Goal: Information Seeking & Learning: Find specific fact

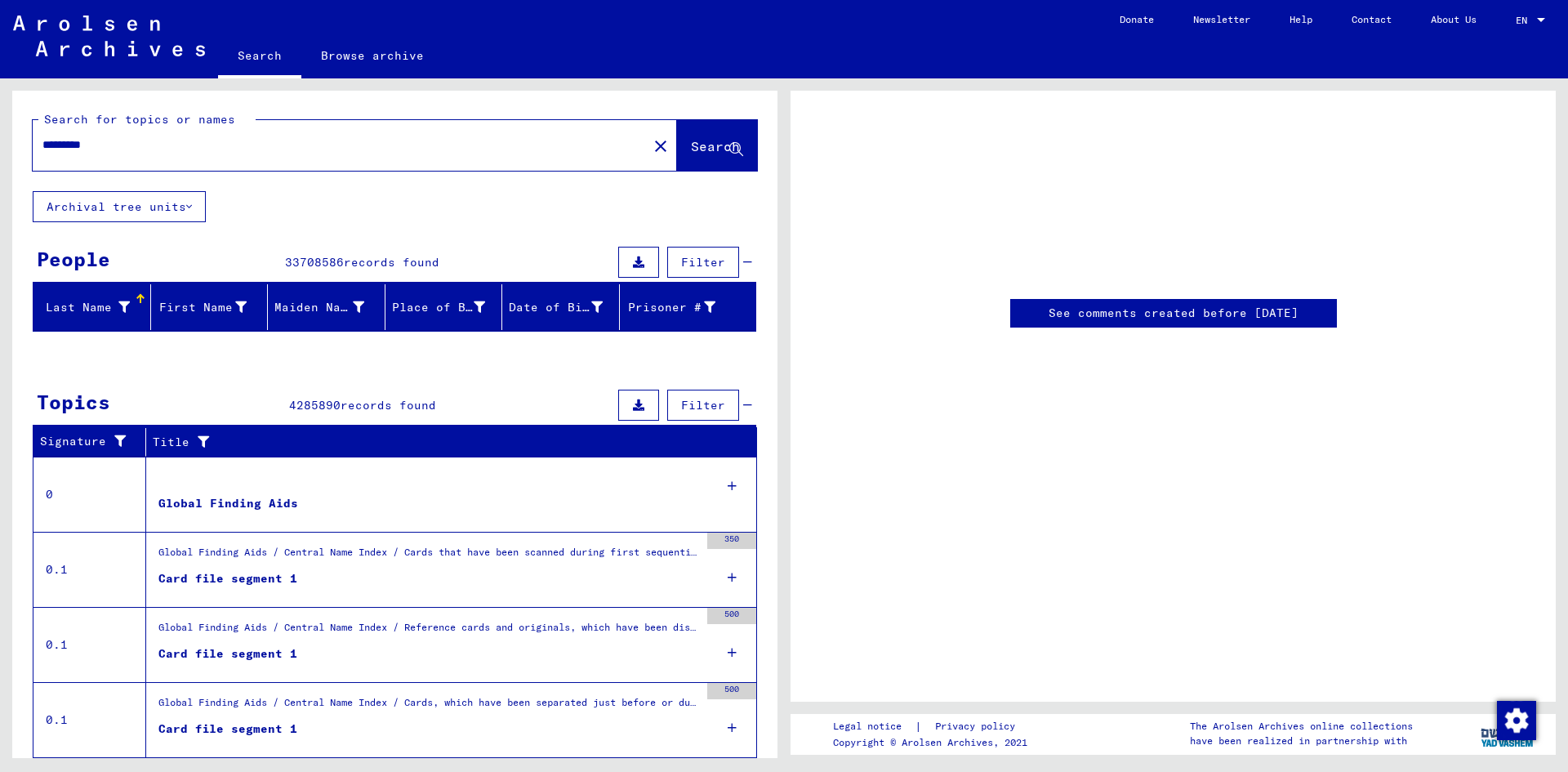
click at [89, 144] on input "*********" at bounding box center [341, 145] width 596 height 18
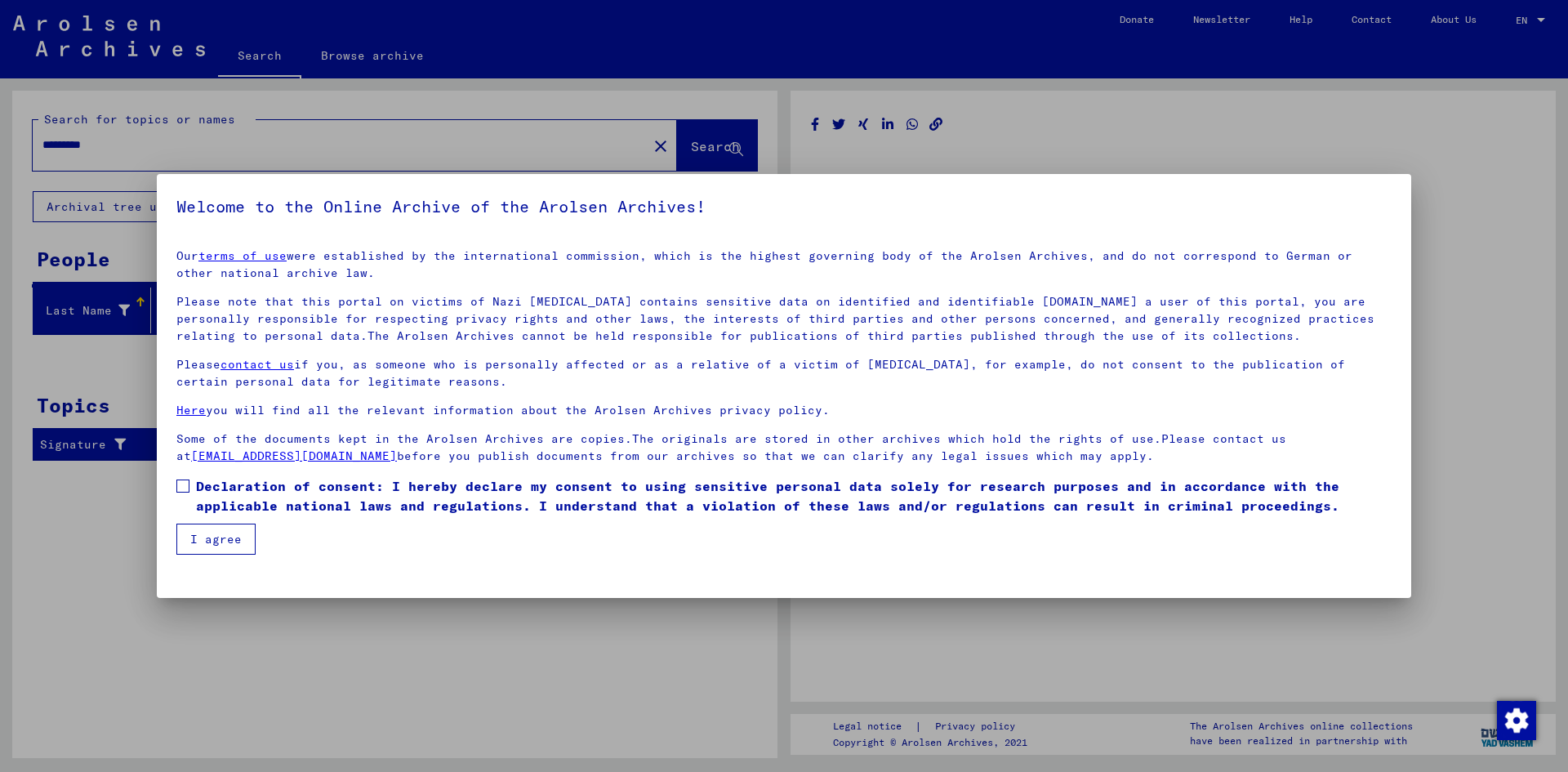
click at [187, 487] on span at bounding box center [183, 486] width 13 height 13
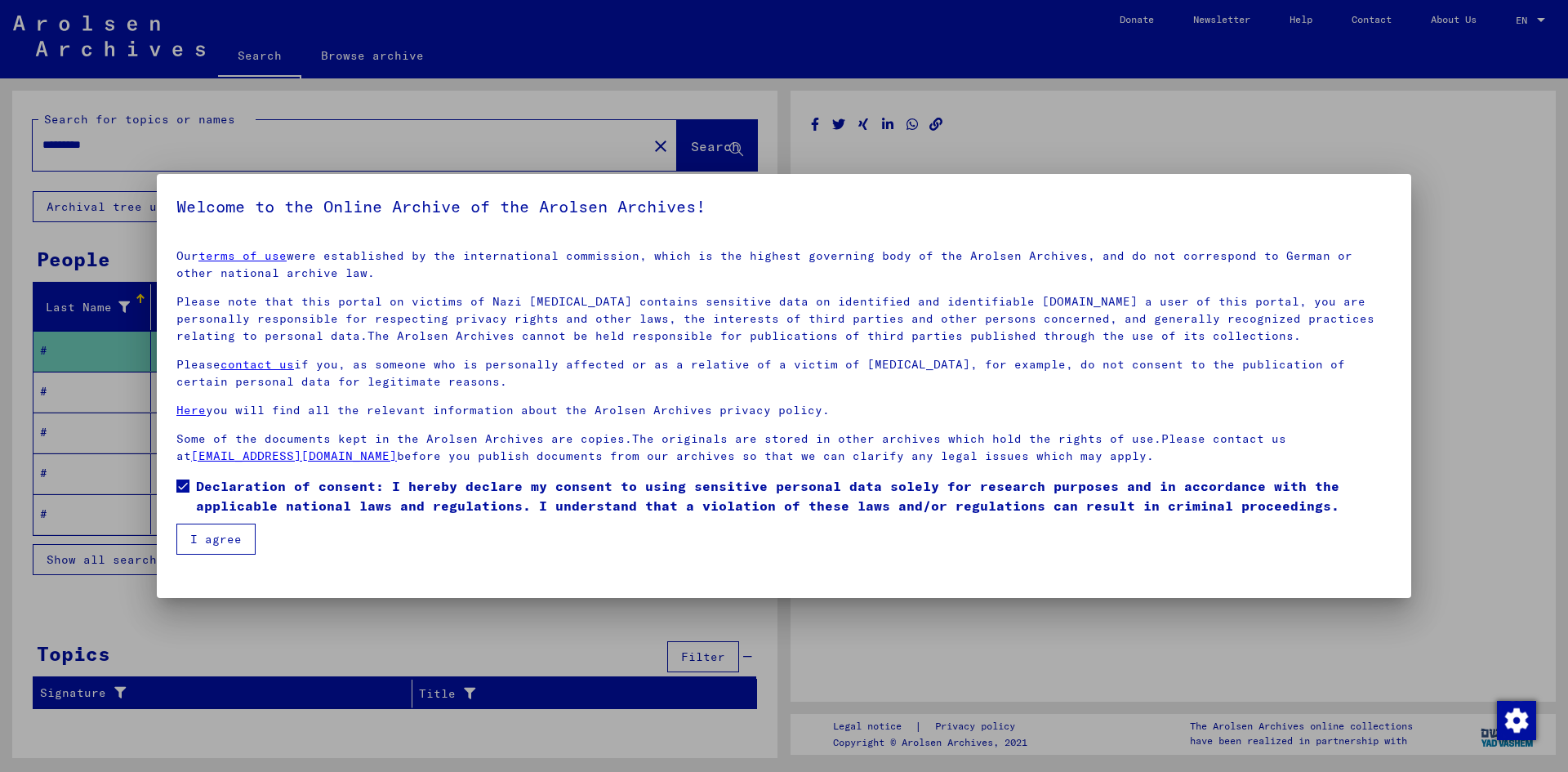
click at [212, 534] on button "I agree" at bounding box center [216, 539] width 79 height 31
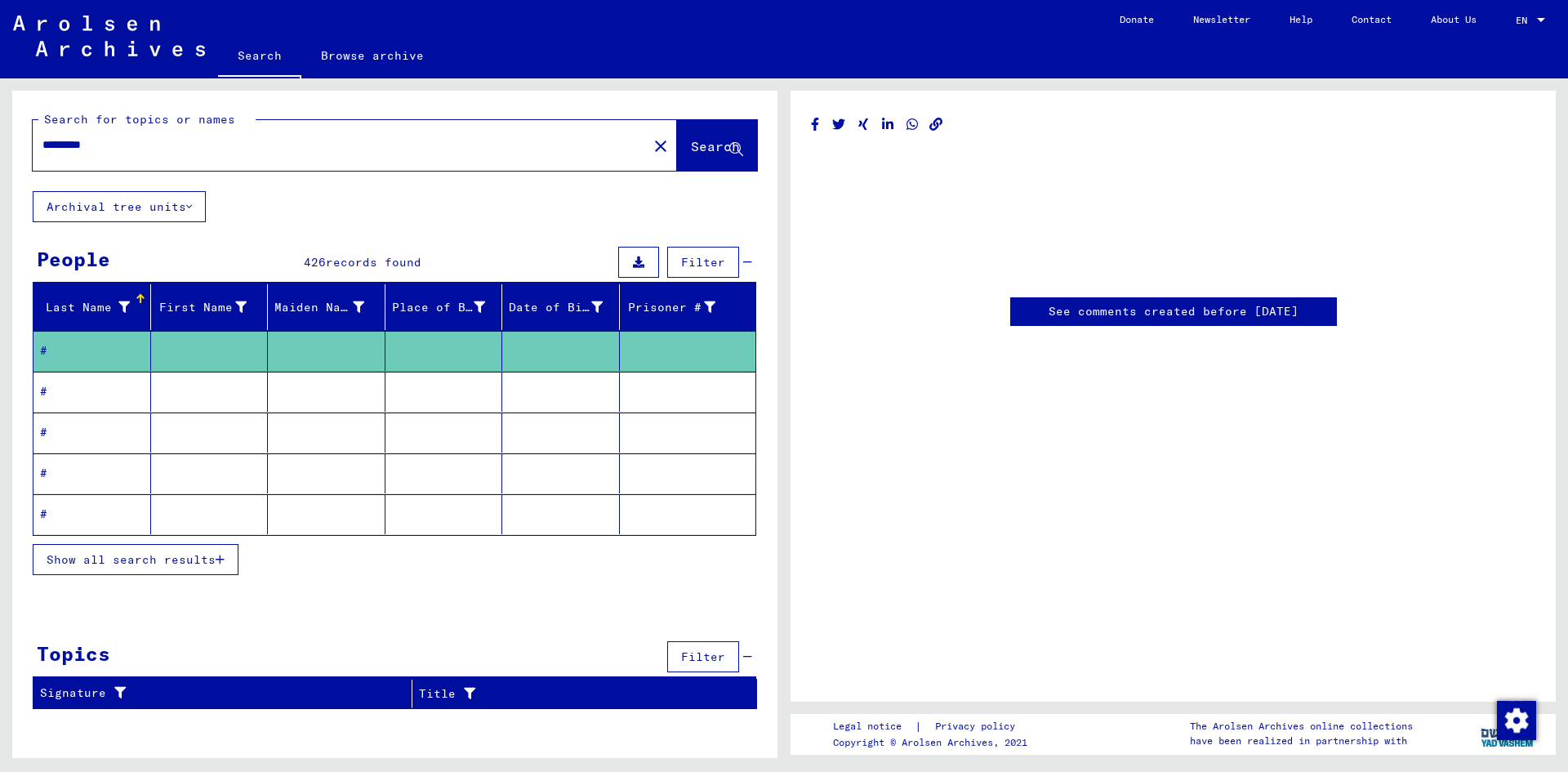
click at [84, 143] on input "*********" at bounding box center [341, 145] width 596 height 18
paste input "*******"
type input "**********"
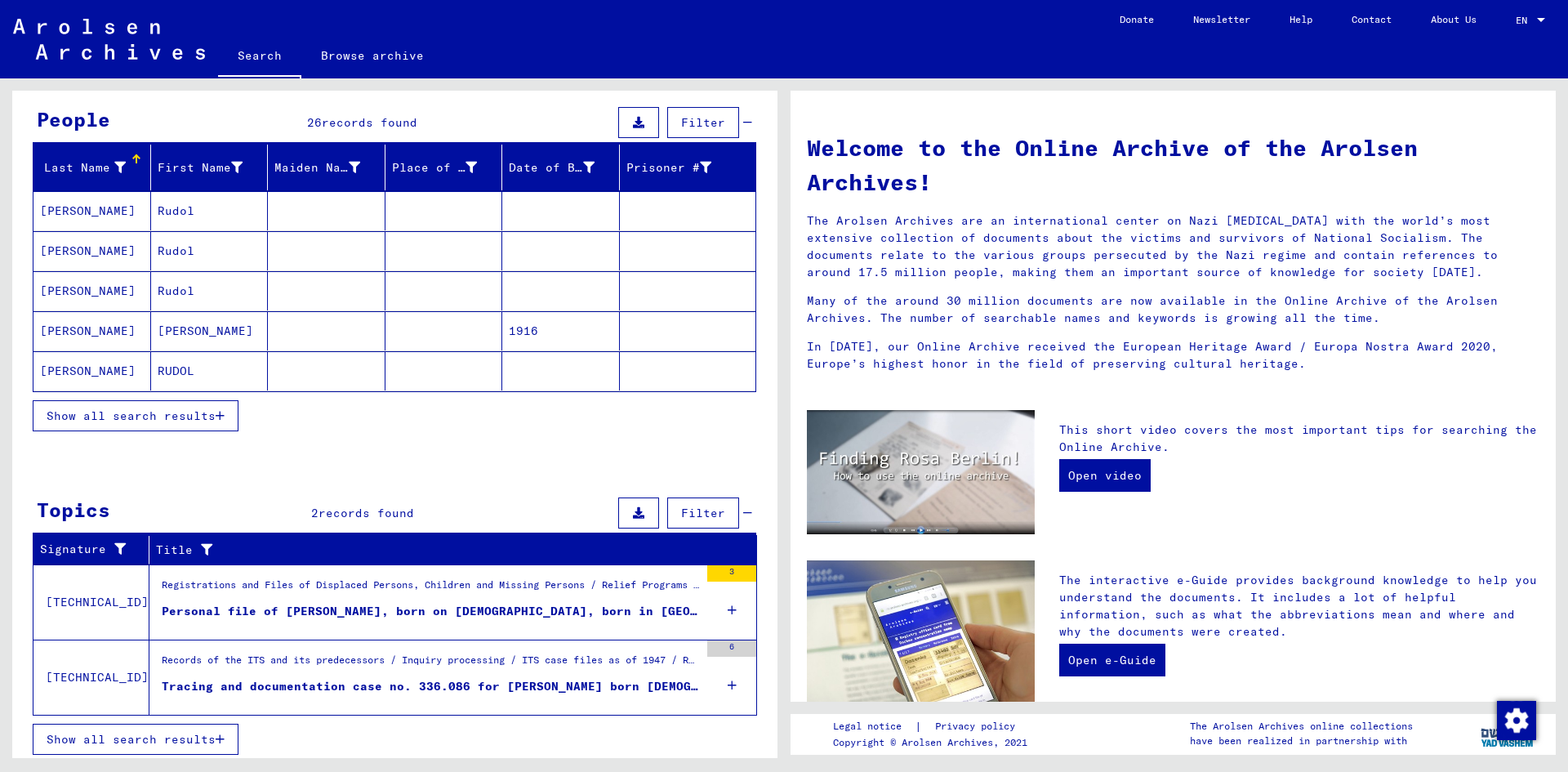
scroll to position [146, 0]
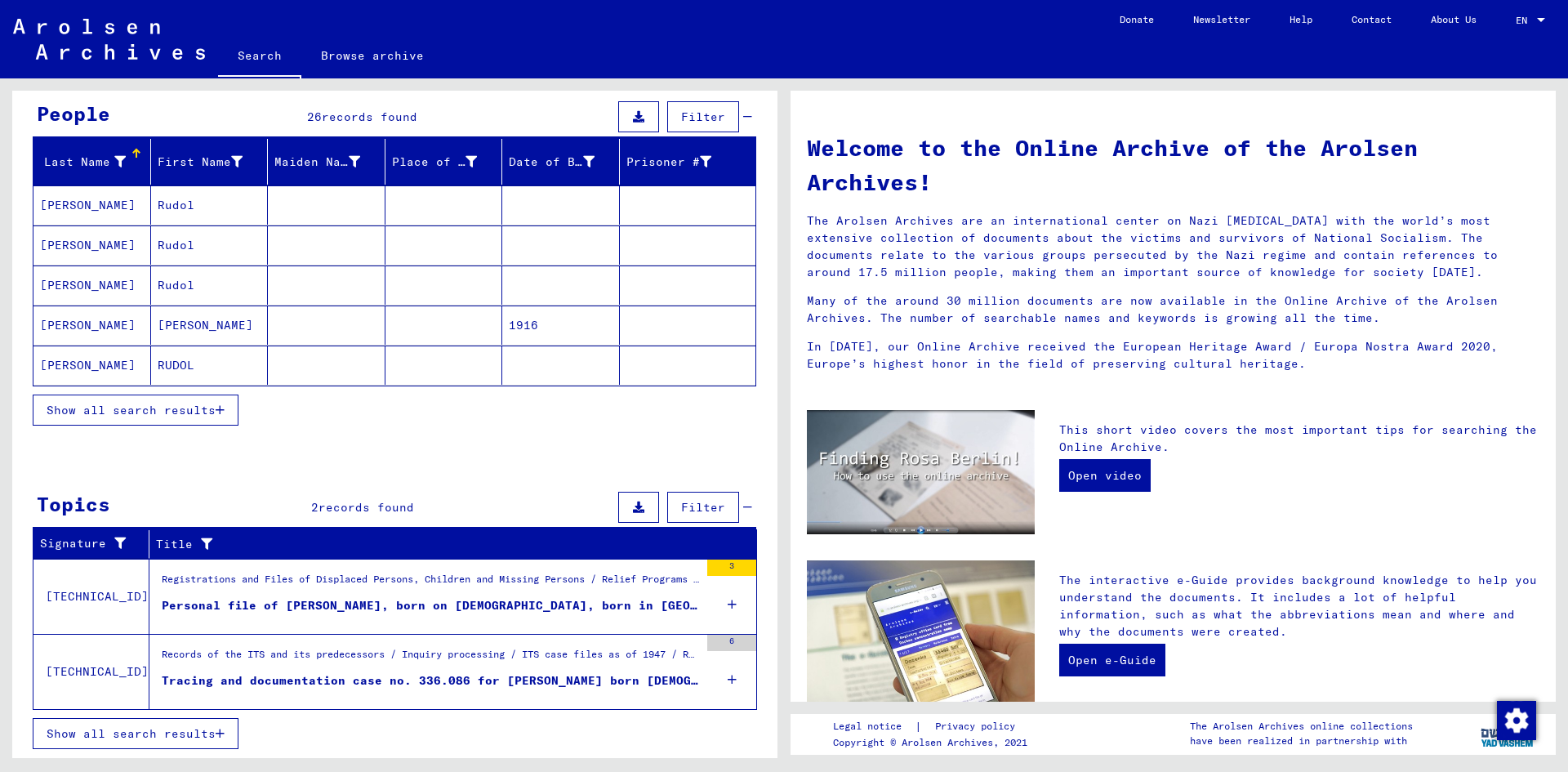
click at [728, 677] on icon at bounding box center [732, 679] width 9 height 57
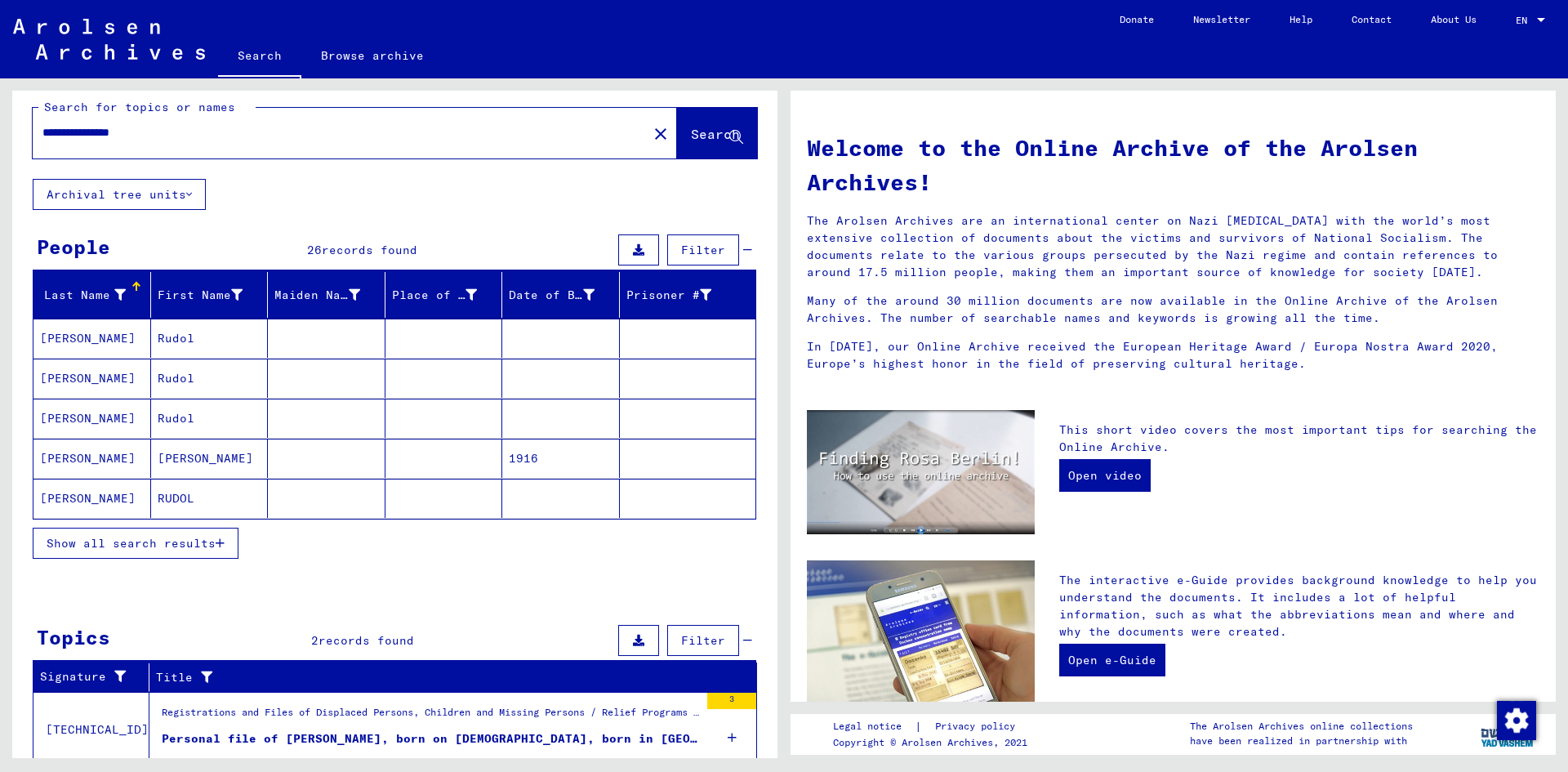
scroll to position [0, 0]
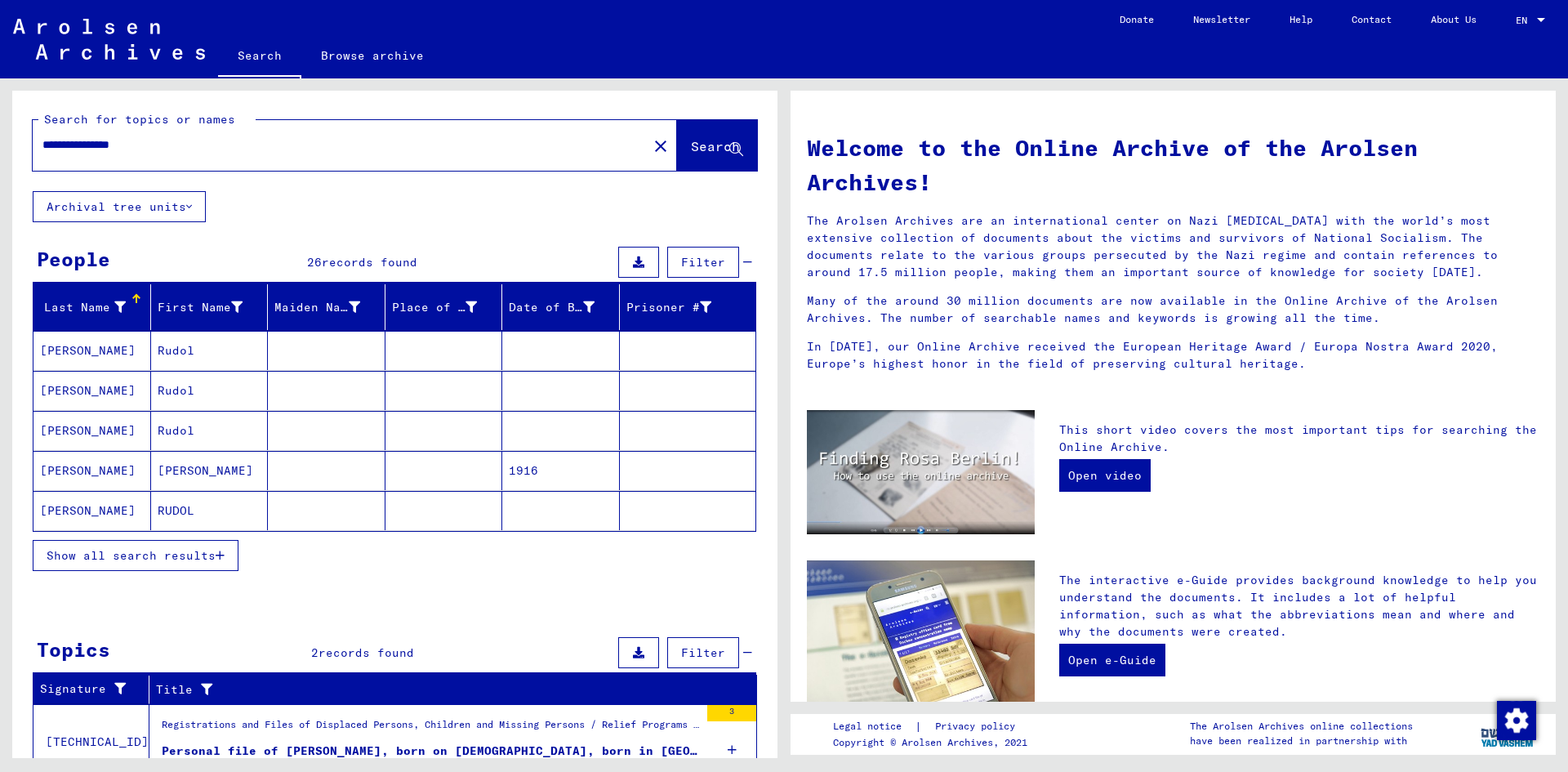
click at [168, 554] on span "Show all search results" at bounding box center [131, 555] width 169 height 15
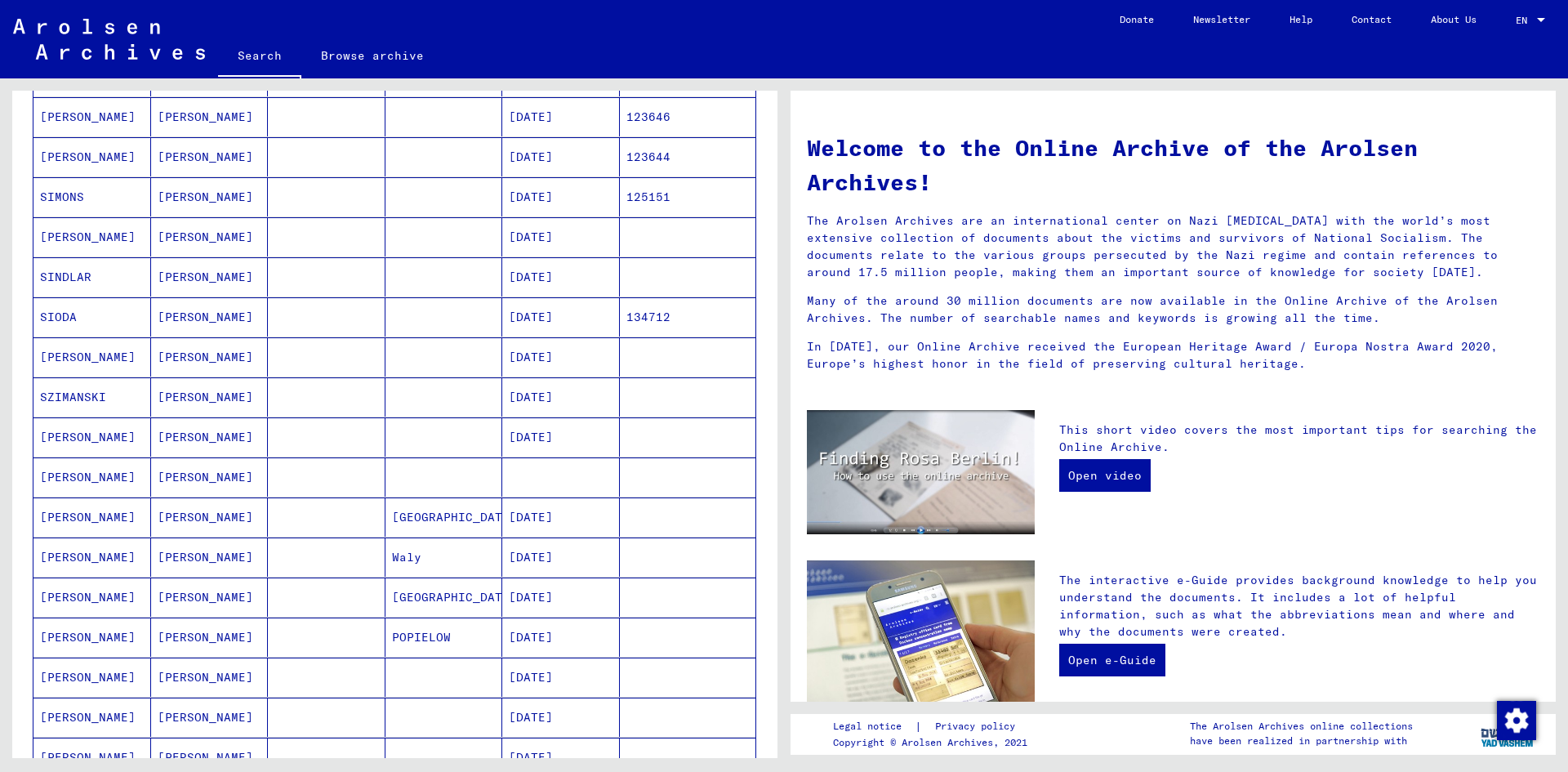
scroll to position [551, 0]
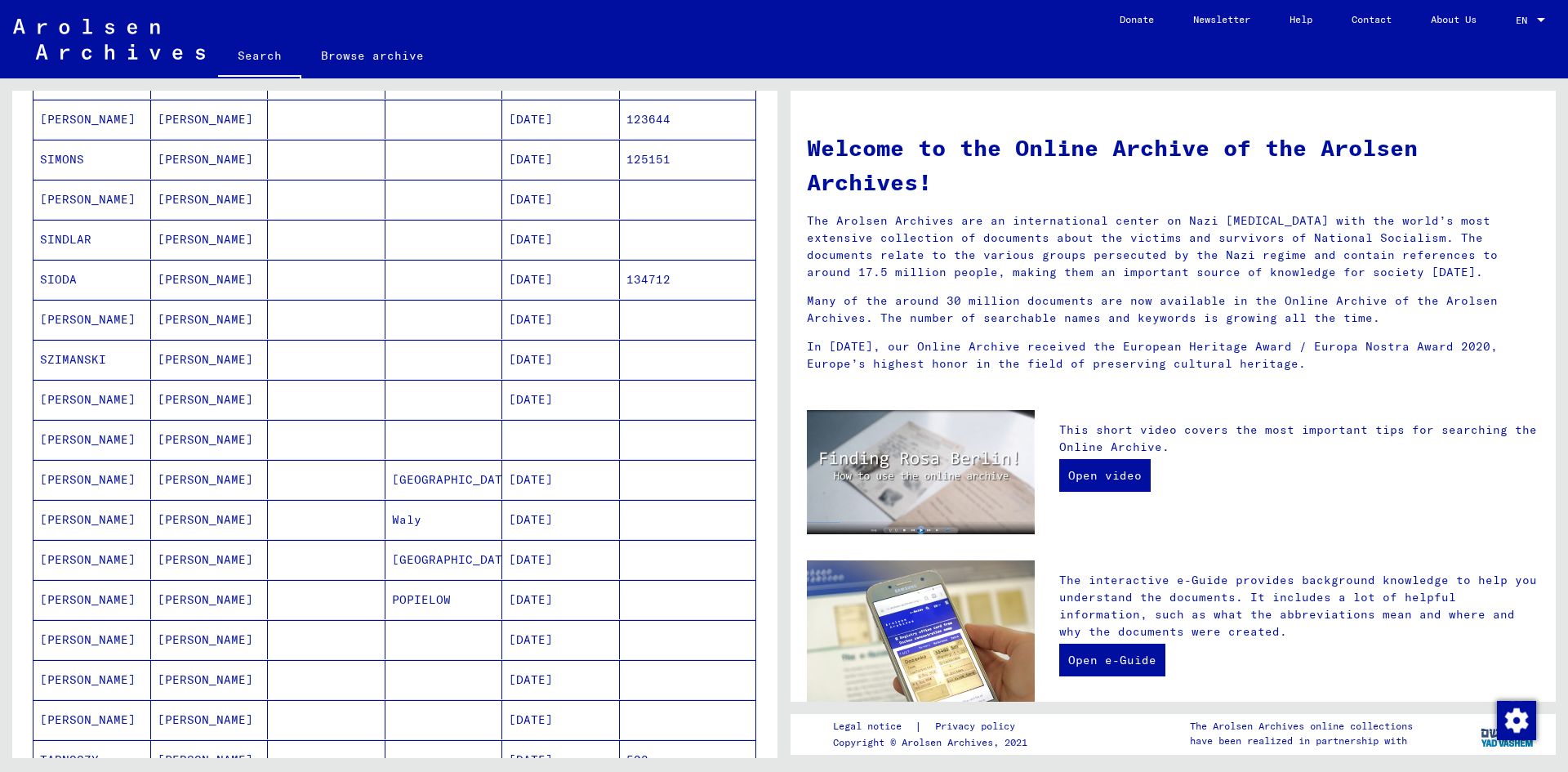
click at [582, 400] on mat-cell "[DATE]" at bounding box center [561, 399] width 118 height 39
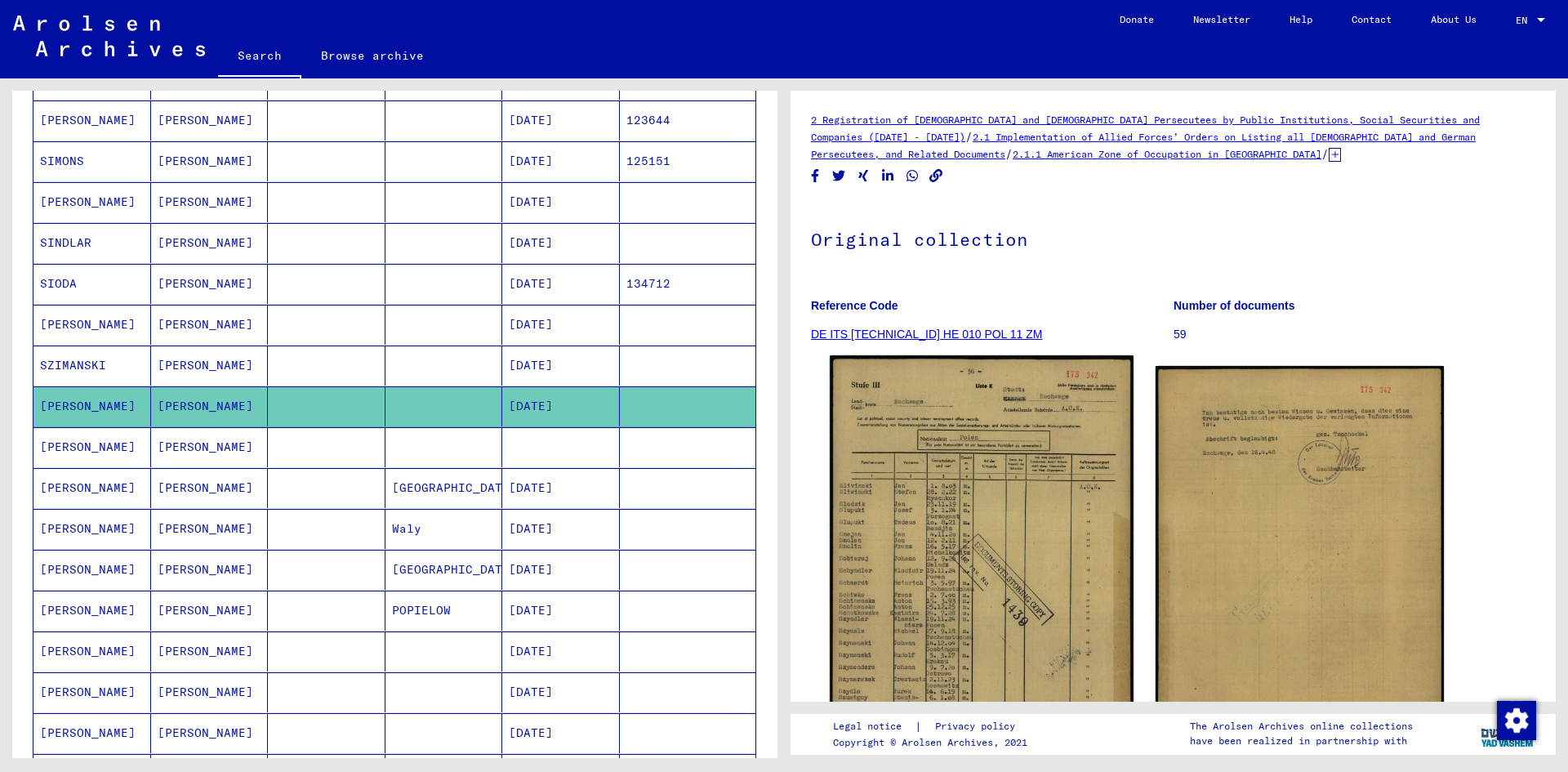
click at [1013, 534] on img at bounding box center [981, 570] width 303 height 429
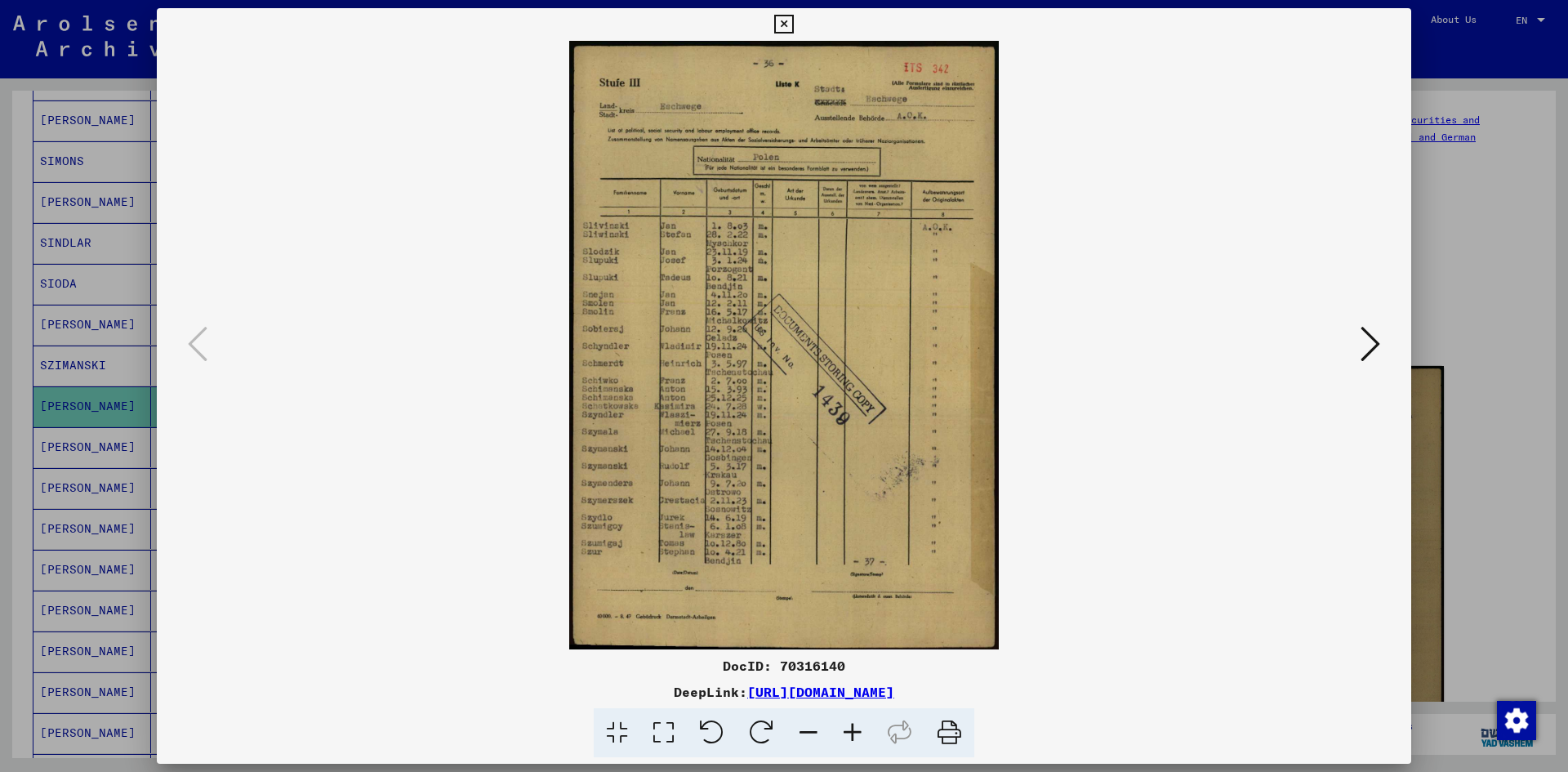
click at [857, 730] on icon at bounding box center [853, 733] width 44 height 50
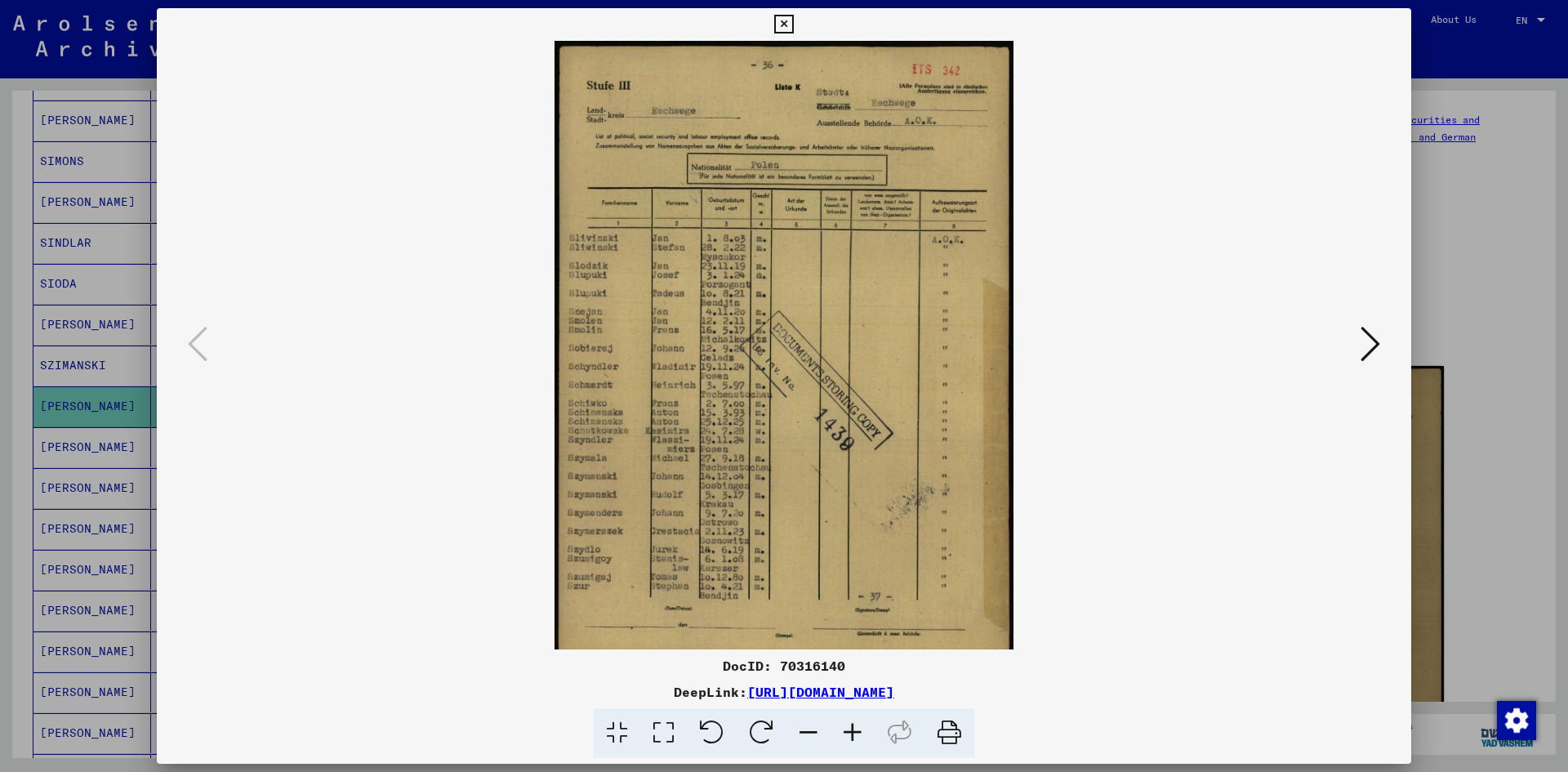
click at [857, 730] on icon at bounding box center [853, 733] width 44 height 50
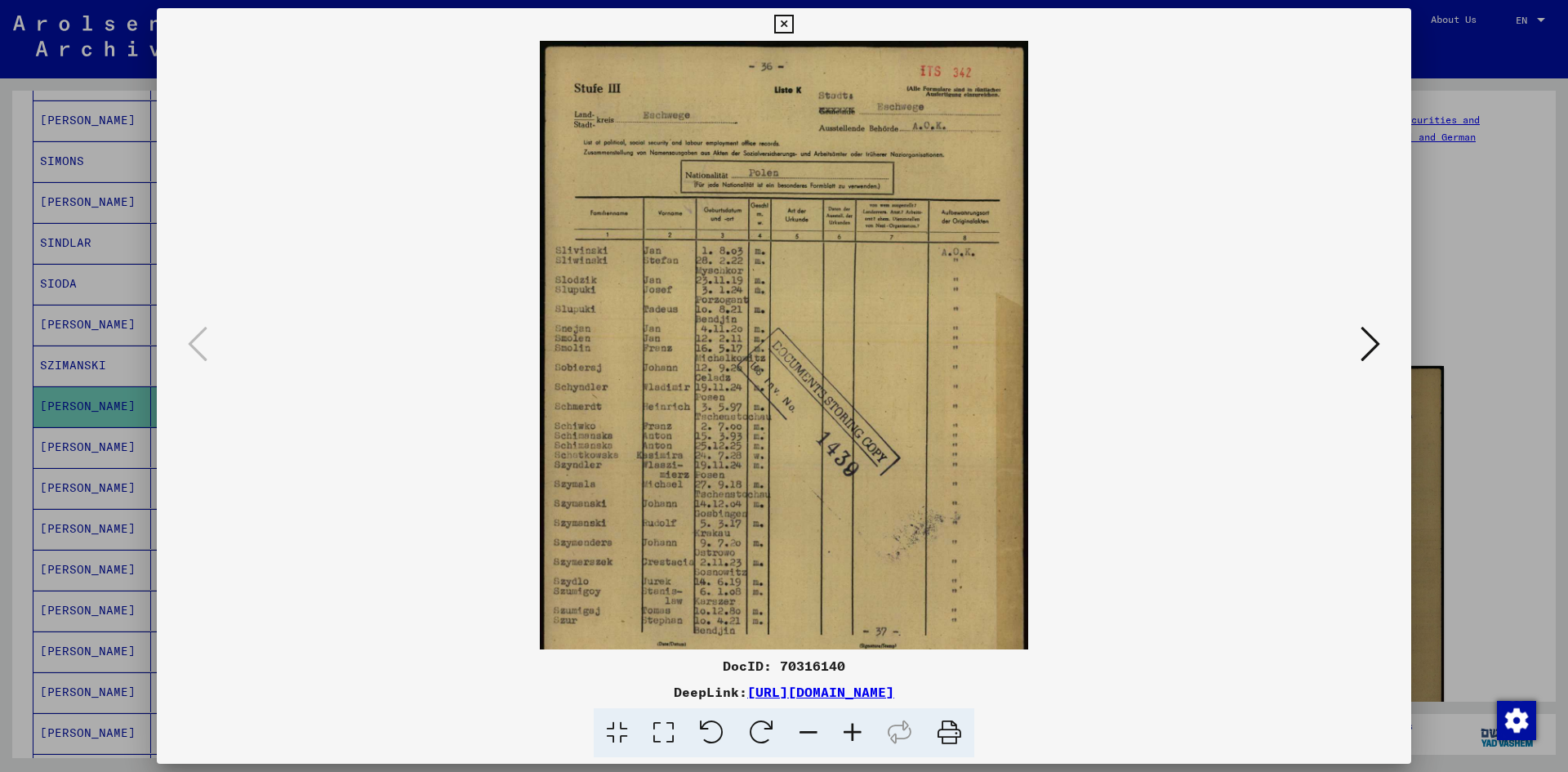
click at [857, 730] on icon at bounding box center [853, 733] width 44 height 50
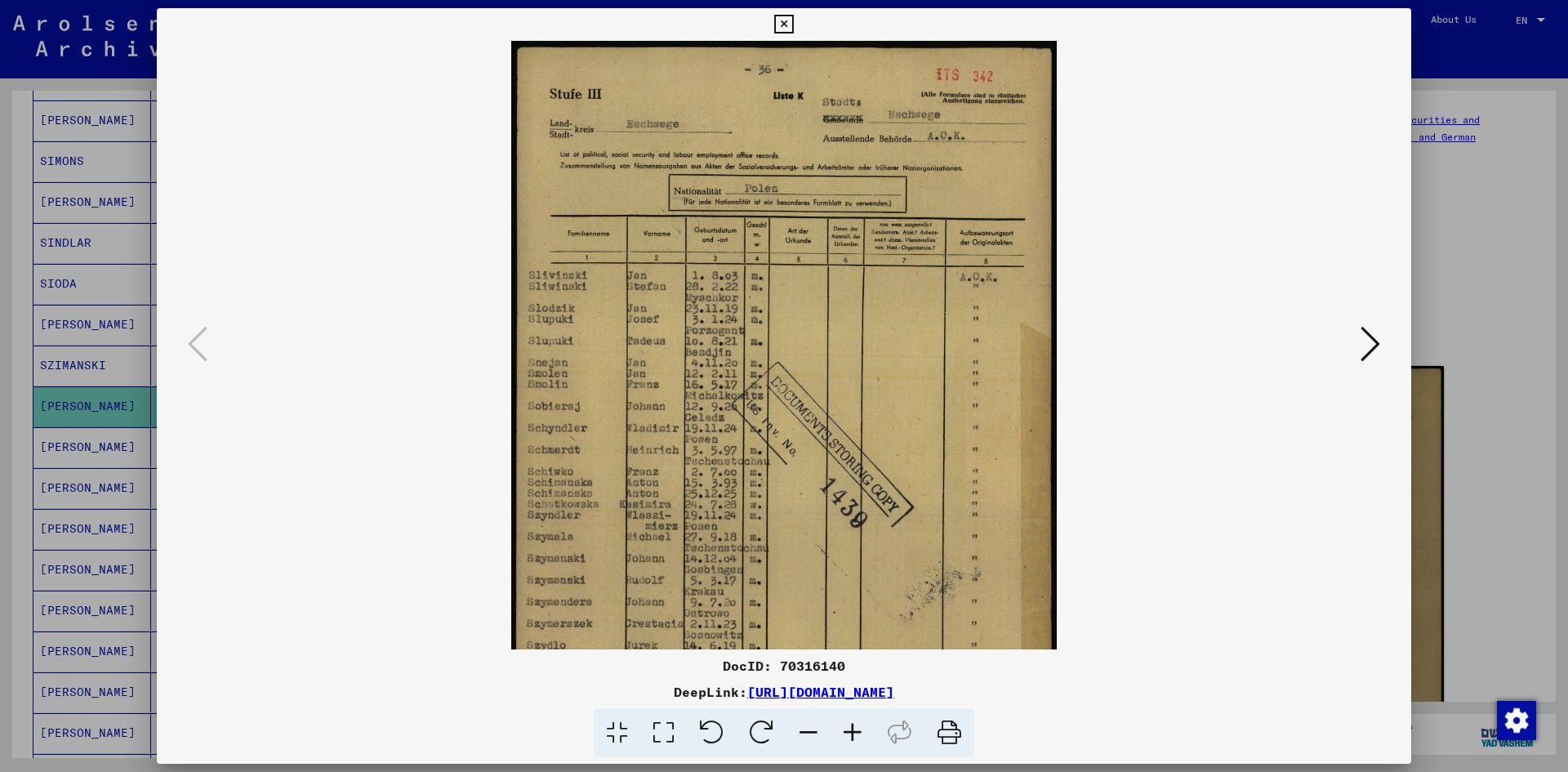
click at [857, 730] on icon at bounding box center [853, 733] width 44 height 50
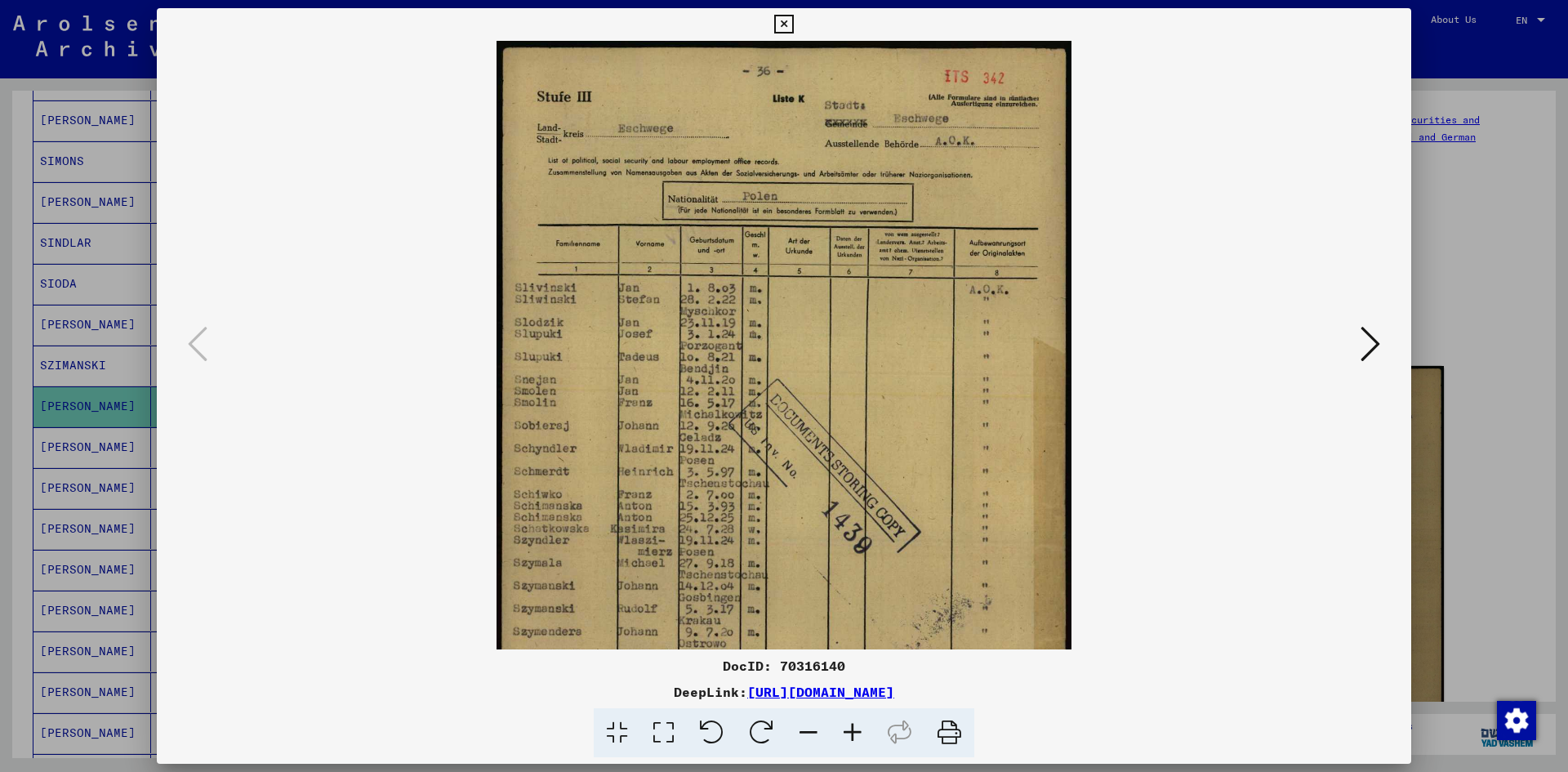
click at [857, 730] on icon at bounding box center [853, 733] width 44 height 50
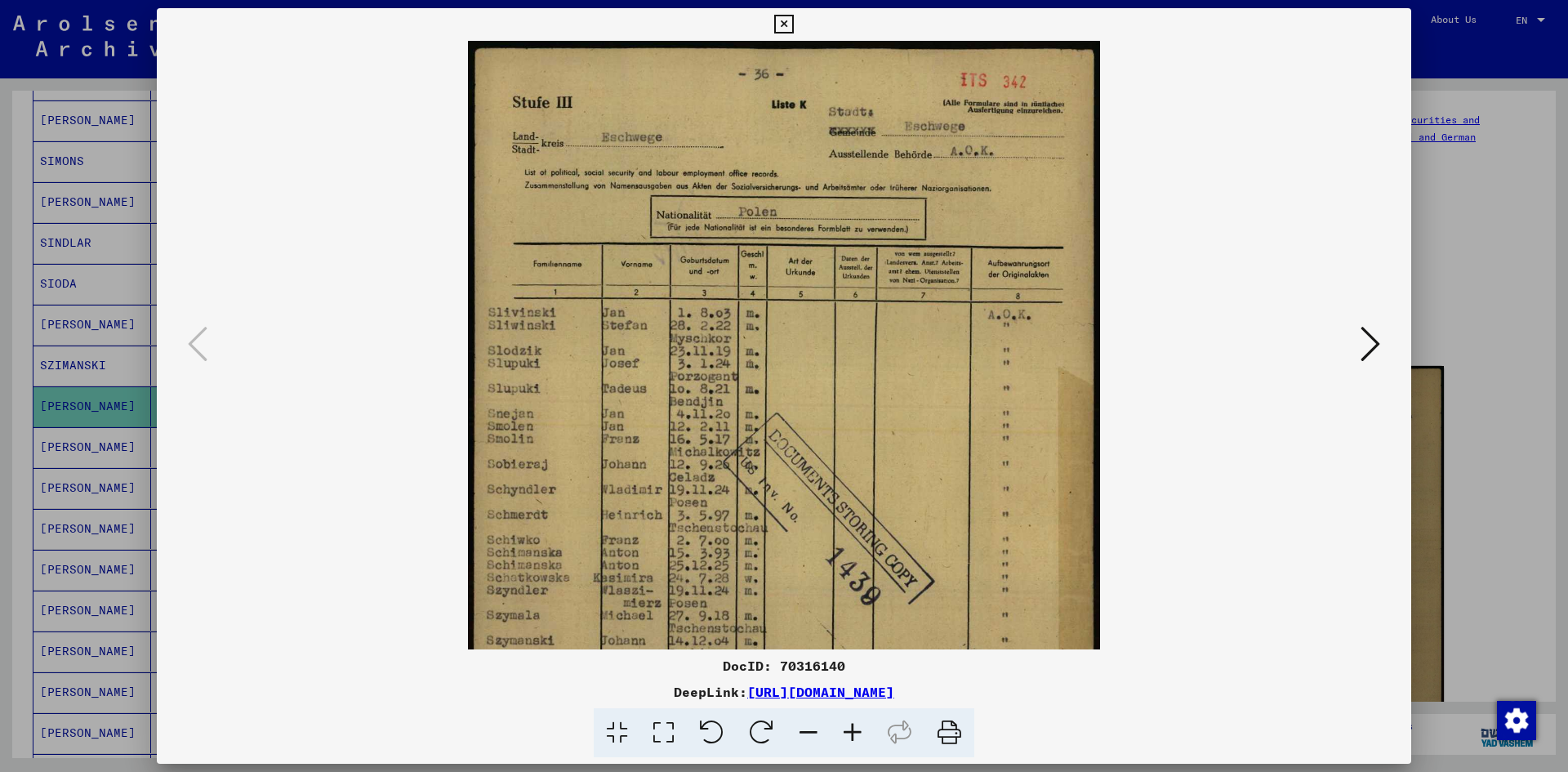
click at [857, 730] on icon at bounding box center [853, 733] width 44 height 50
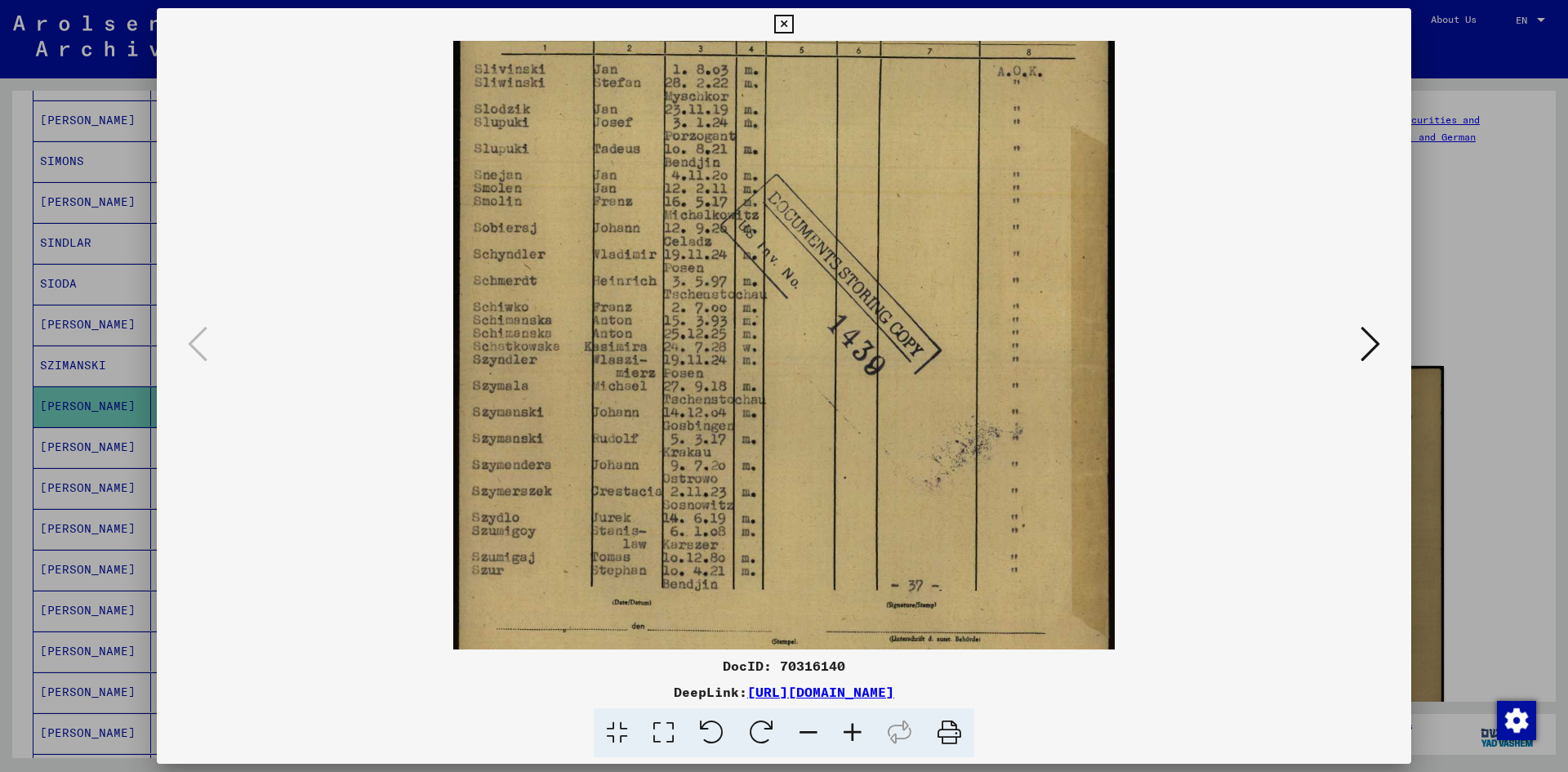
drag, startPoint x: 833, startPoint y: 393, endPoint x: 862, endPoint y: 136, distance: 258.6
click at [862, 136] on img at bounding box center [784, 253] width 662 height 935
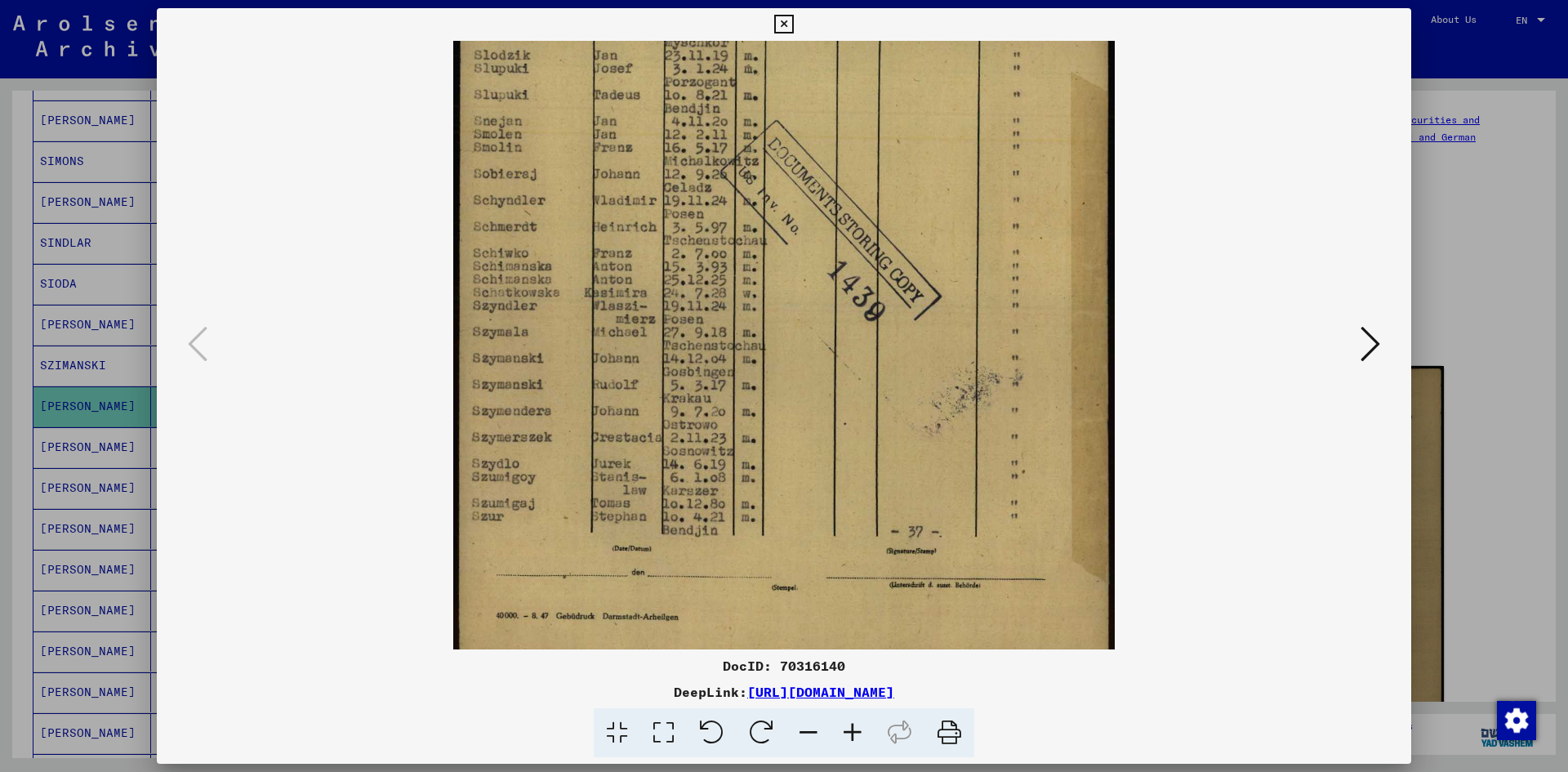
scroll to position [327, 0]
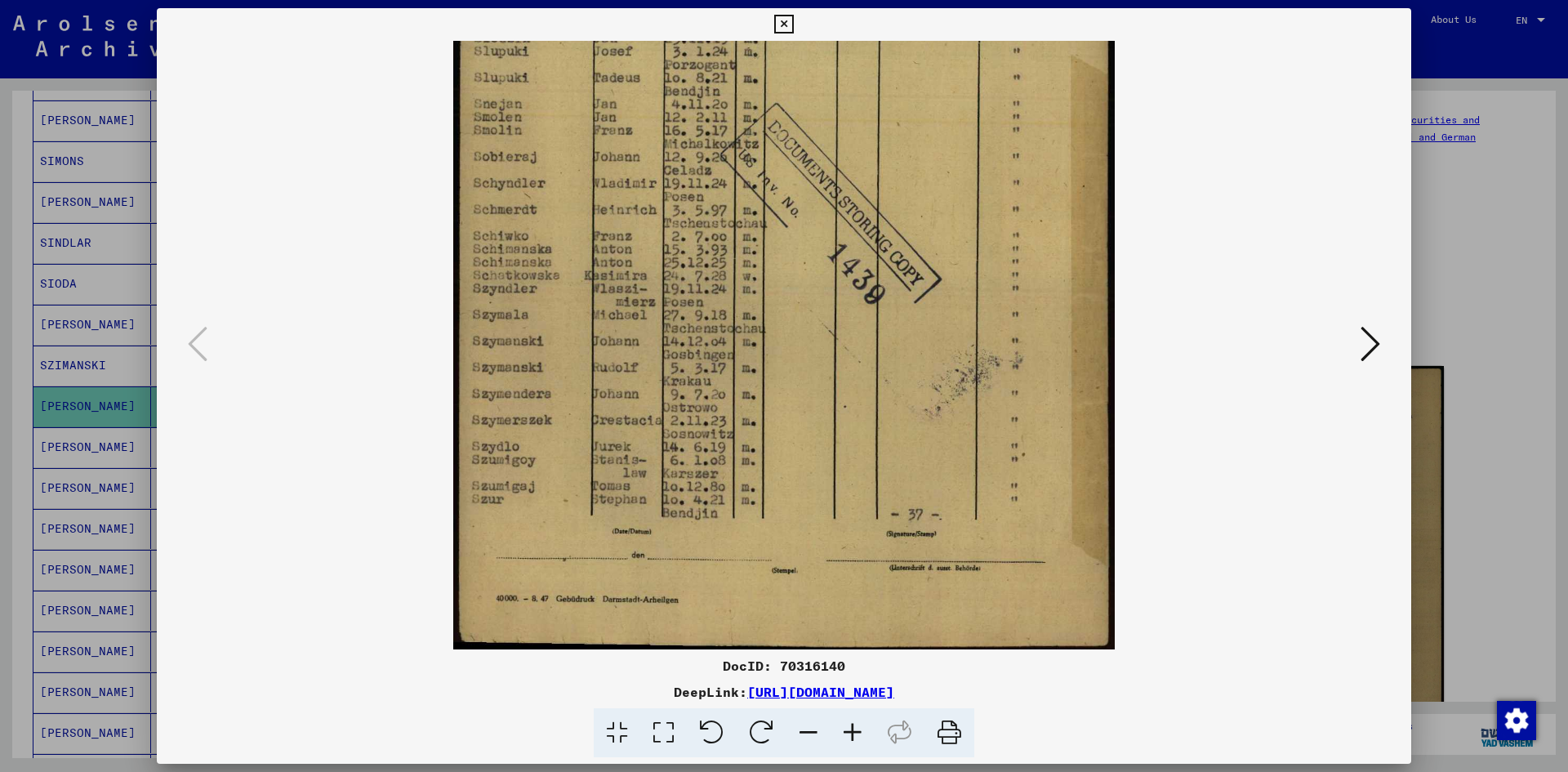
drag, startPoint x: 798, startPoint y: 321, endPoint x: 811, endPoint y: 222, distance: 99.8
click at [811, 222] on img at bounding box center [784, 181] width 662 height 935
click at [788, 20] on icon at bounding box center [784, 24] width 18 height 19
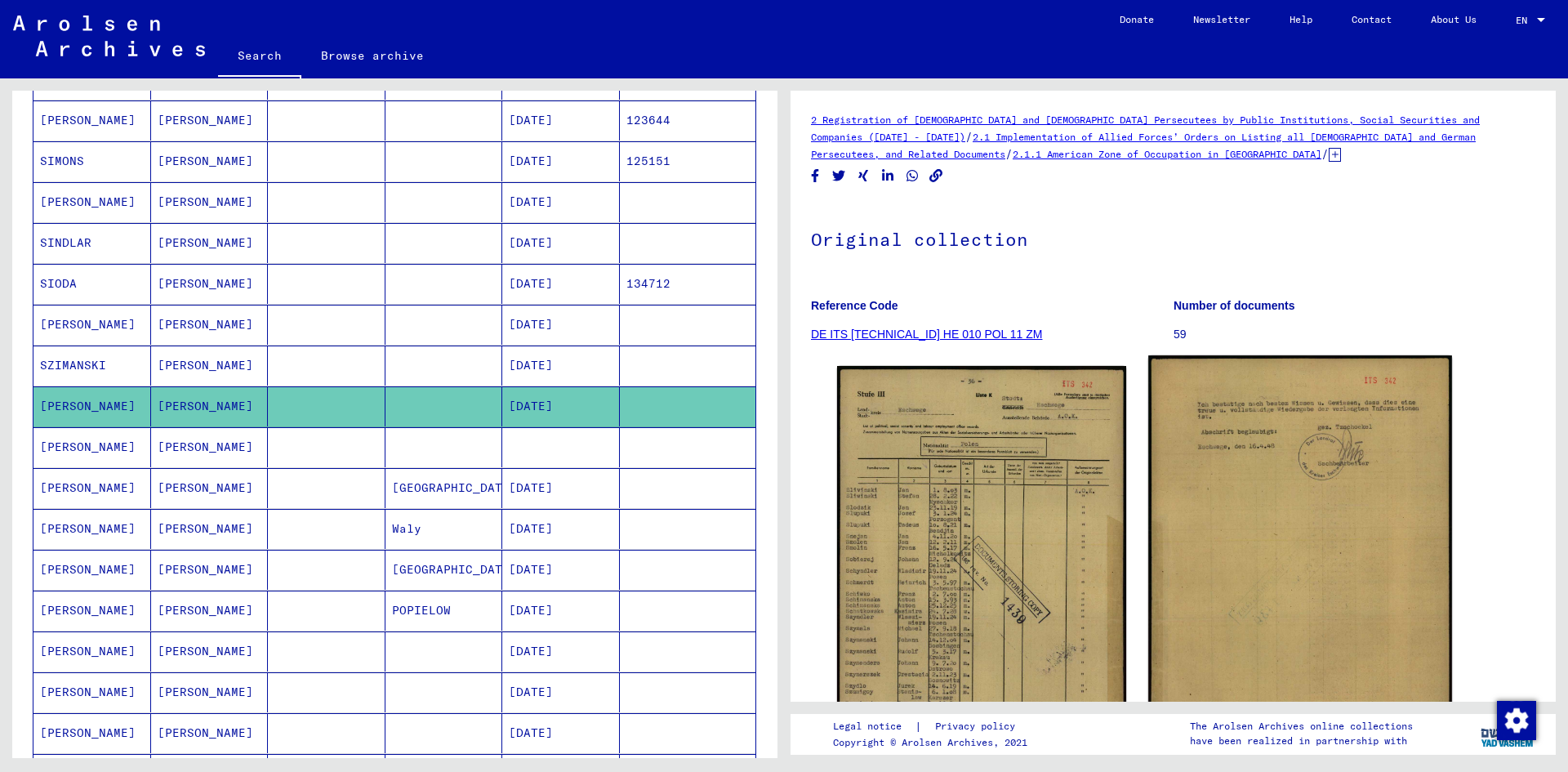
click at [1234, 499] on img at bounding box center [1300, 570] width 303 height 429
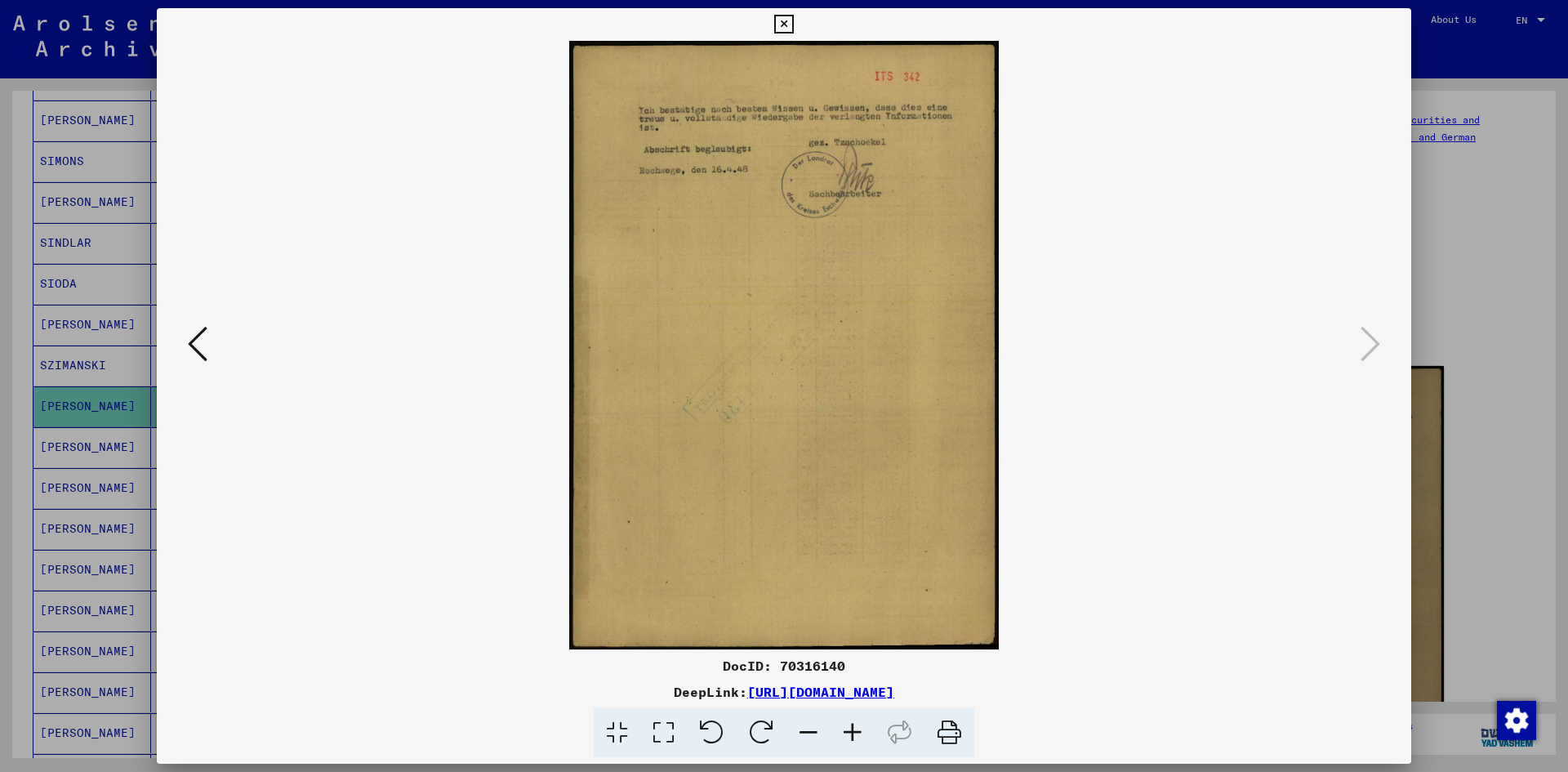
click at [849, 722] on icon at bounding box center [853, 733] width 44 height 50
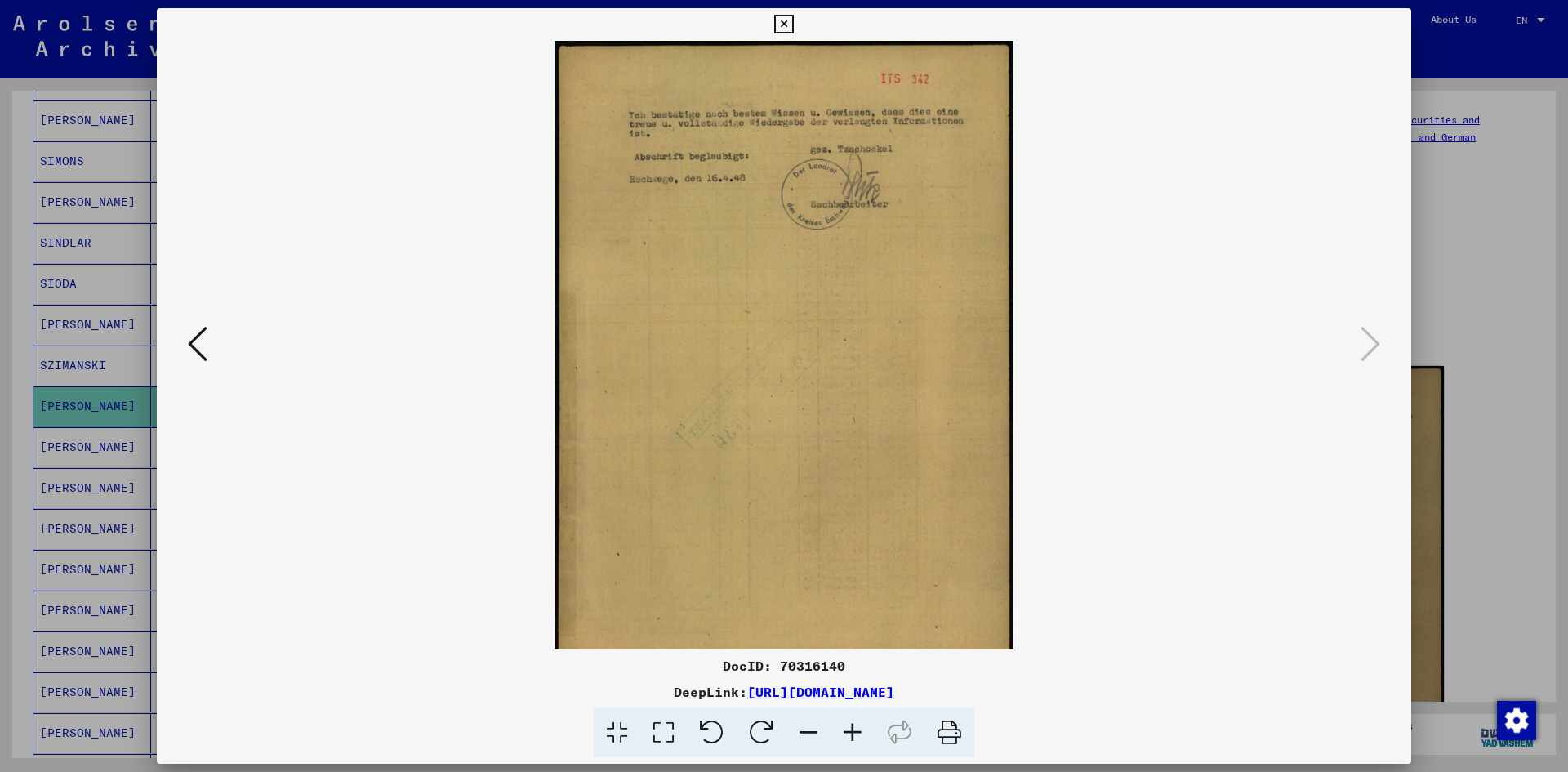
click at [849, 722] on icon at bounding box center [853, 733] width 44 height 50
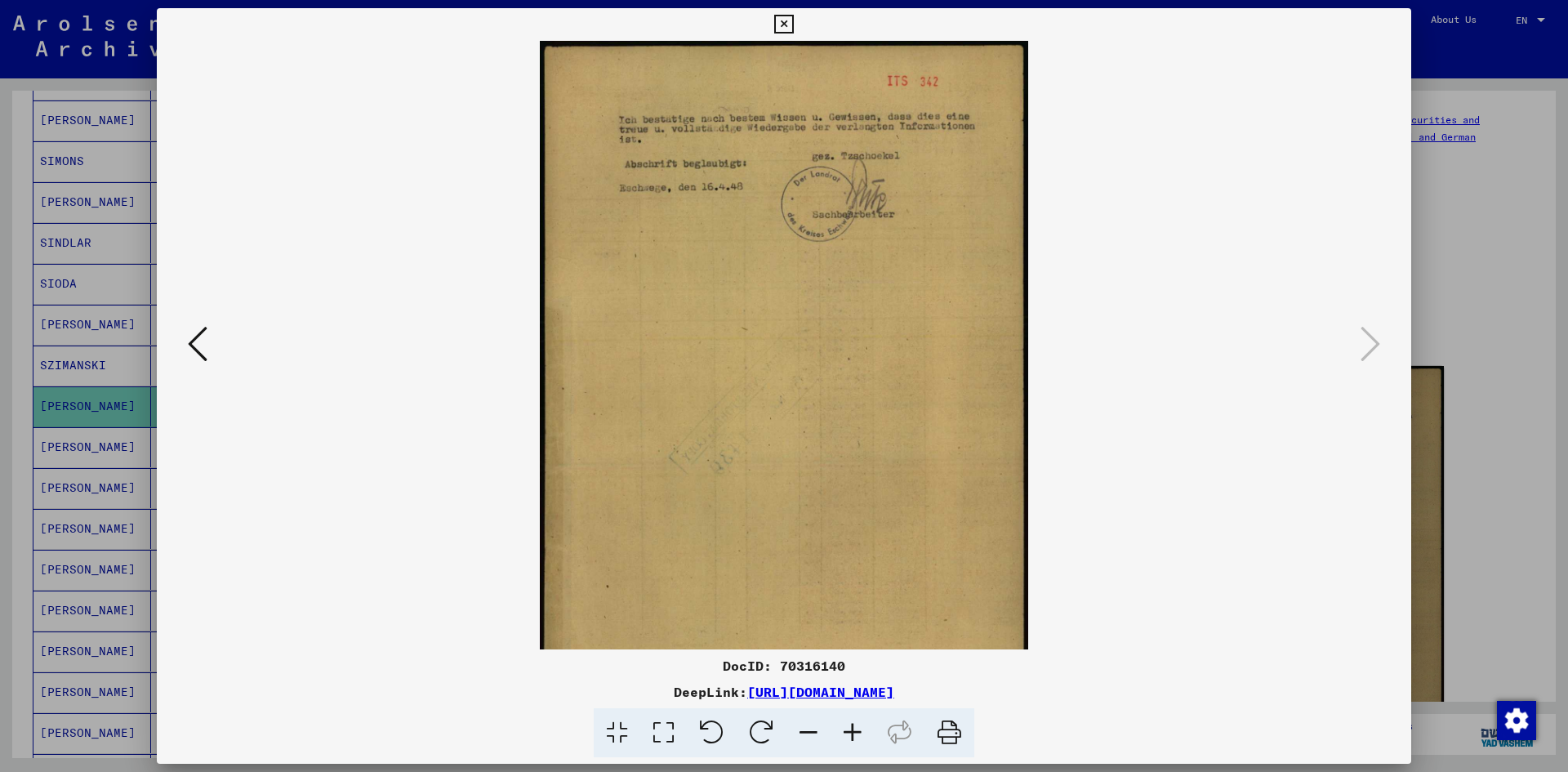
click at [849, 722] on icon at bounding box center [853, 733] width 44 height 50
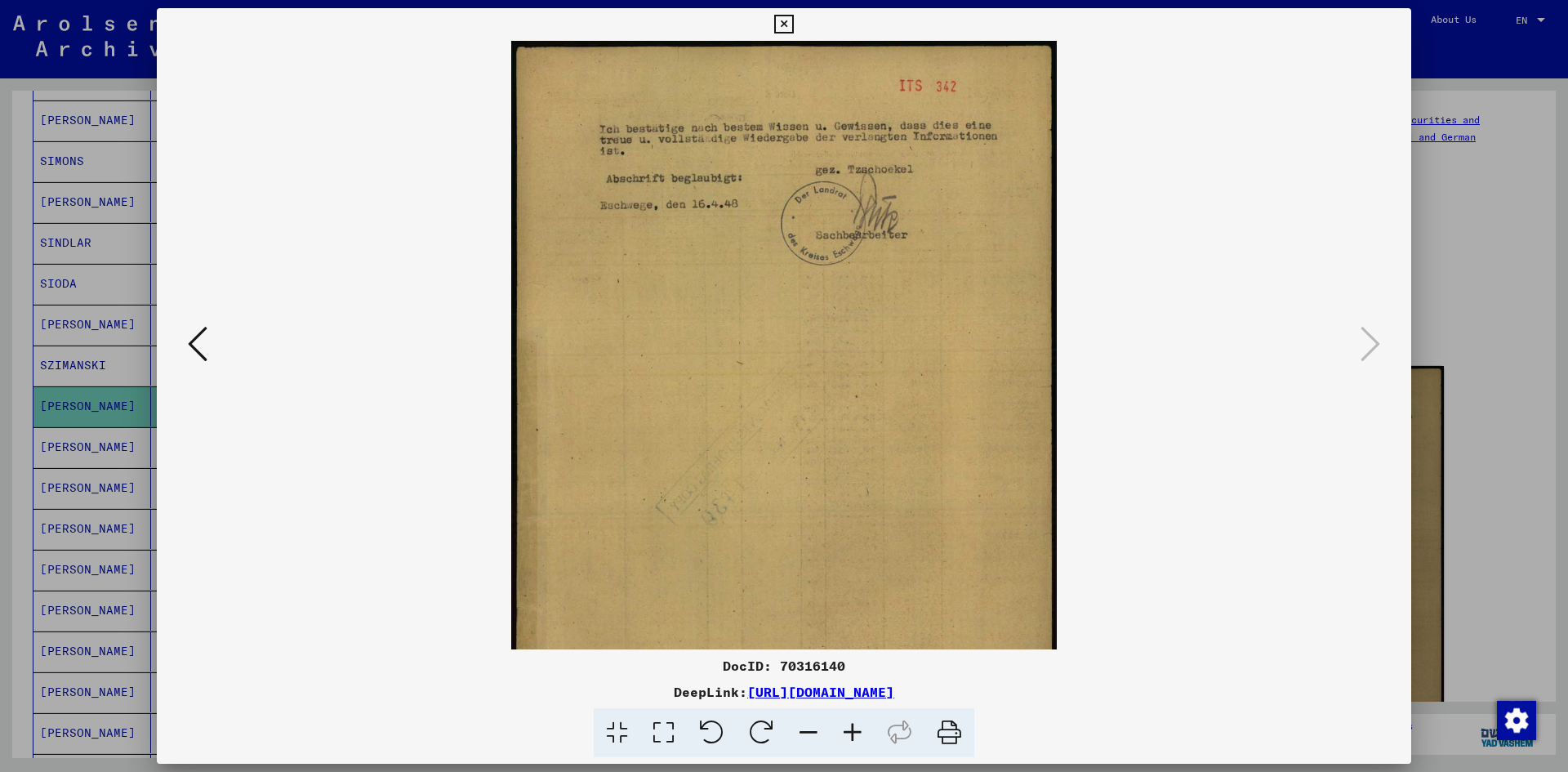
click at [849, 722] on icon at bounding box center [853, 733] width 44 height 50
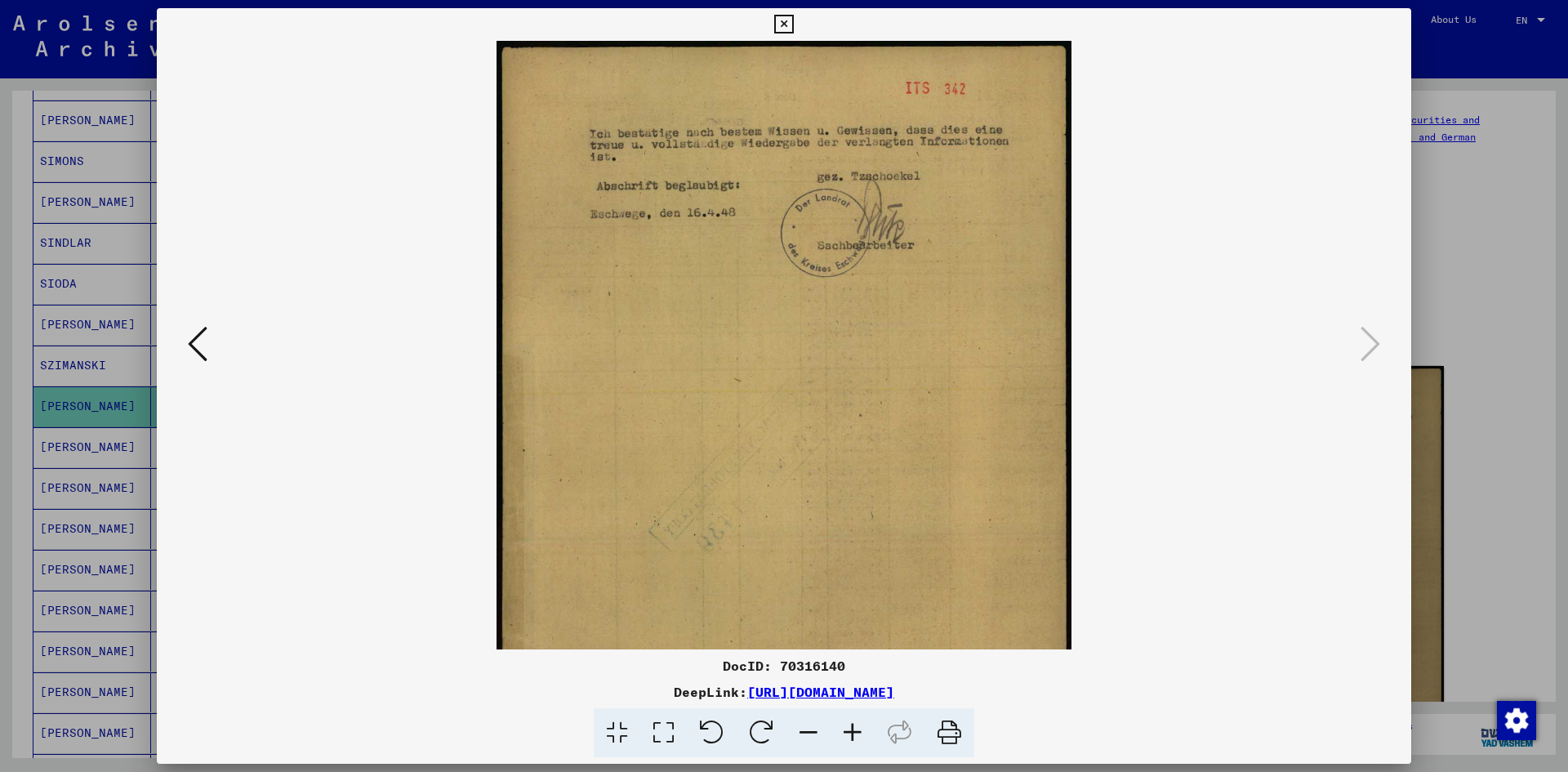
click at [849, 722] on icon at bounding box center [853, 733] width 44 height 50
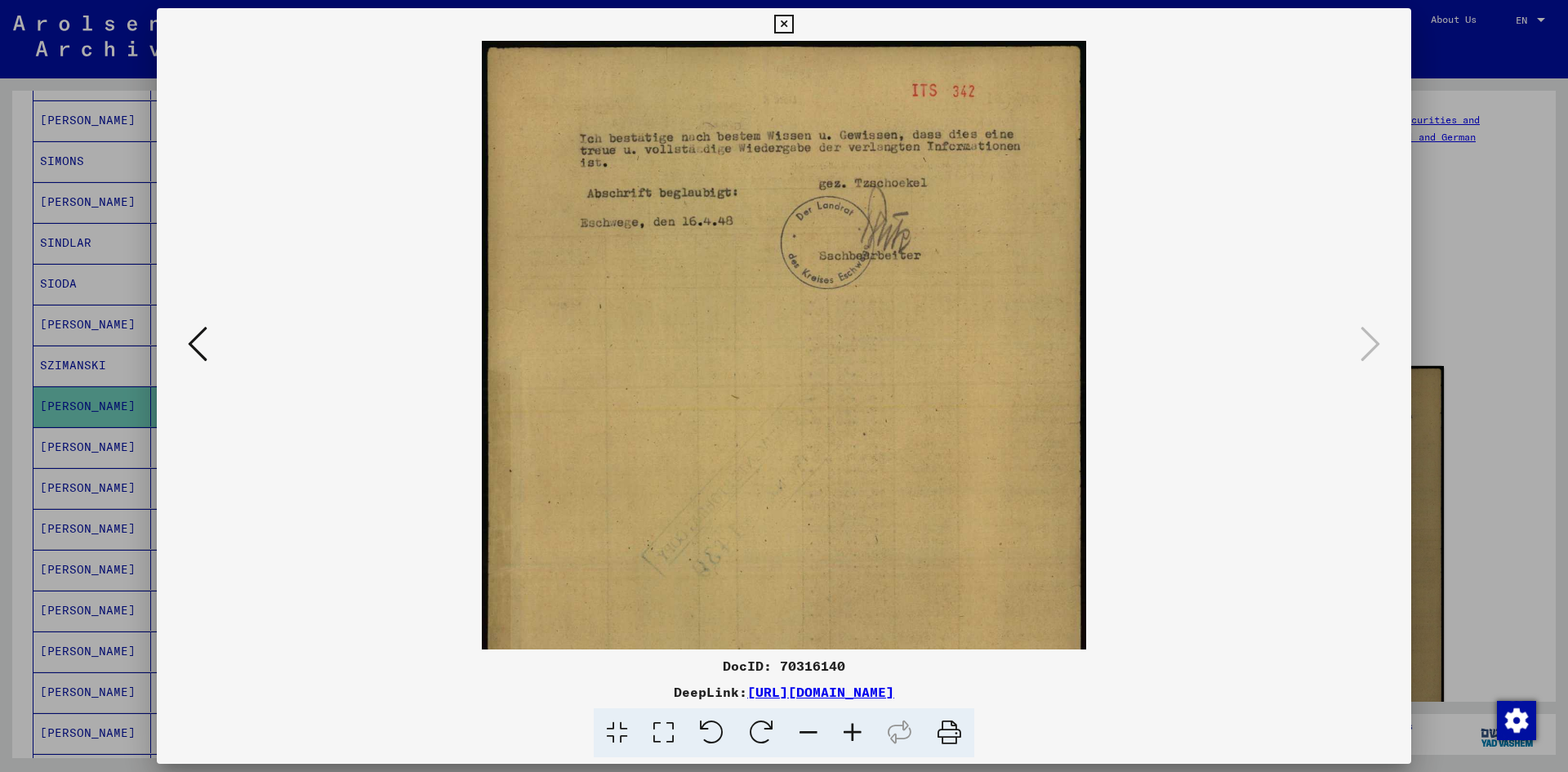
click at [849, 722] on icon at bounding box center [853, 733] width 44 height 50
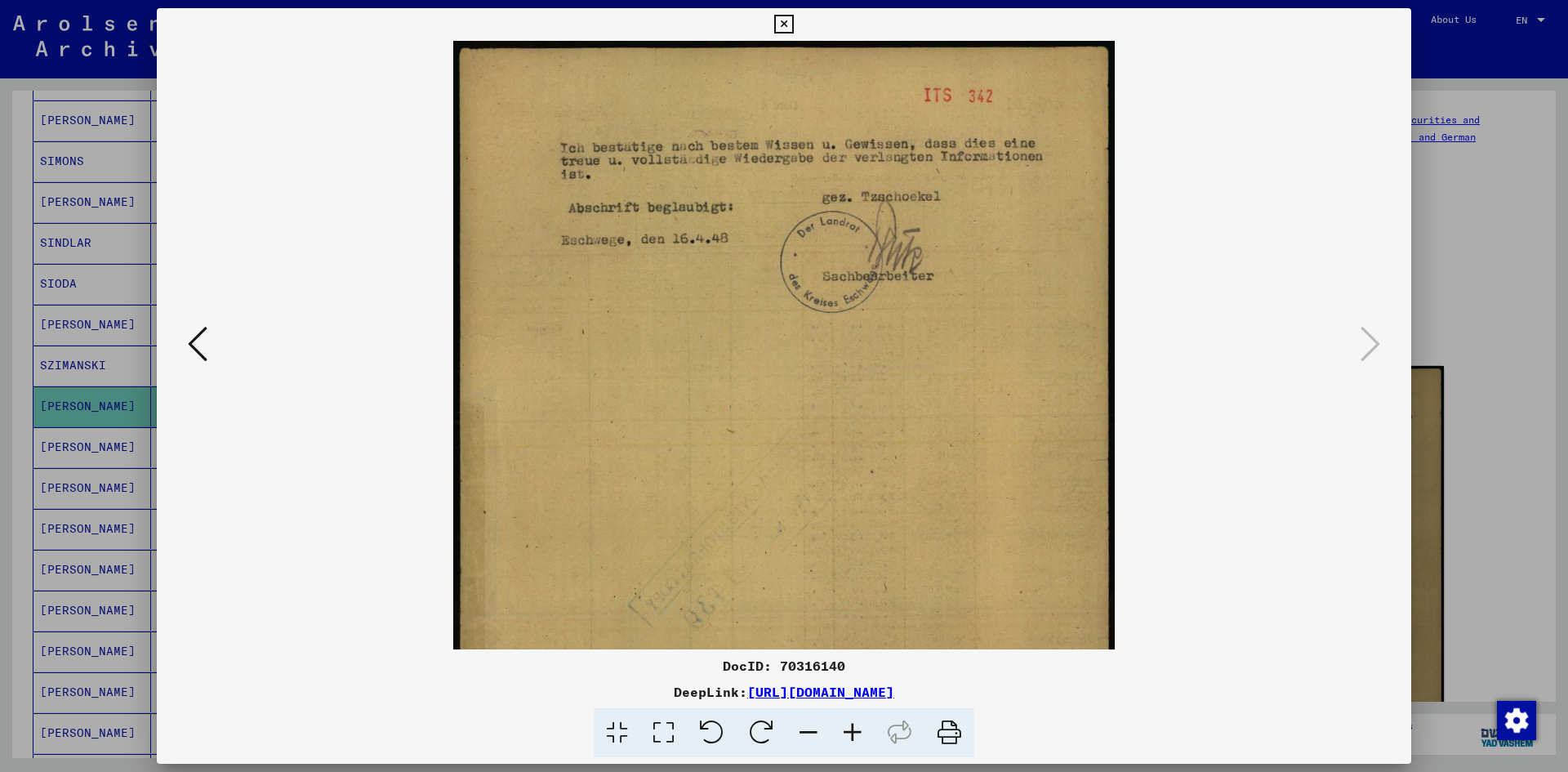
click at [849, 722] on icon at bounding box center [853, 733] width 44 height 50
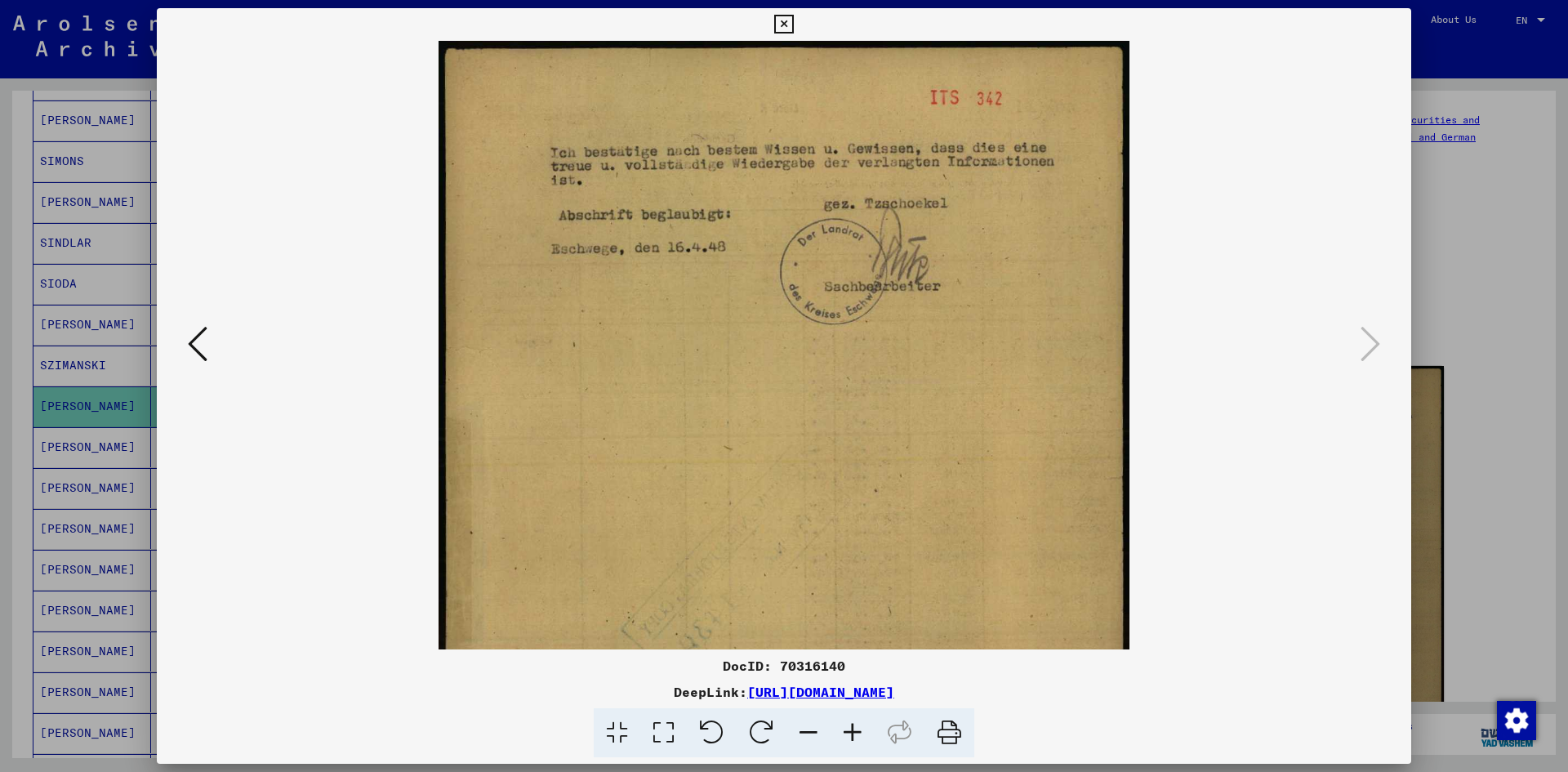
click at [849, 722] on icon at bounding box center [853, 733] width 44 height 50
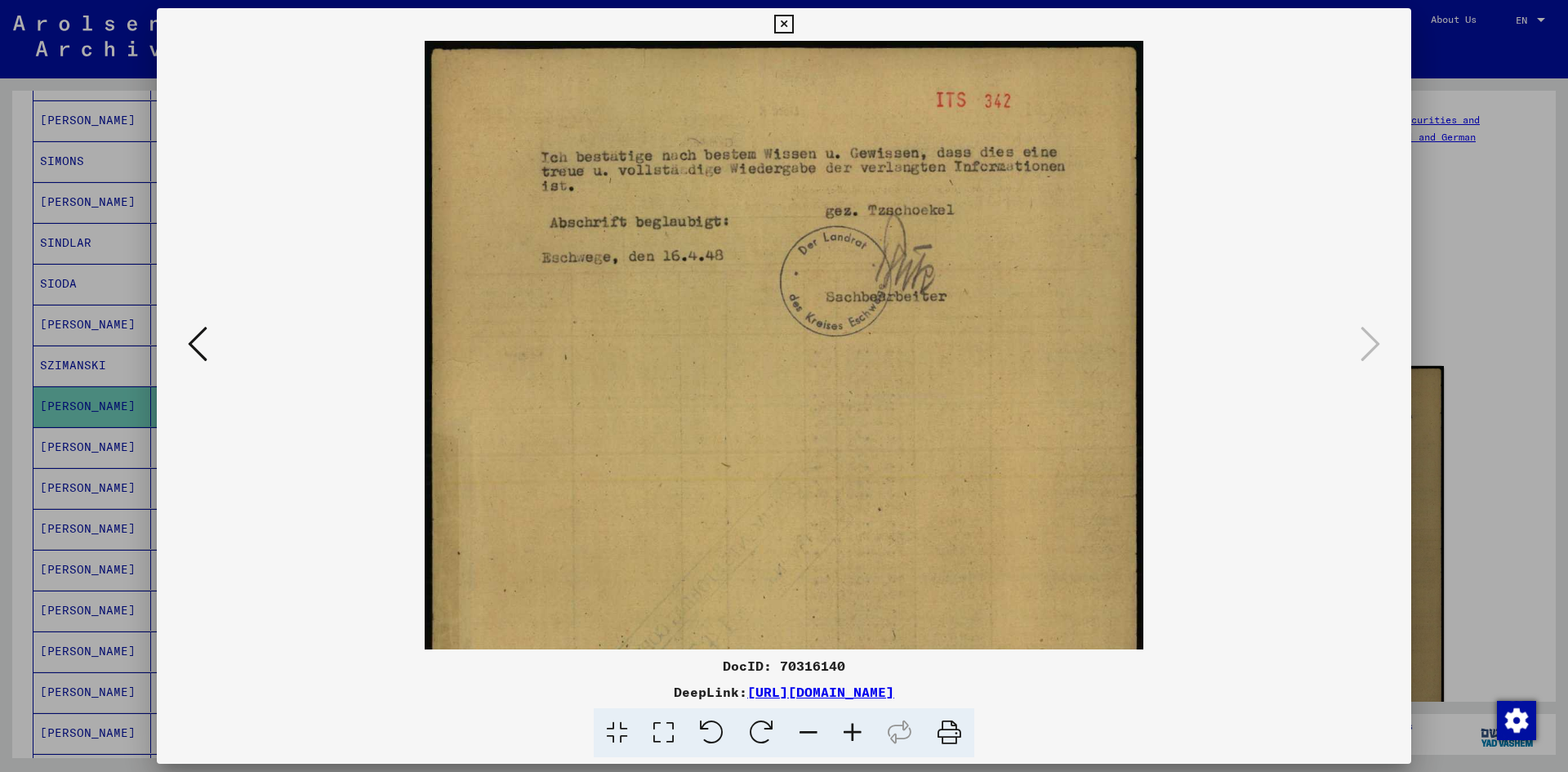
click at [849, 722] on icon at bounding box center [853, 733] width 44 height 50
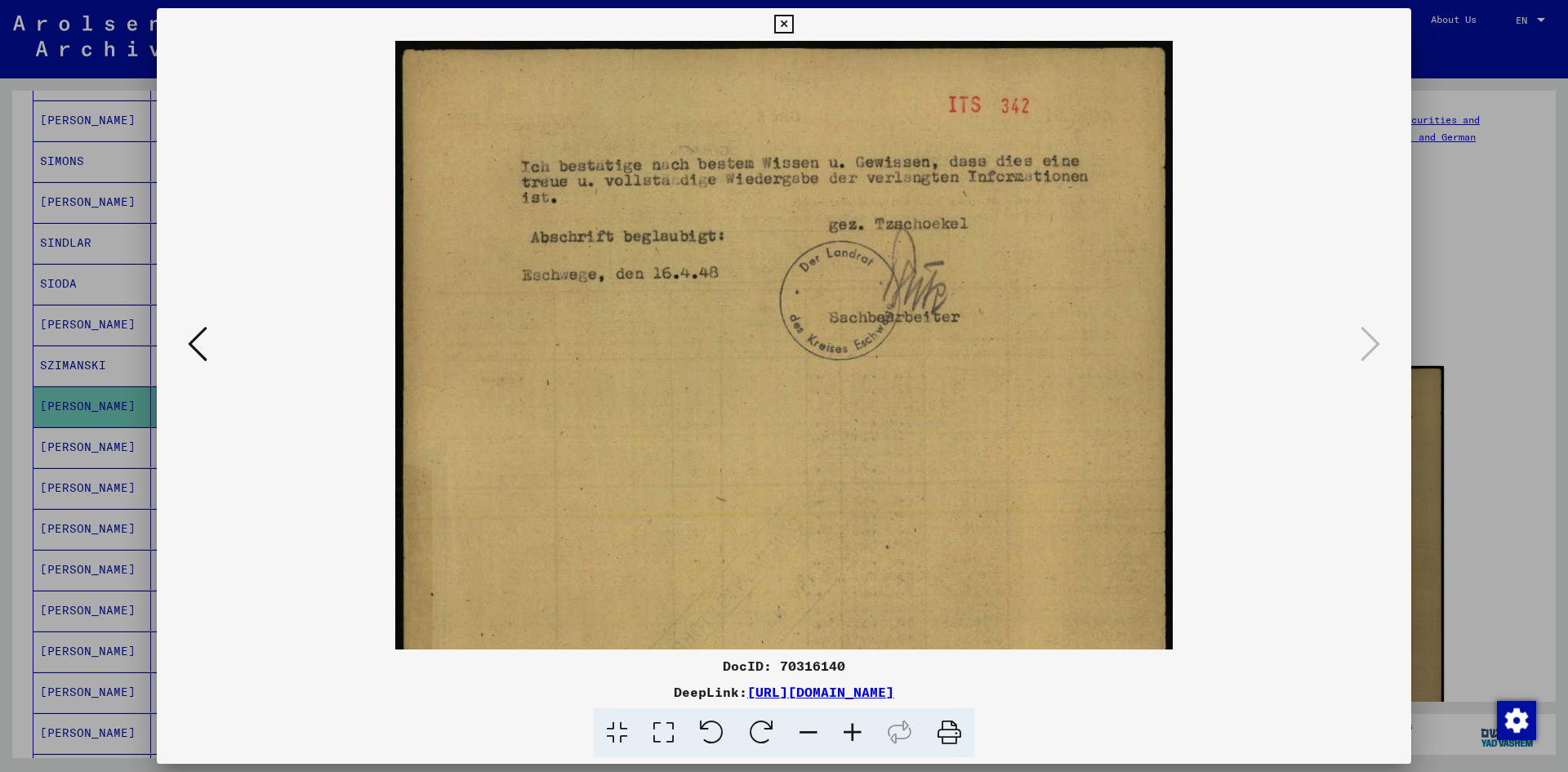
click at [849, 722] on icon at bounding box center [853, 733] width 44 height 50
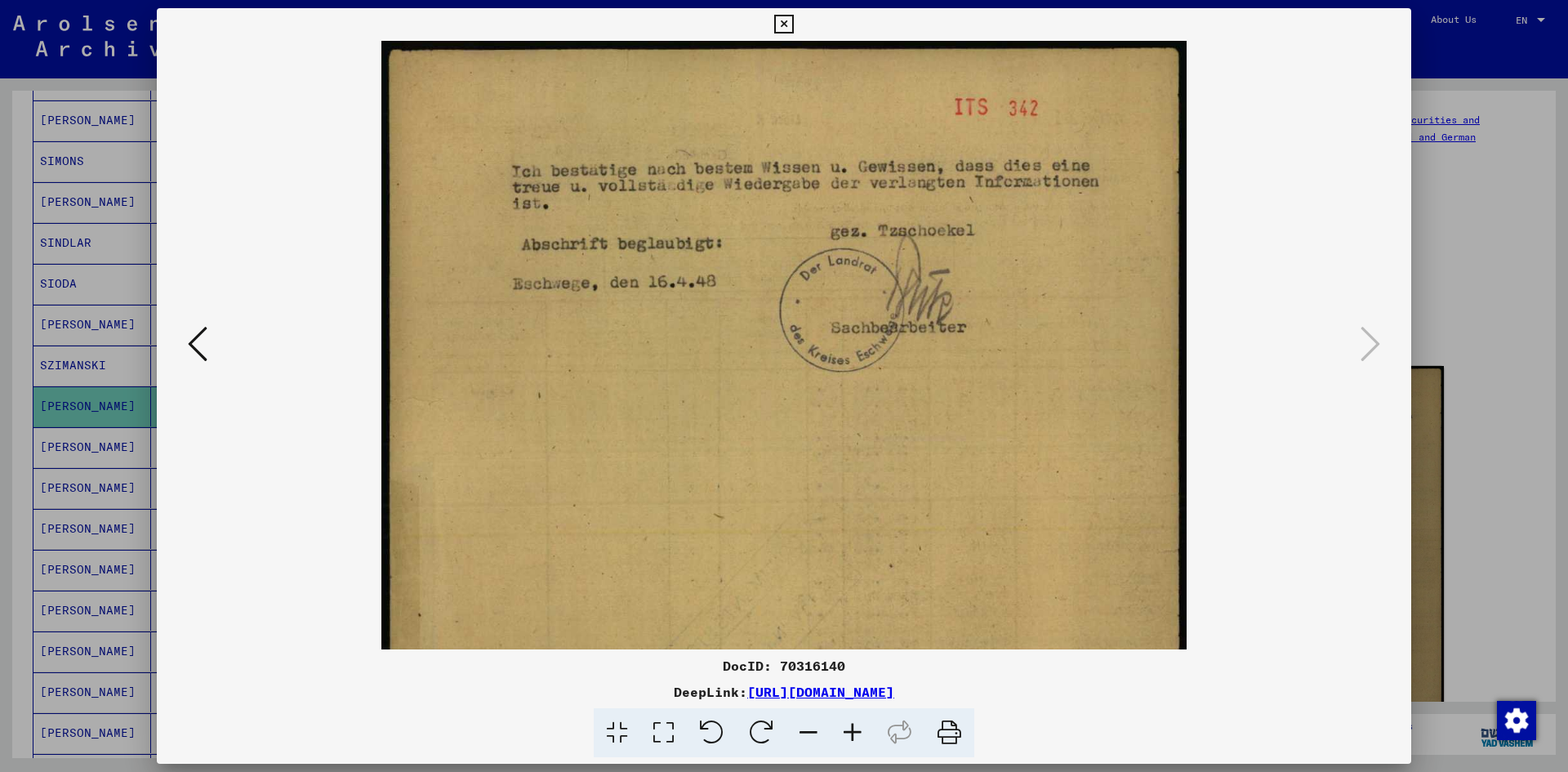
click at [849, 722] on icon at bounding box center [853, 733] width 44 height 50
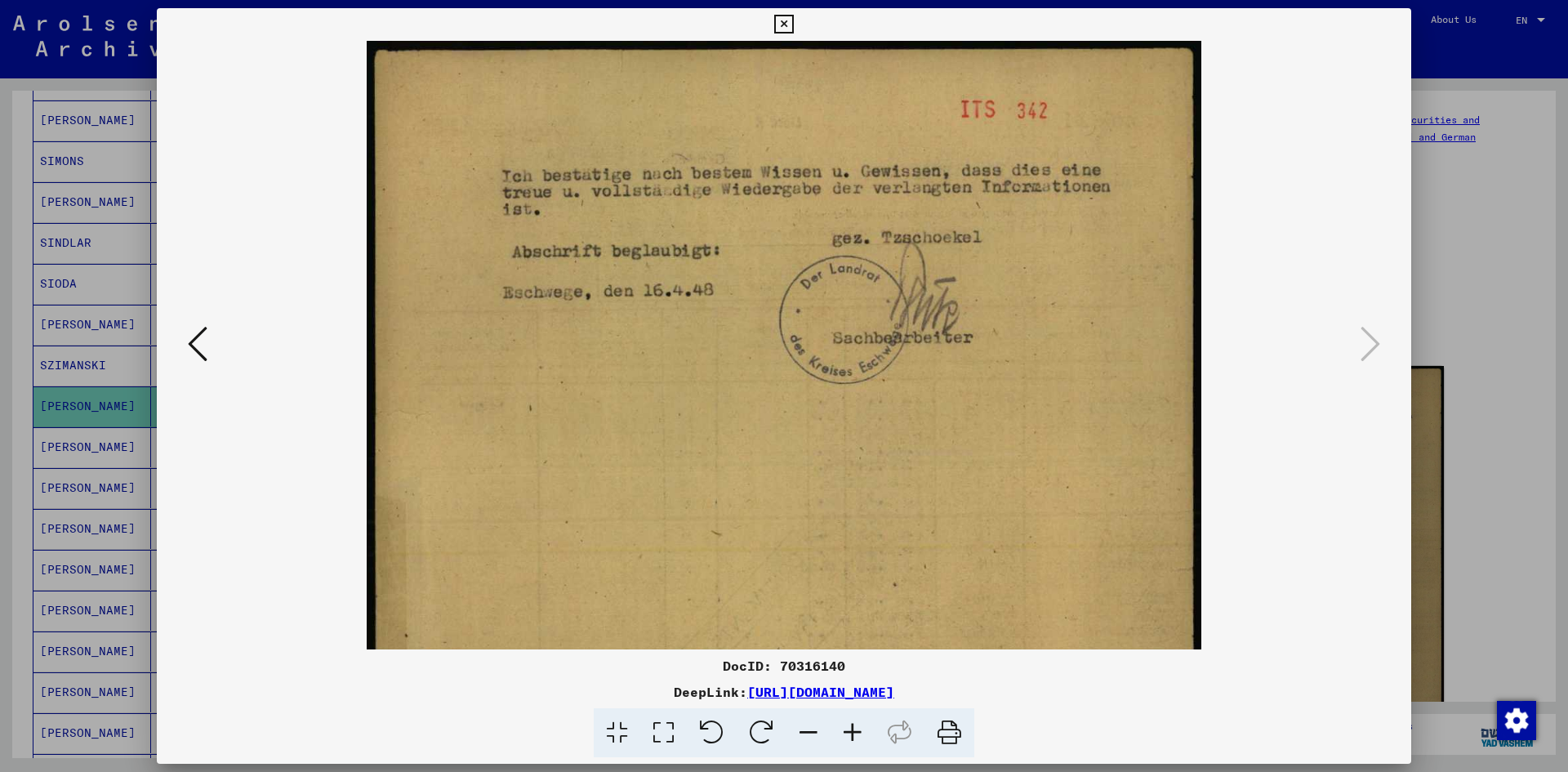
click at [782, 25] on icon at bounding box center [784, 24] width 18 height 19
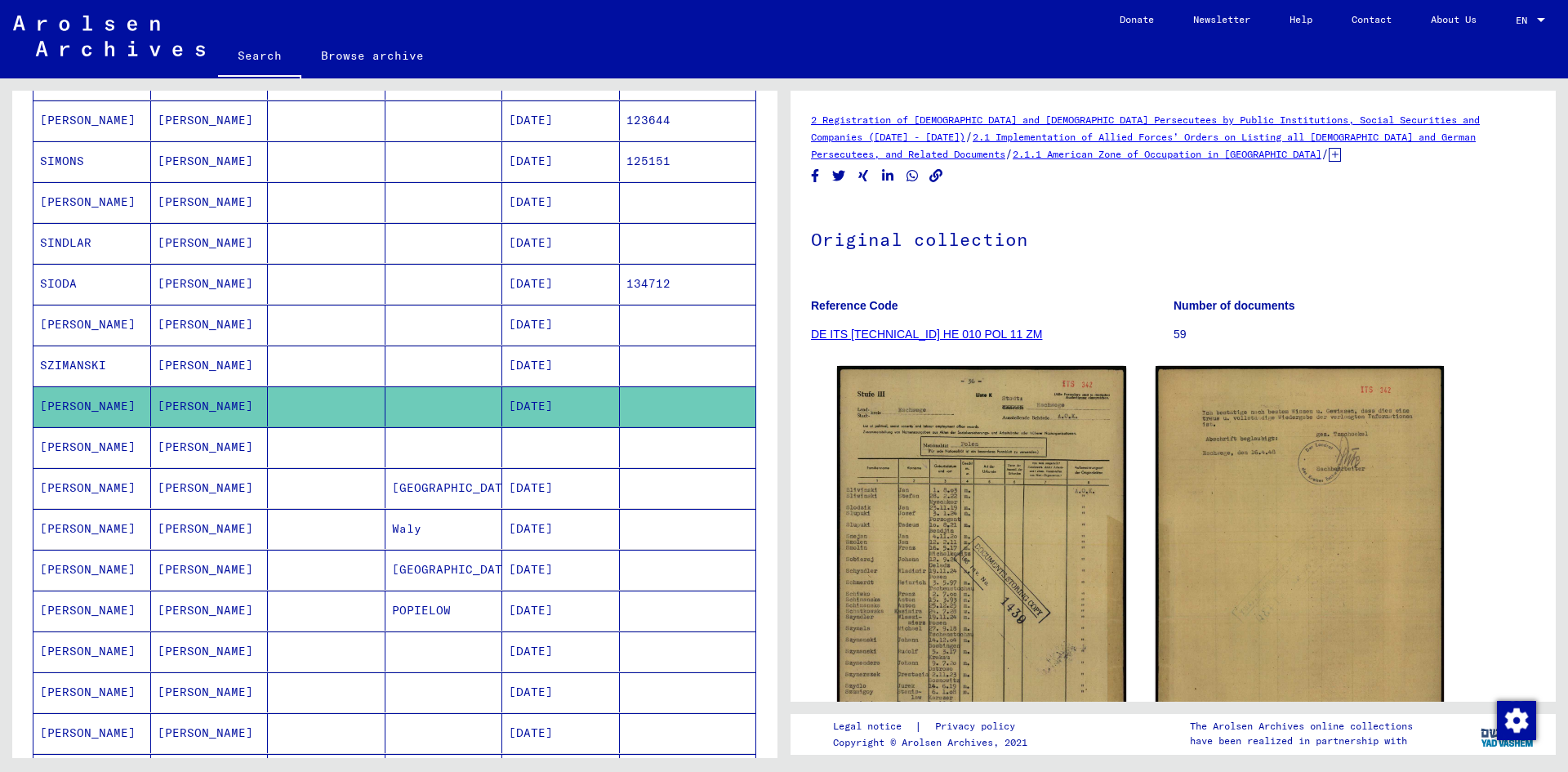
click at [951, 334] on link "DE ITS [TECHNICAL_ID] HE 010 POL 11 ZM" at bounding box center [926, 334] width 231 height 13
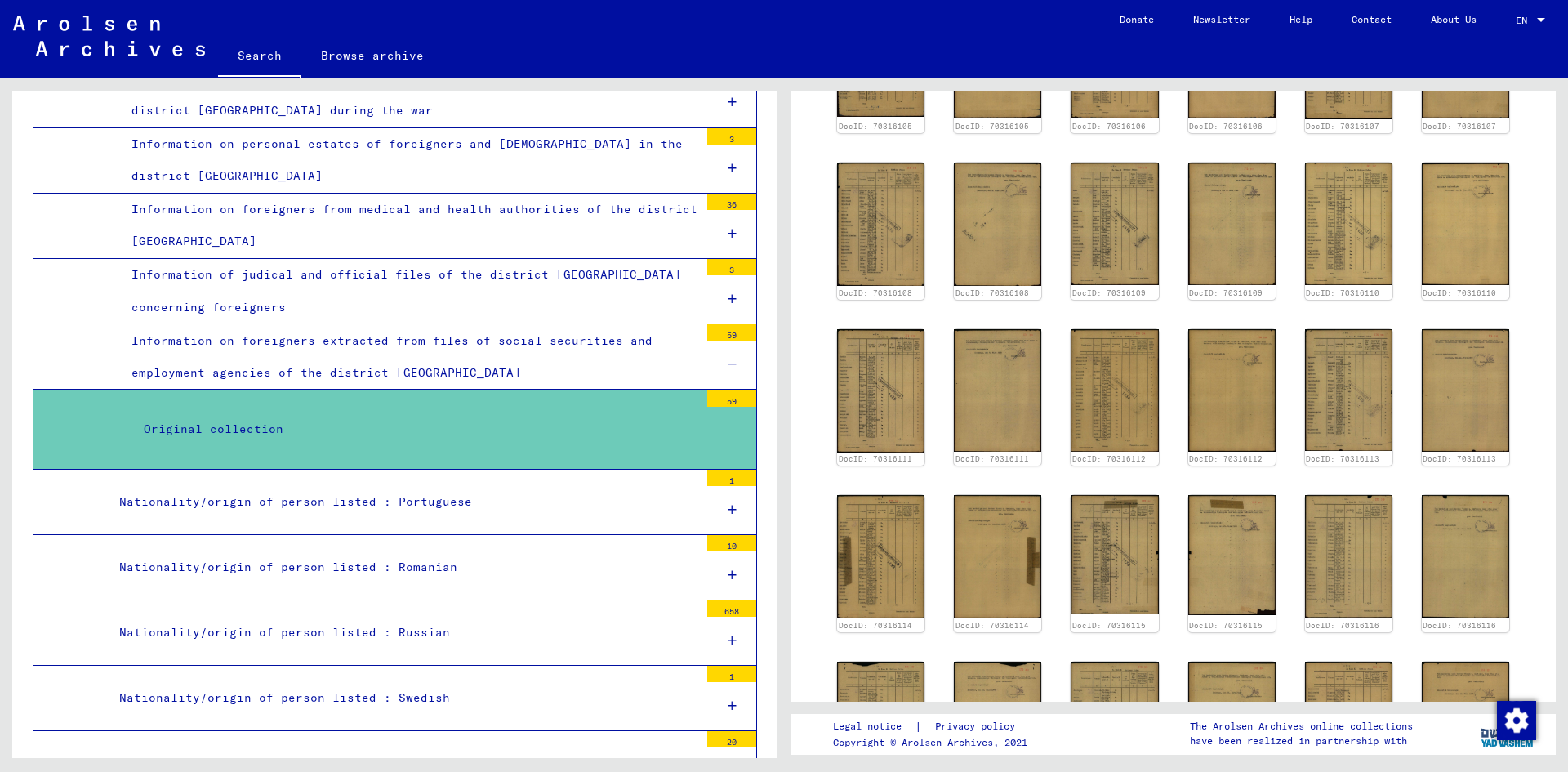
scroll to position [286, 0]
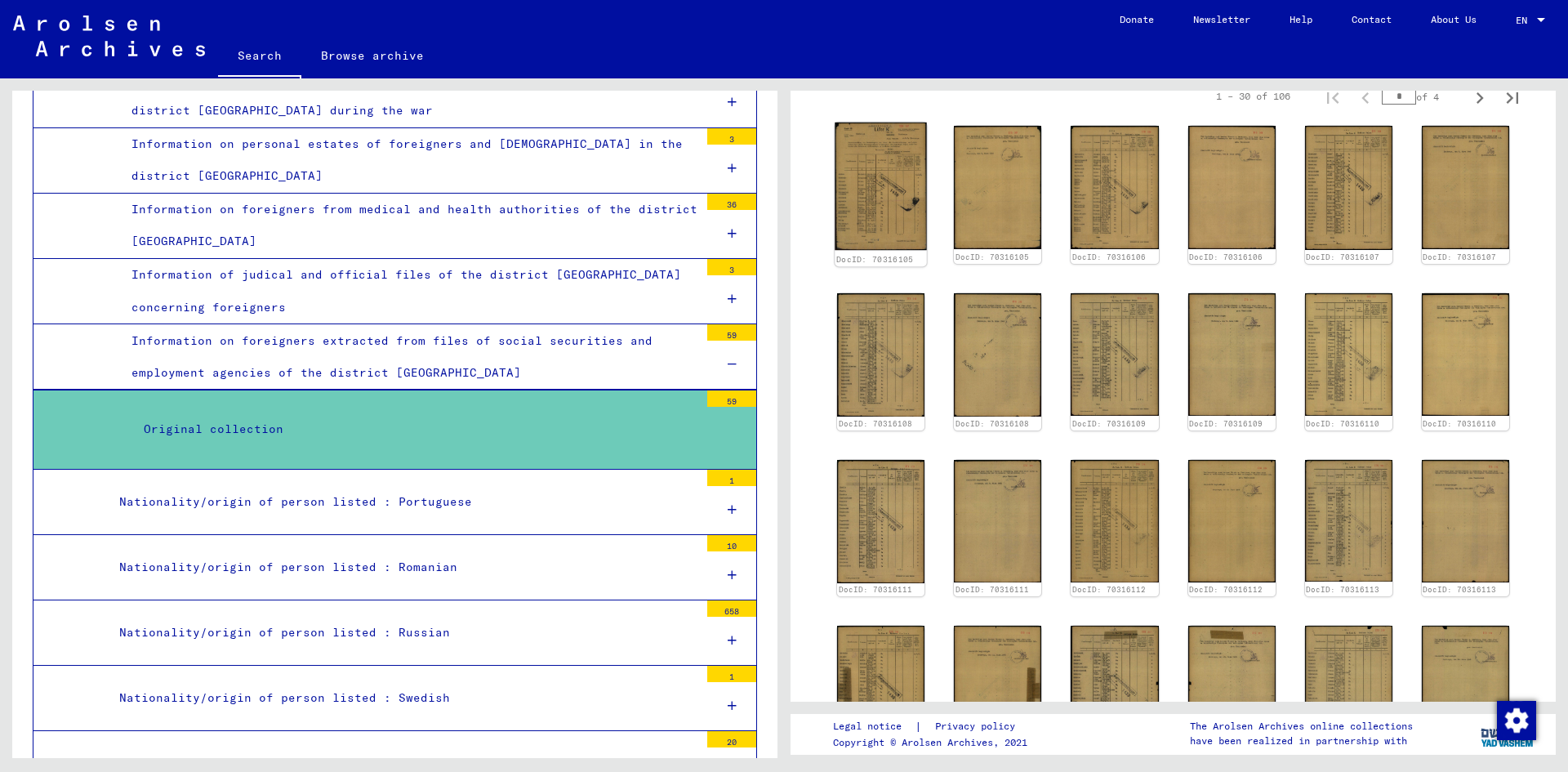
click at [875, 185] on img at bounding box center [881, 186] width 92 height 128
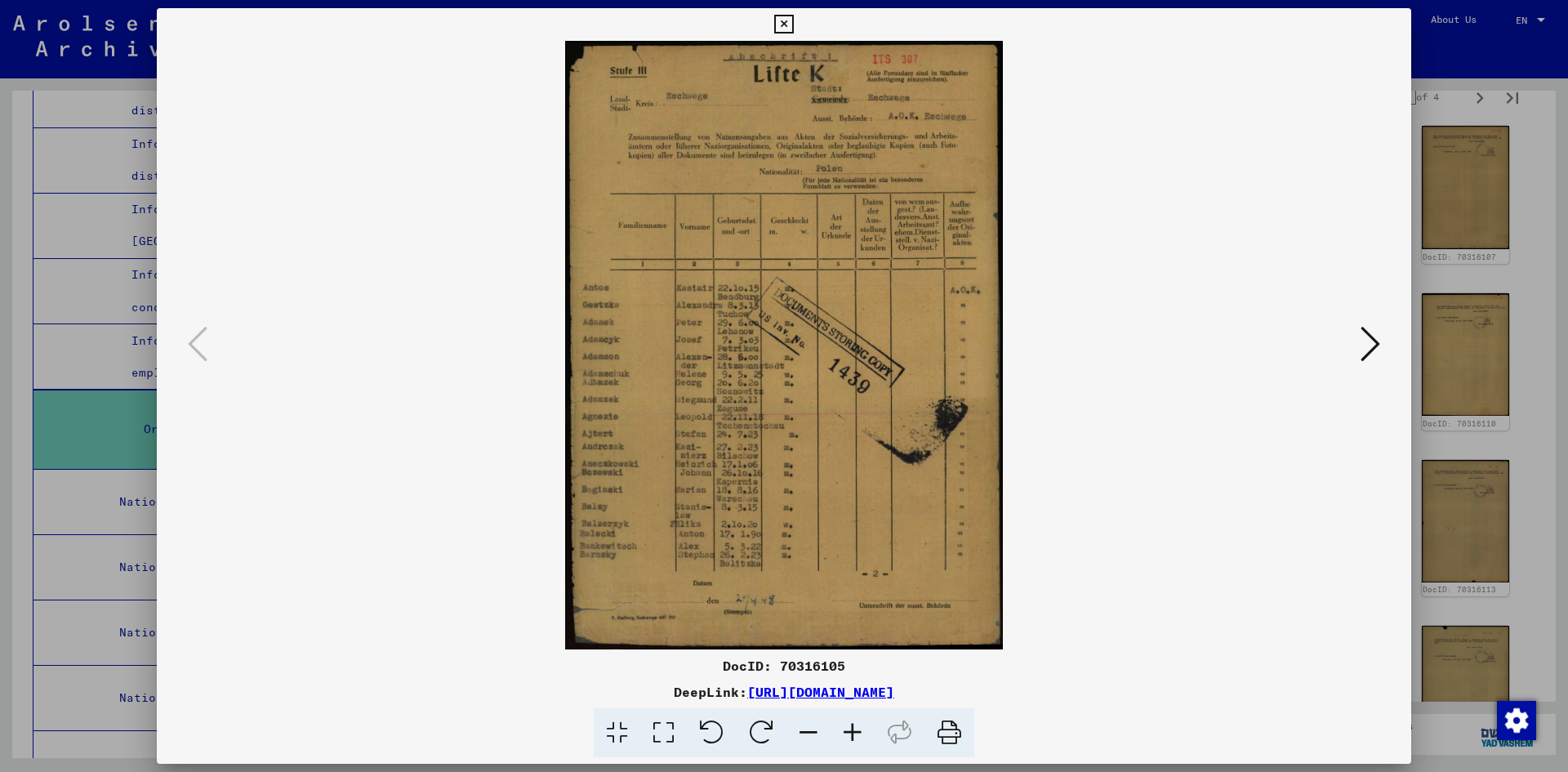
click at [853, 729] on icon at bounding box center [853, 733] width 44 height 50
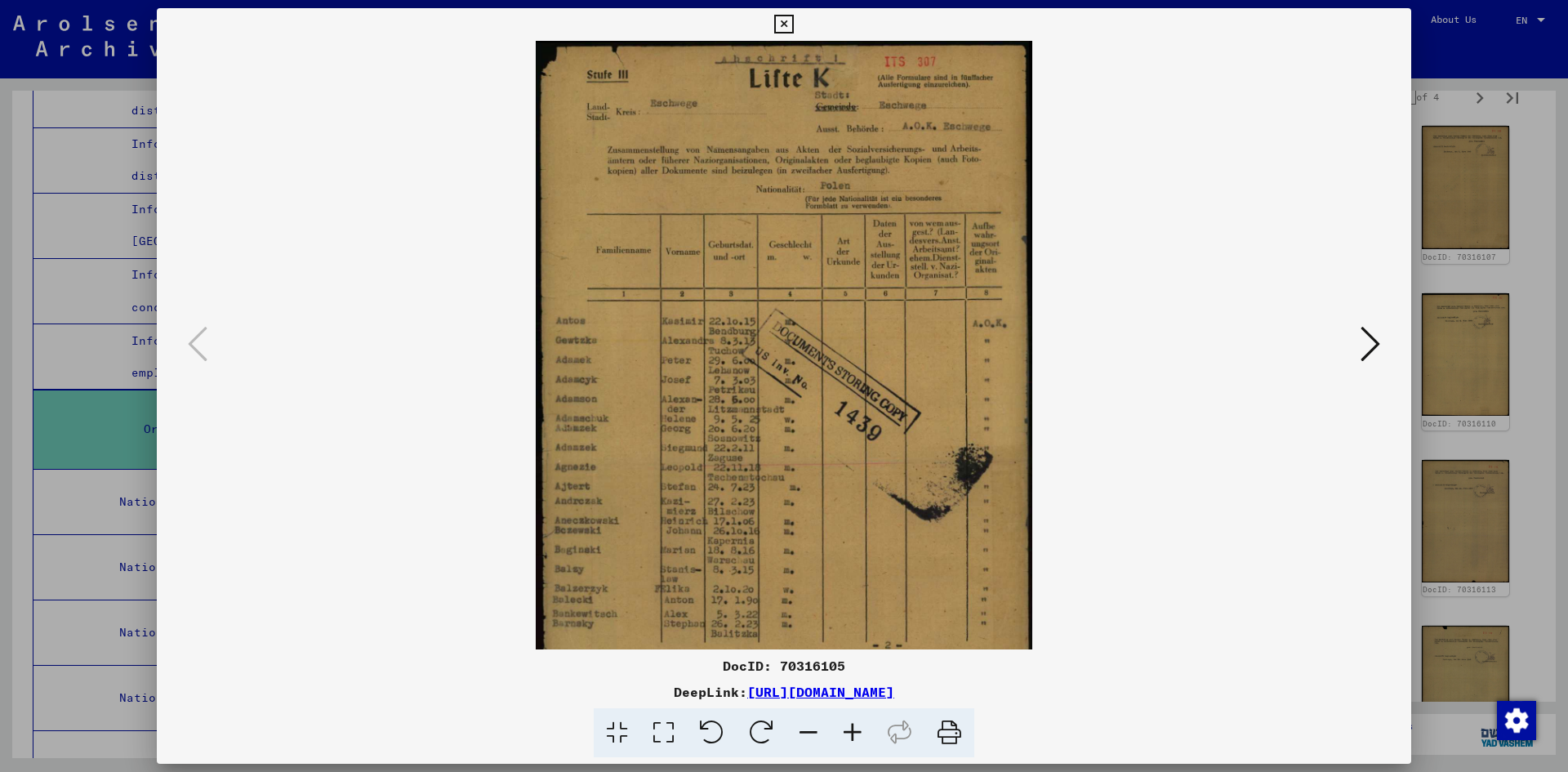
click at [853, 729] on icon at bounding box center [853, 733] width 44 height 50
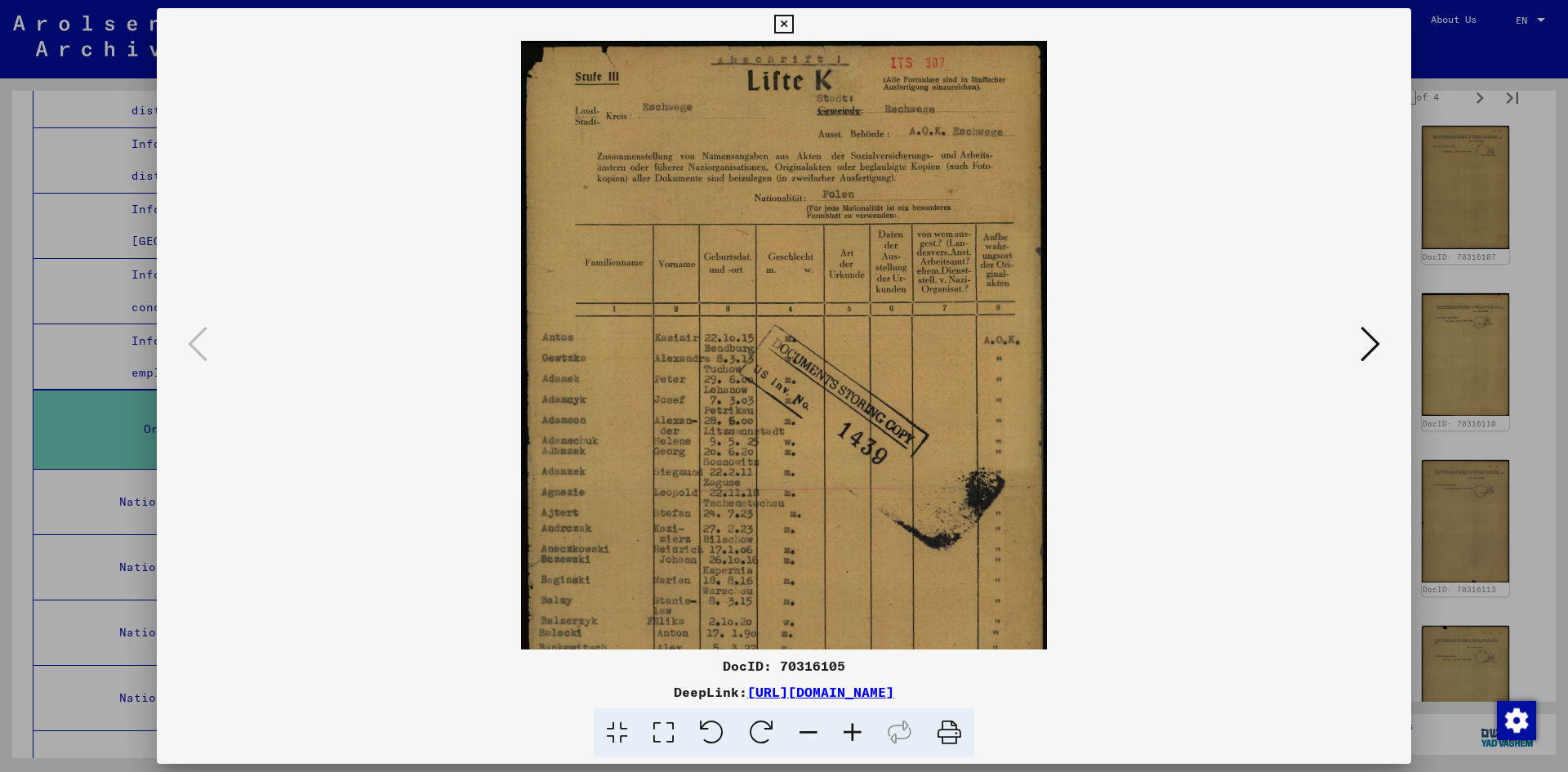
click at [853, 729] on icon at bounding box center [853, 733] width 44 height 50
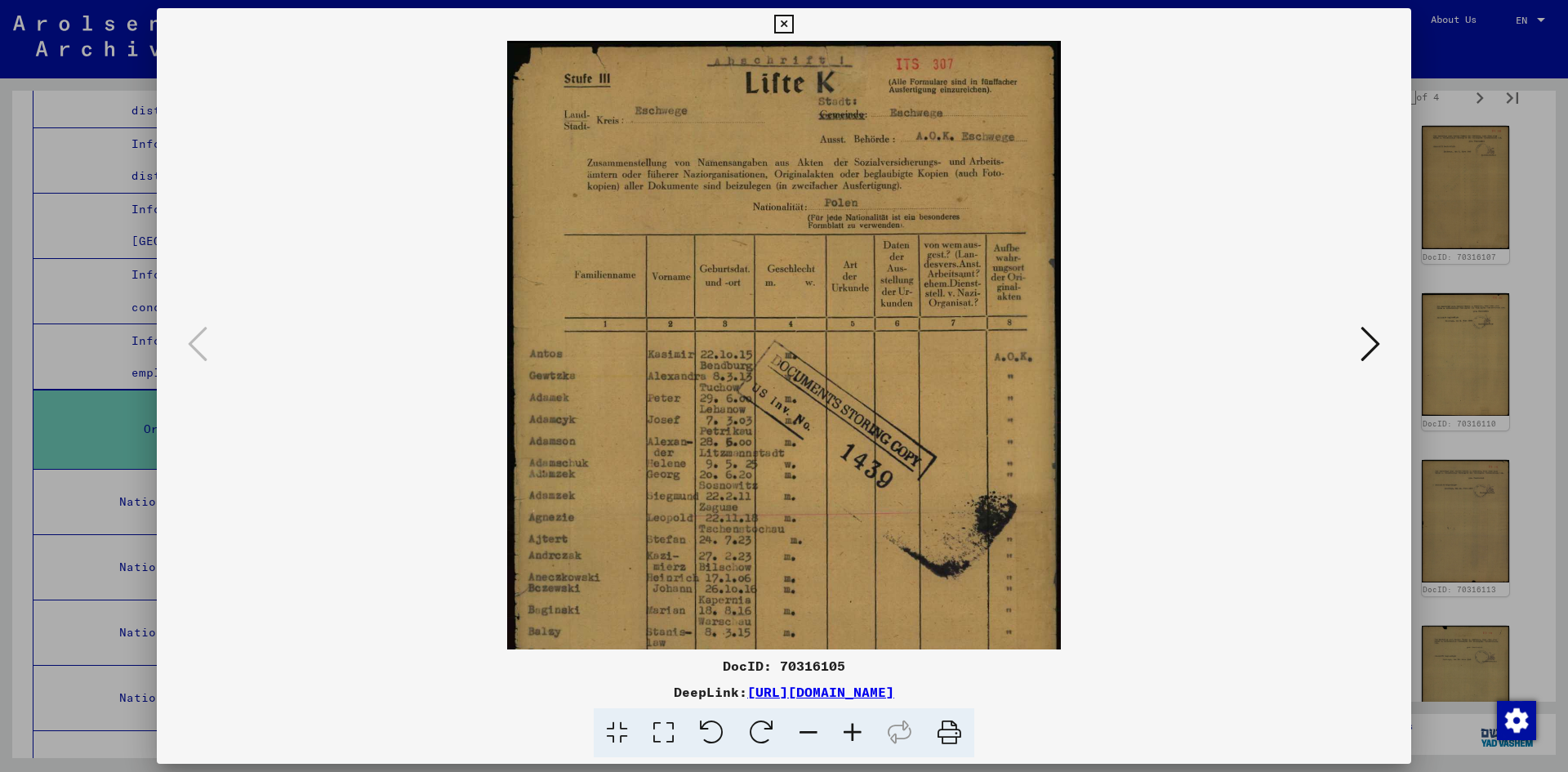
click at [853, 729] on icon at bounding box center [853, 733] width 44 height 50
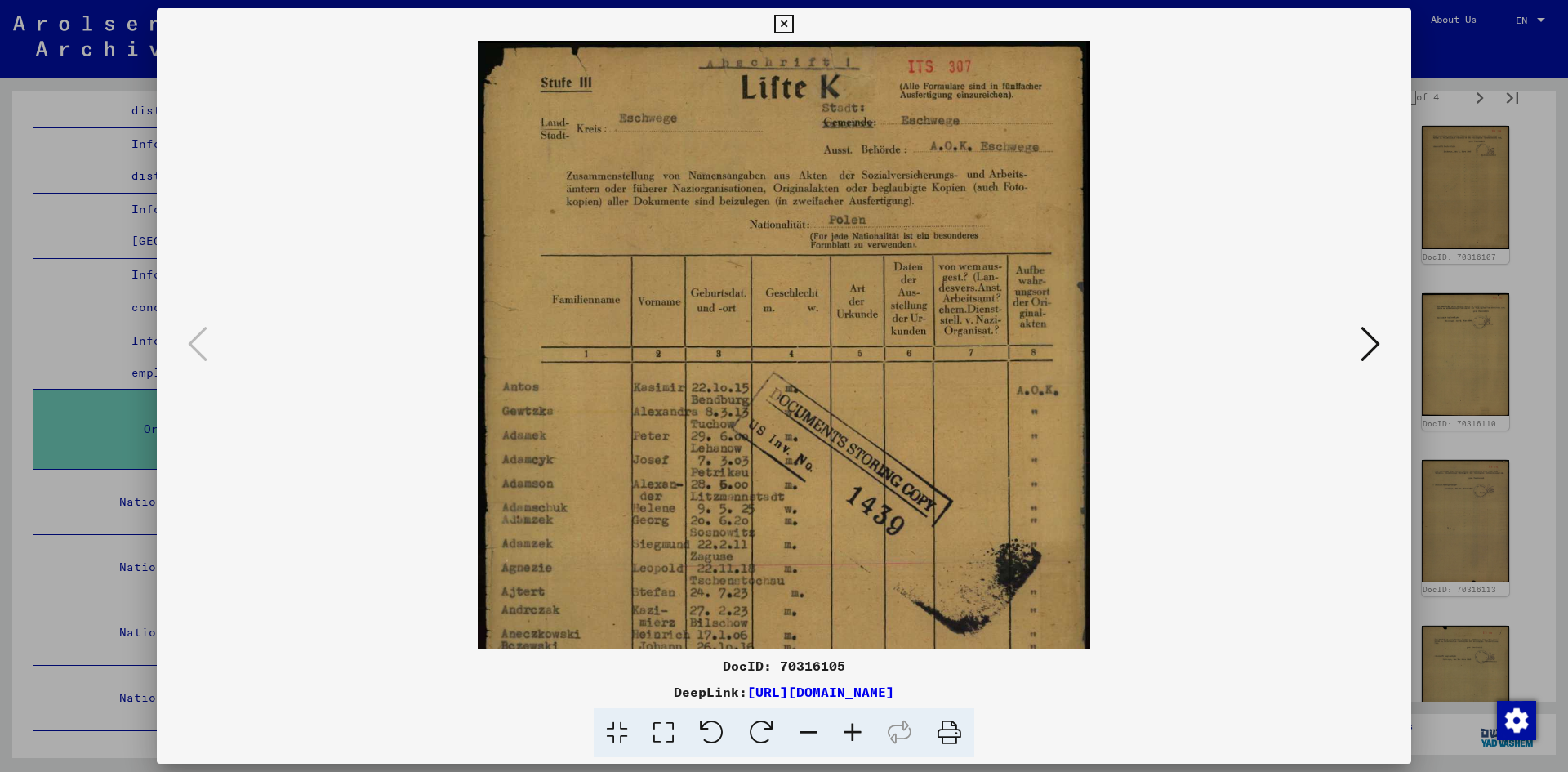
click at [853, 729] on icon at bounding box center [853, 733] width 44 height 50
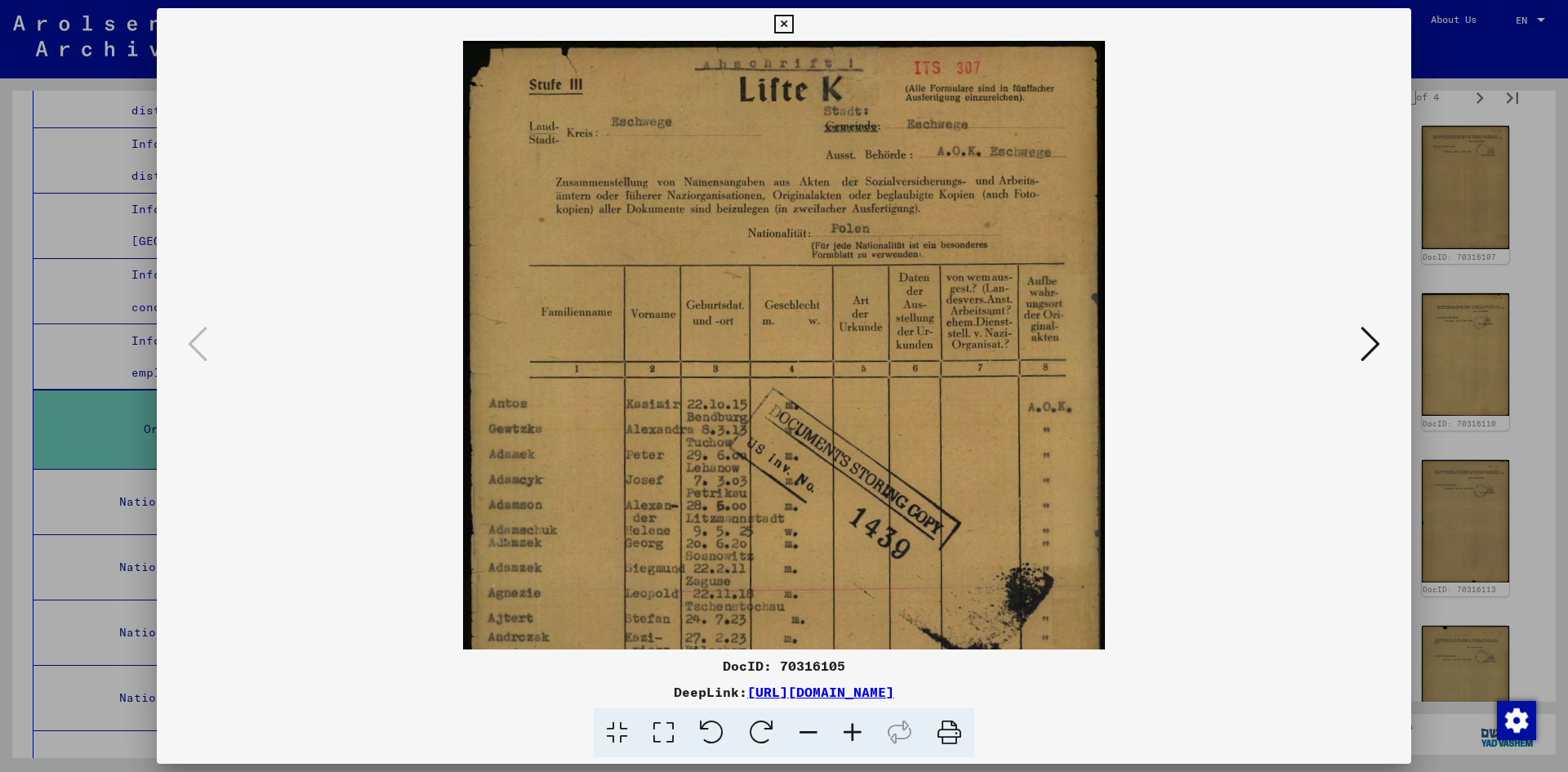
click at [853, 729] on icon at bounding box center [853, 733] width 44 height 50
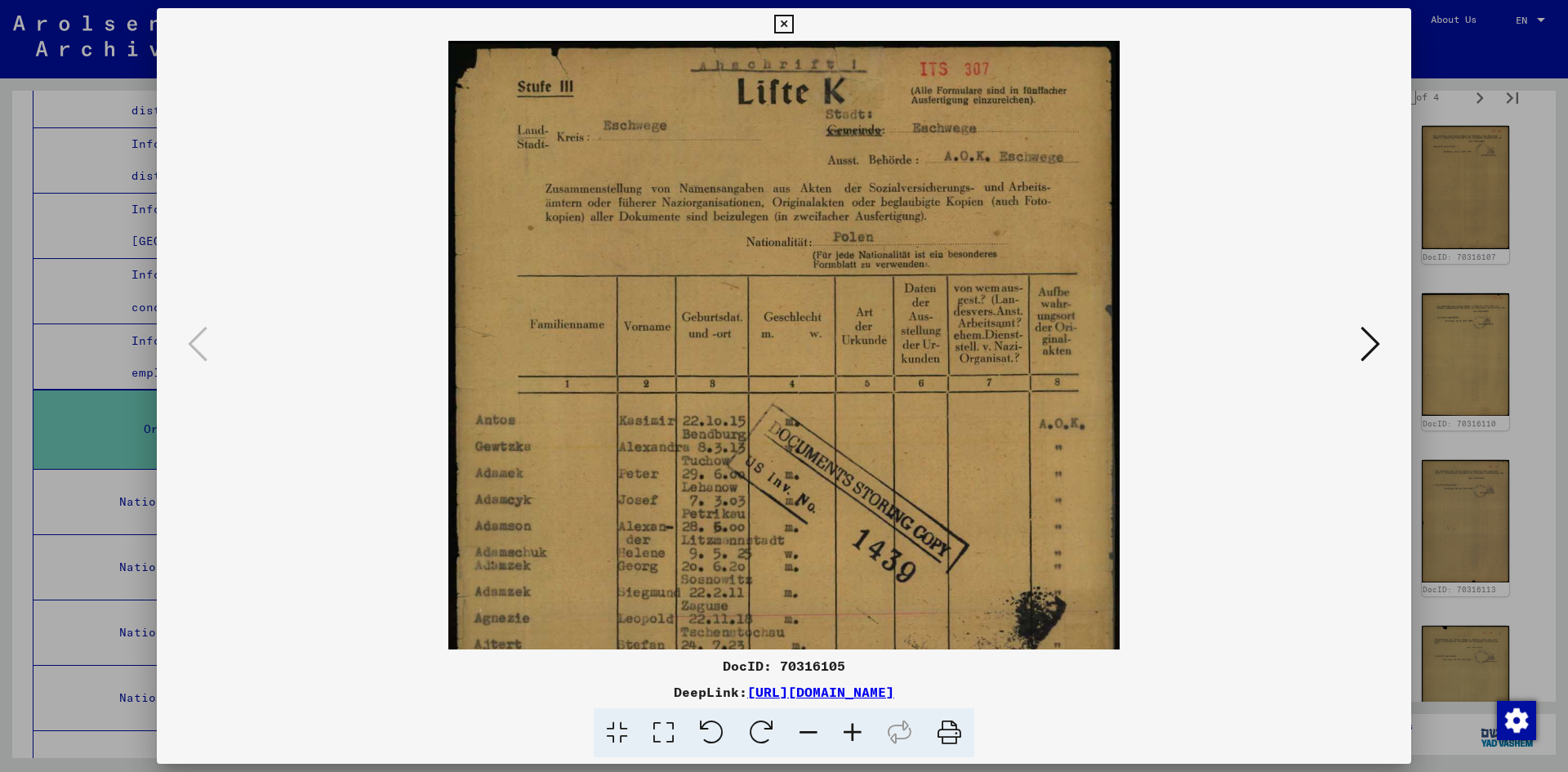
click at [853, 729] on icon at bounding box center [853, 733] width 44 height 50
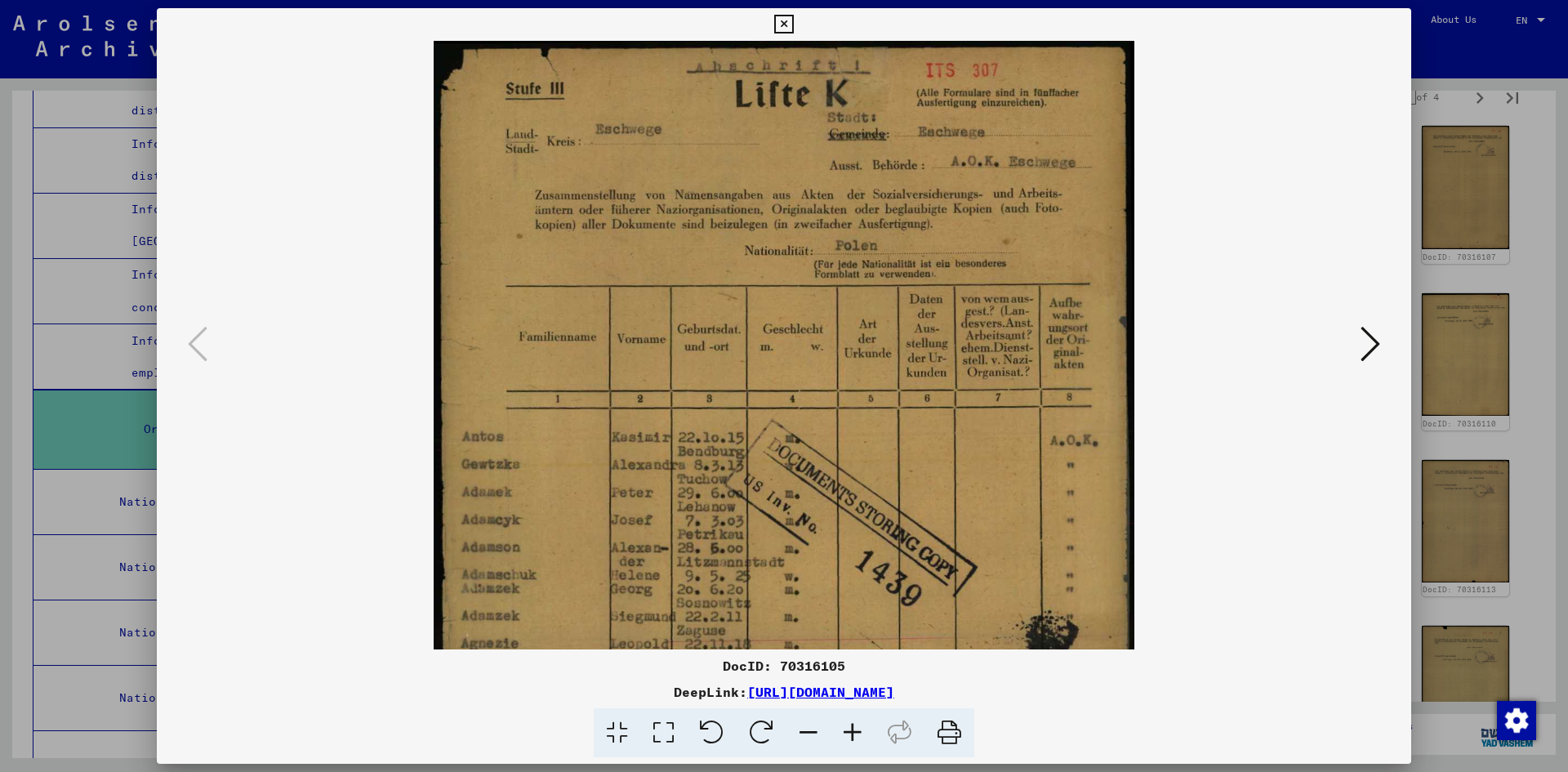
click at [853, 729] on icon at bounding box center [853, 733] width 44 height 50
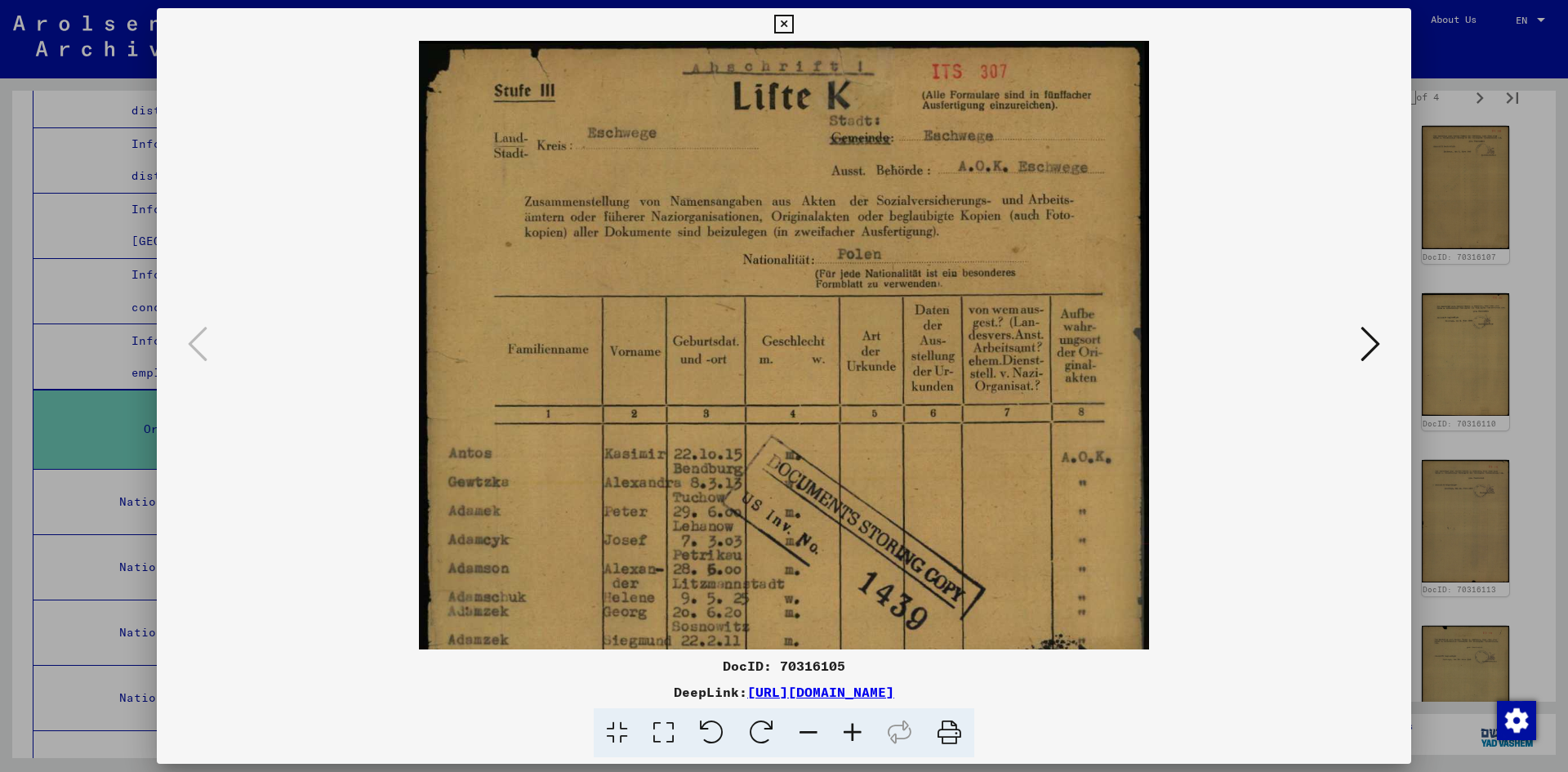
click at [853, 729] on icon at bounding box center [853, 733] width 44 height 50
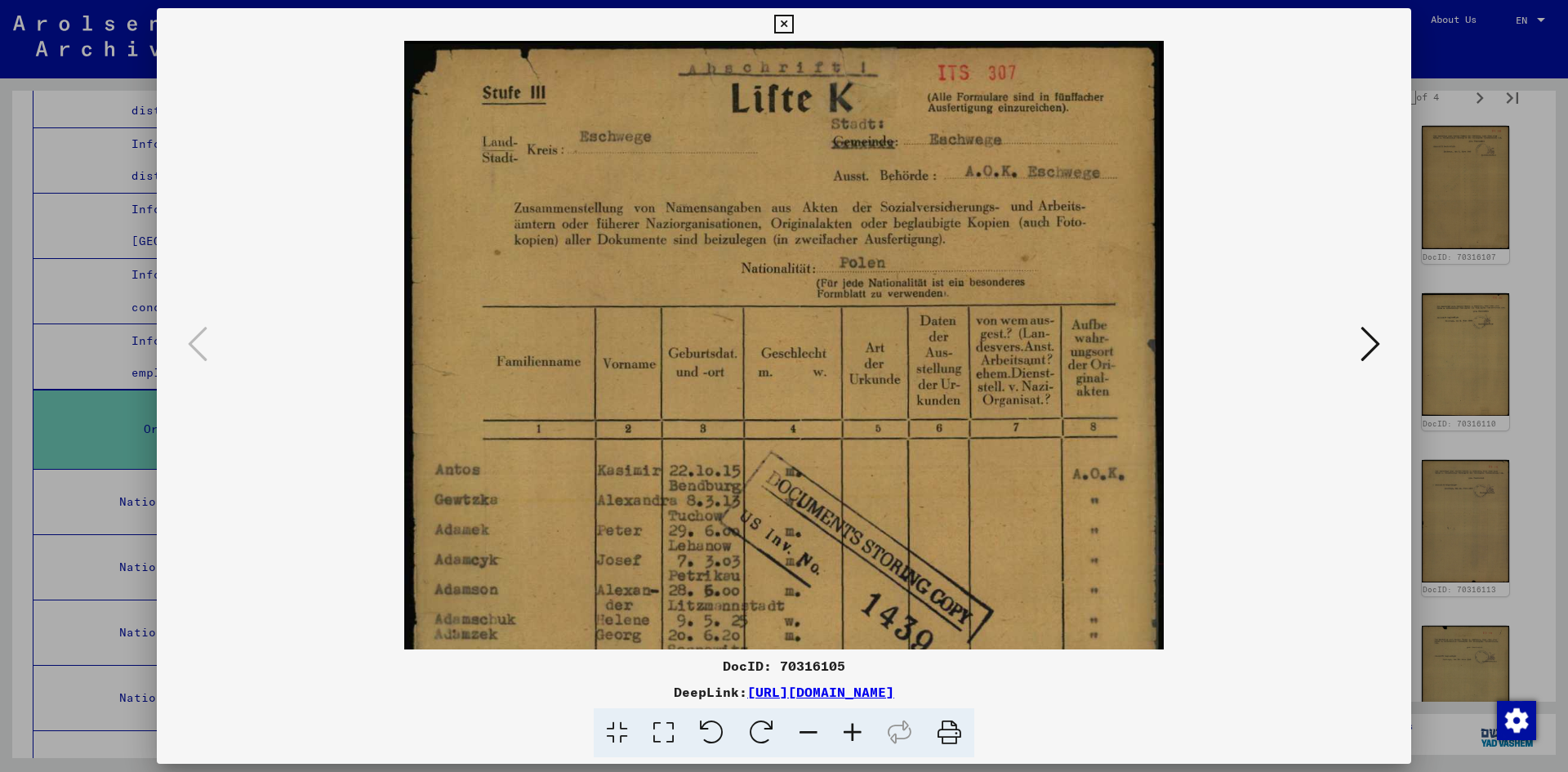
click at [853, 729] on icon at bounding box center [853, 733] width 44 height 50
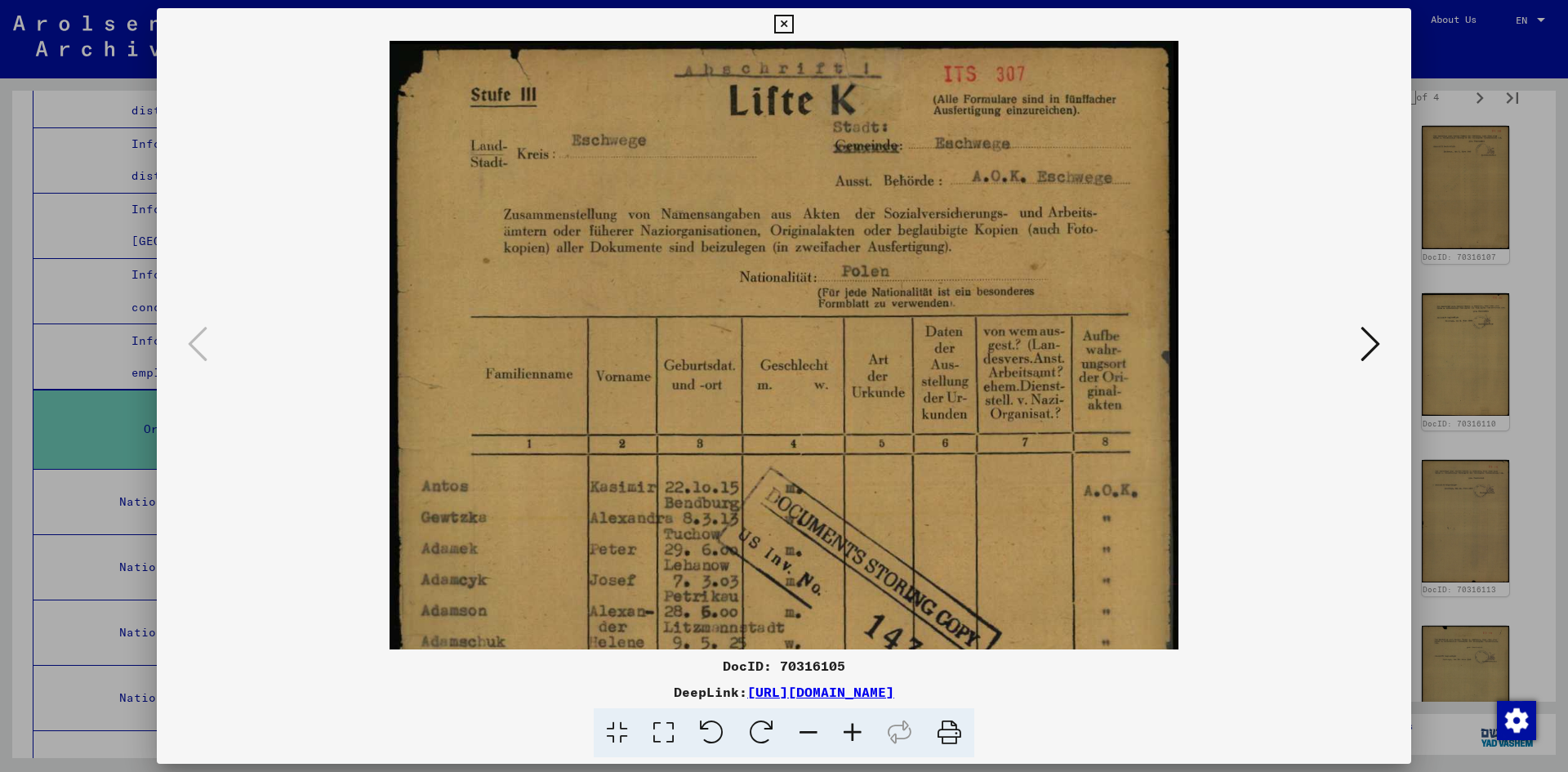
click at [853, 729] on icon at bounding box center [853, 733] width 44 height 50
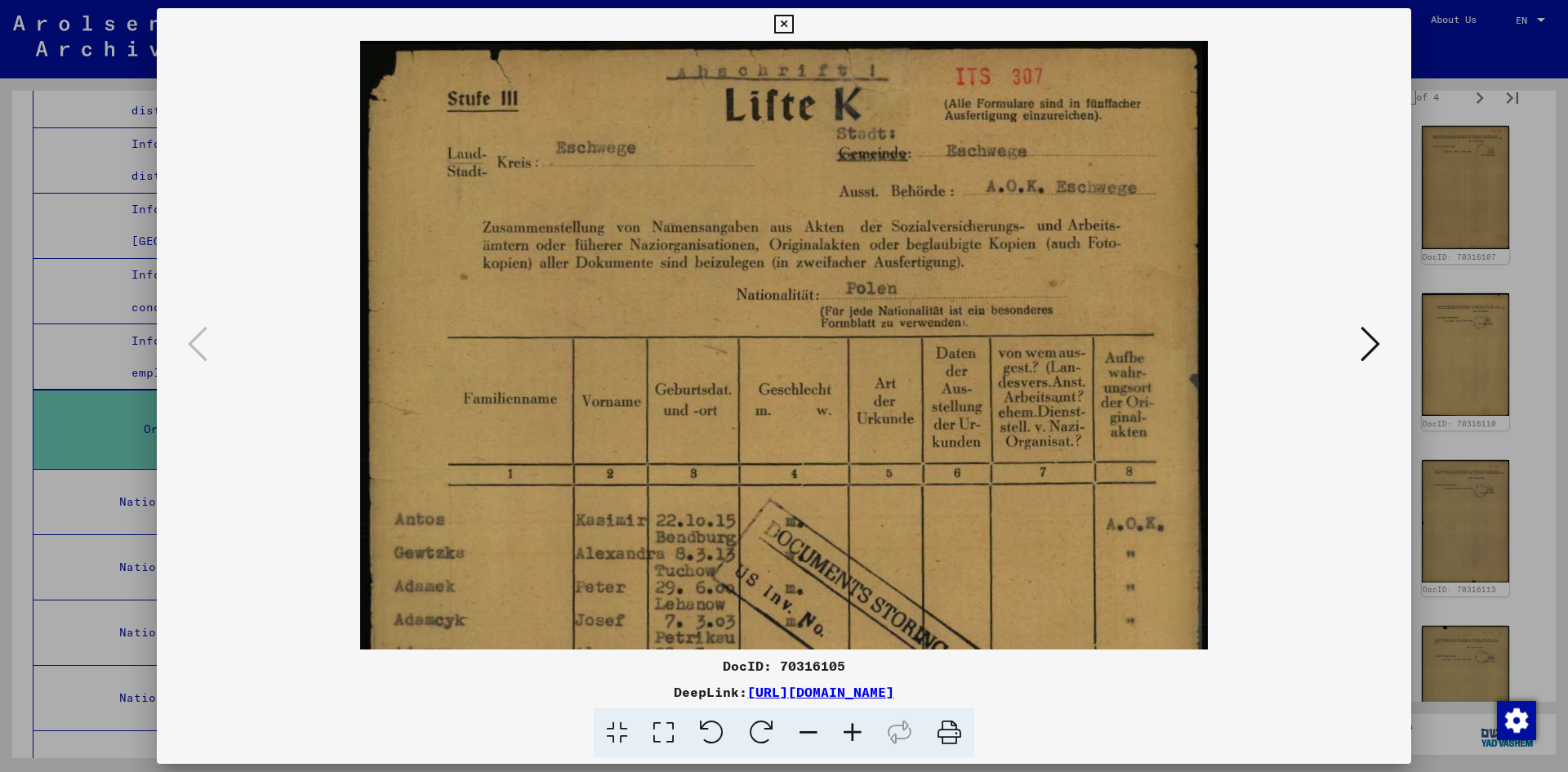
click at [853, 729] on icon at bounding box center [853, 733] width 44 height 50
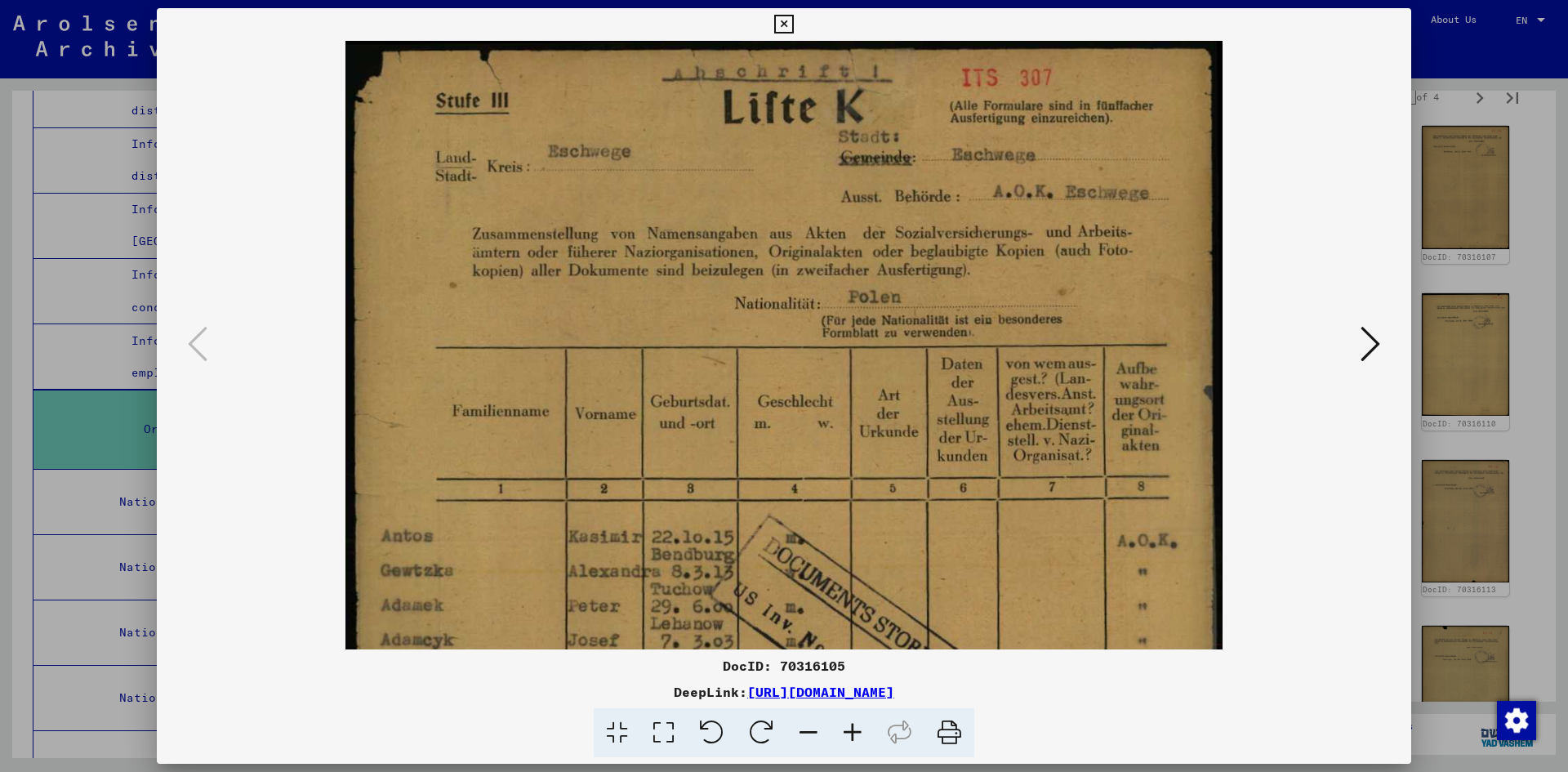
click at [787, 24] on icon at bounding box center [784, 24] width 18 height 19
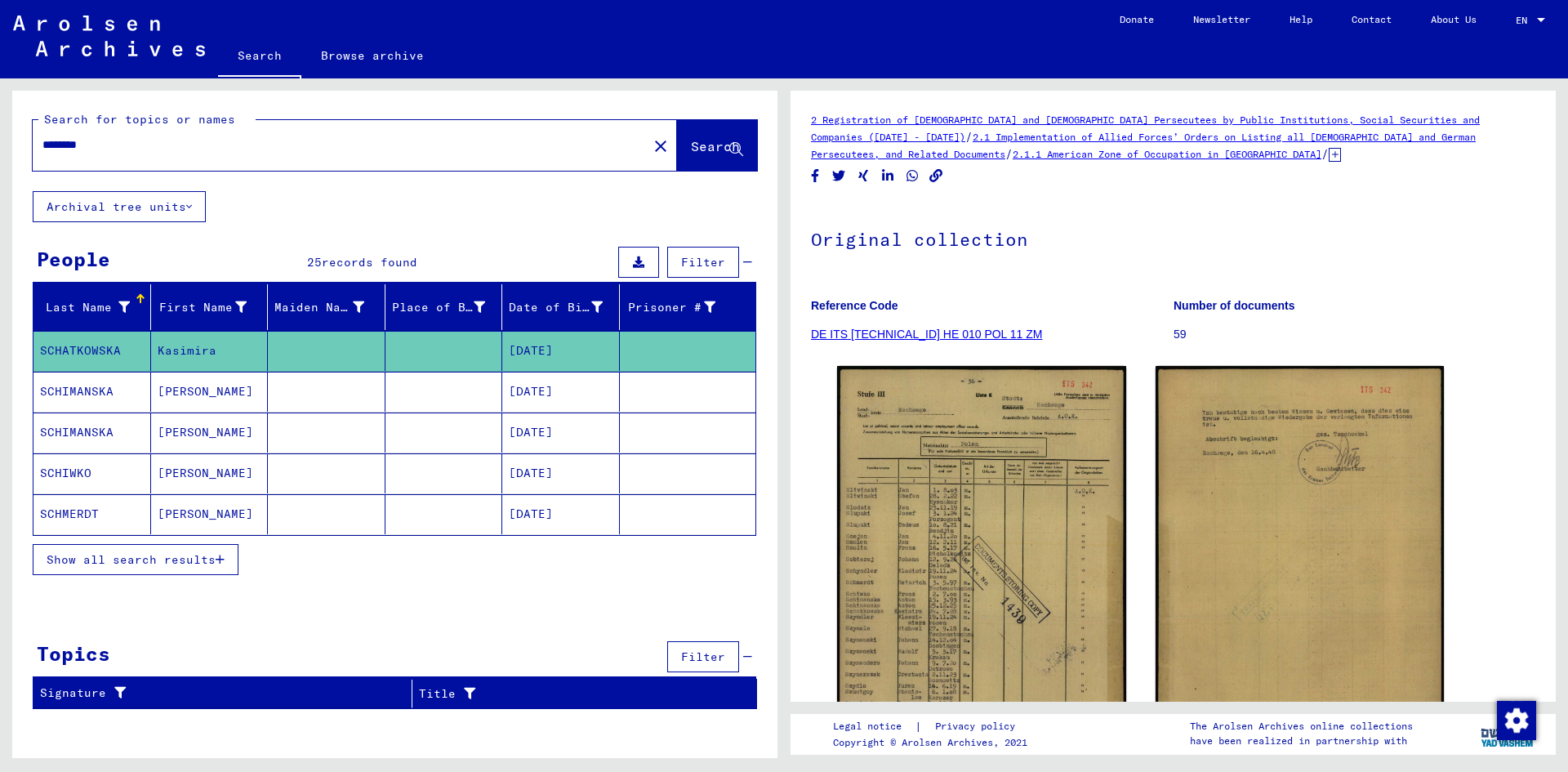
type input "**********"
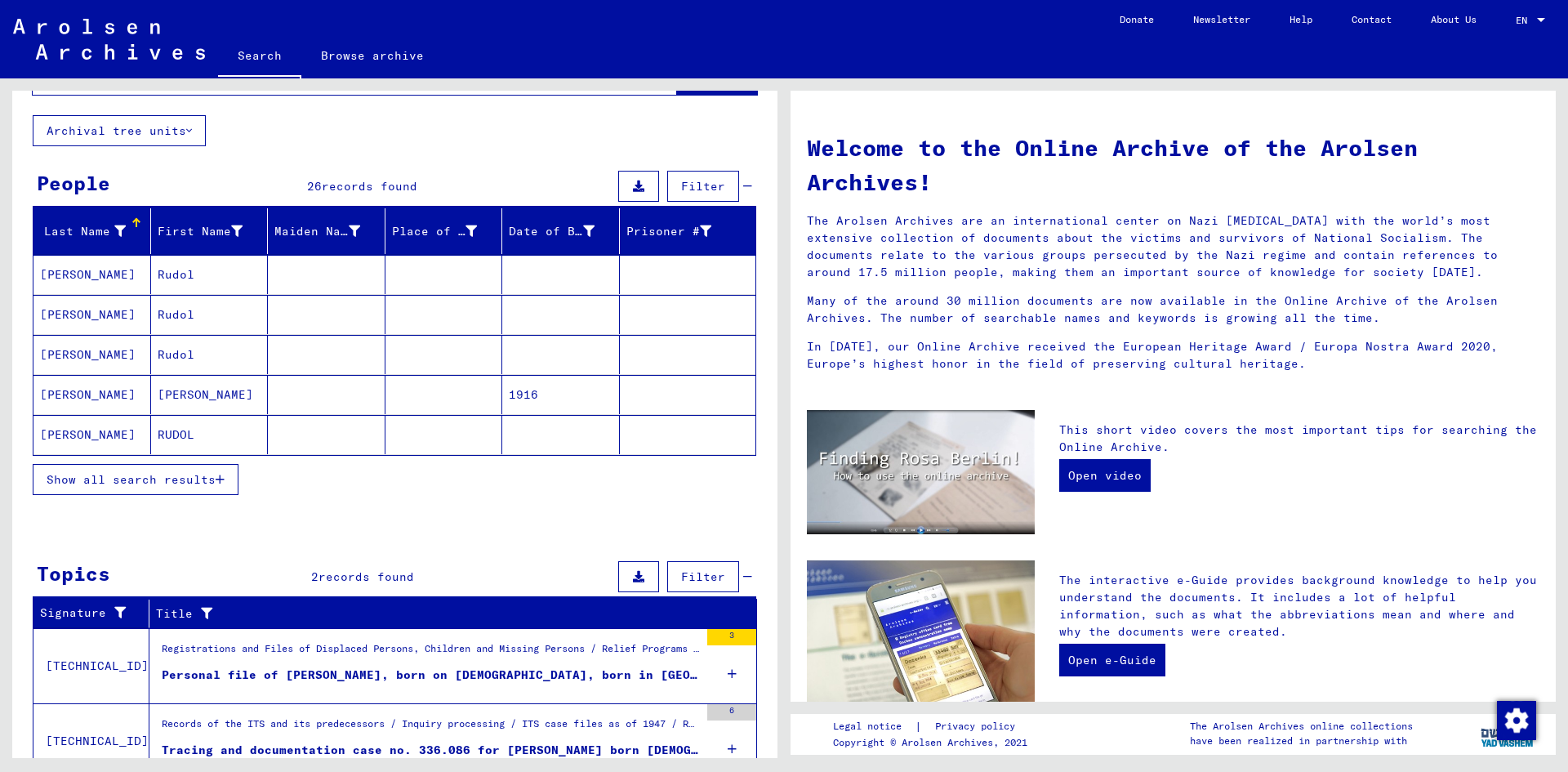
scroll to position [146, 0]
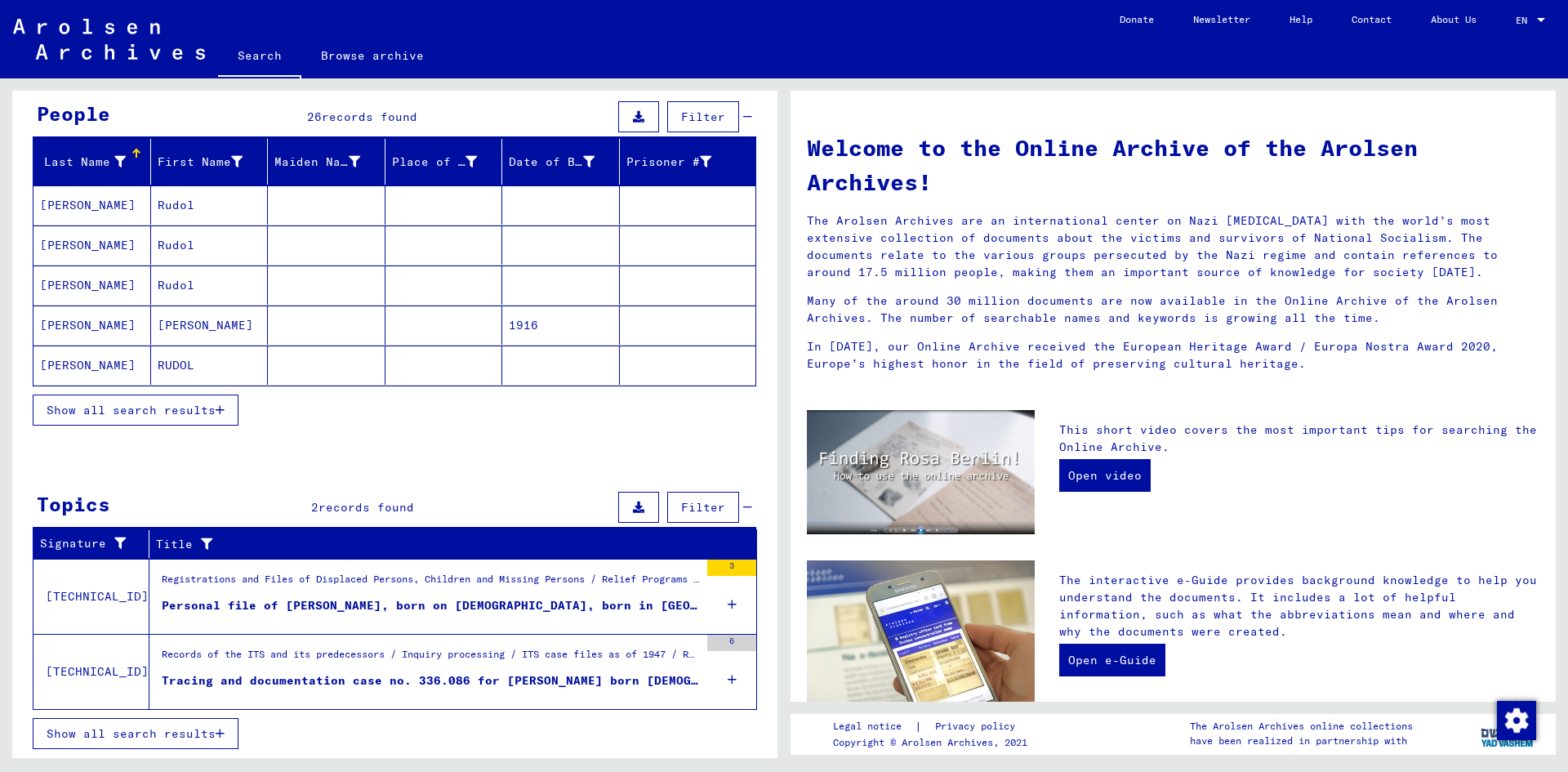
click at [204, 406] on span "Show all search results" at bounding box center [131, 410] width 169 height 15
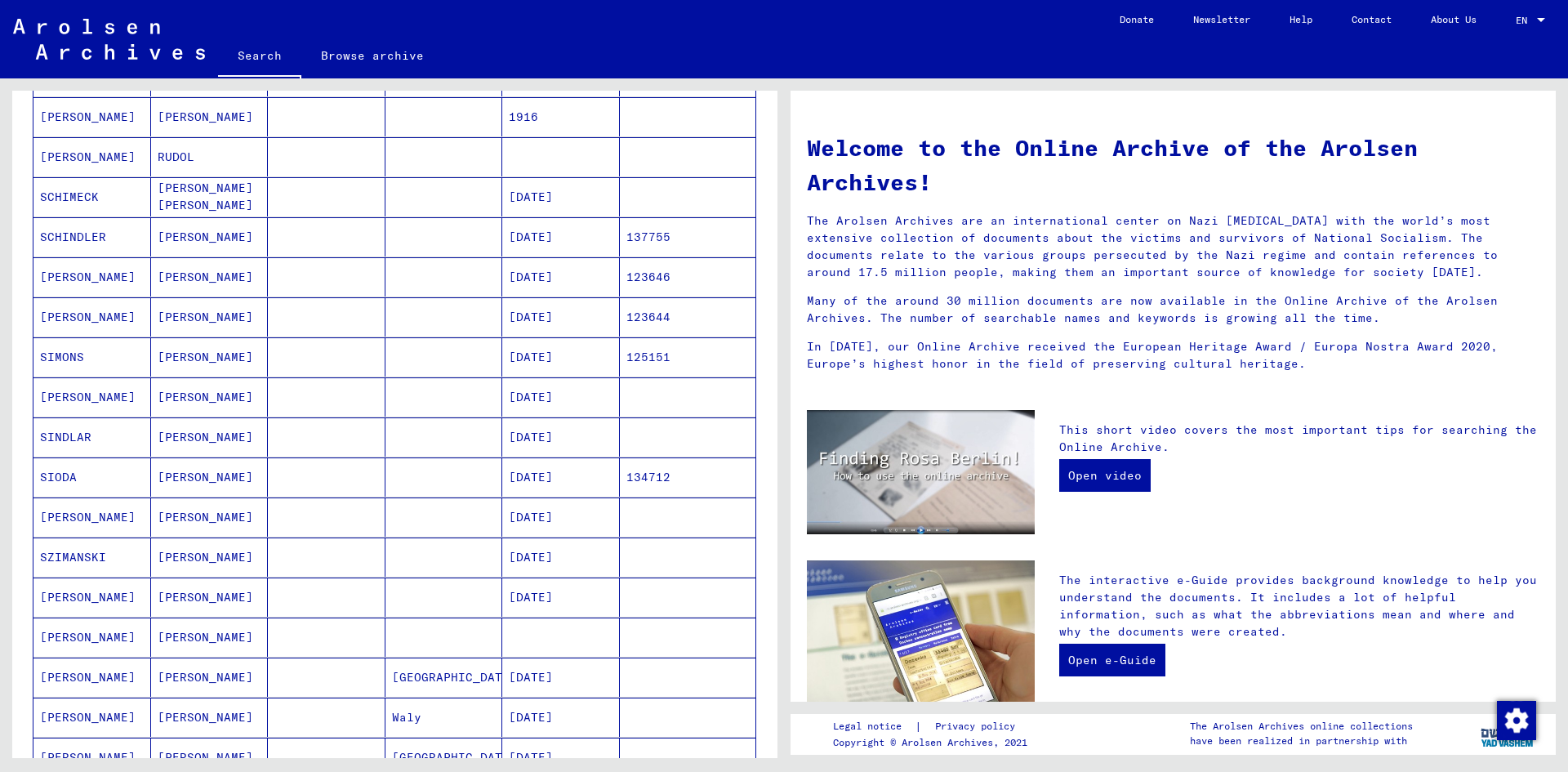
scroll to position [411, 0]
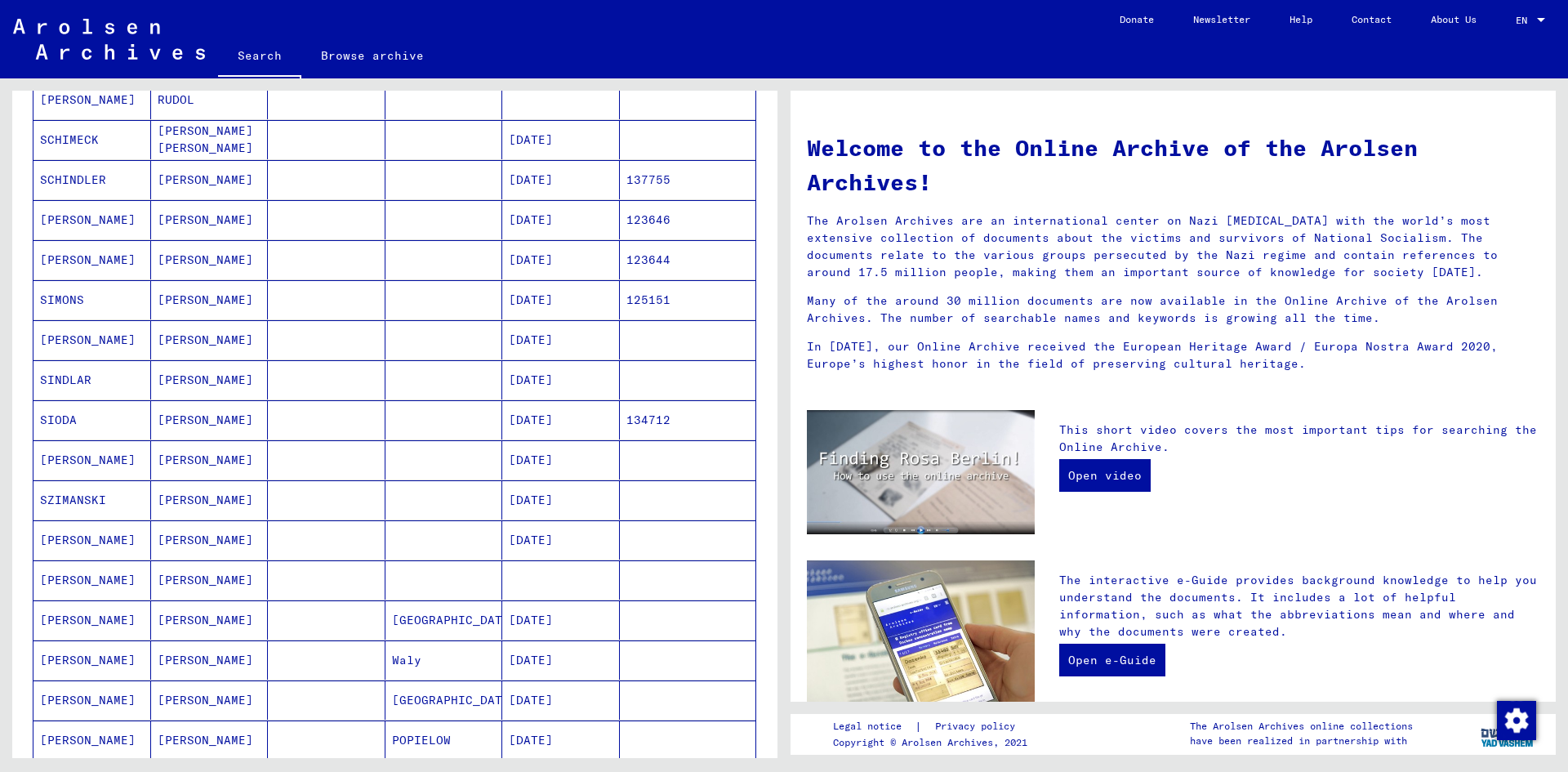
click at [547, 570] on mat-cell at bounding box center [561, 580] width 118 height 39
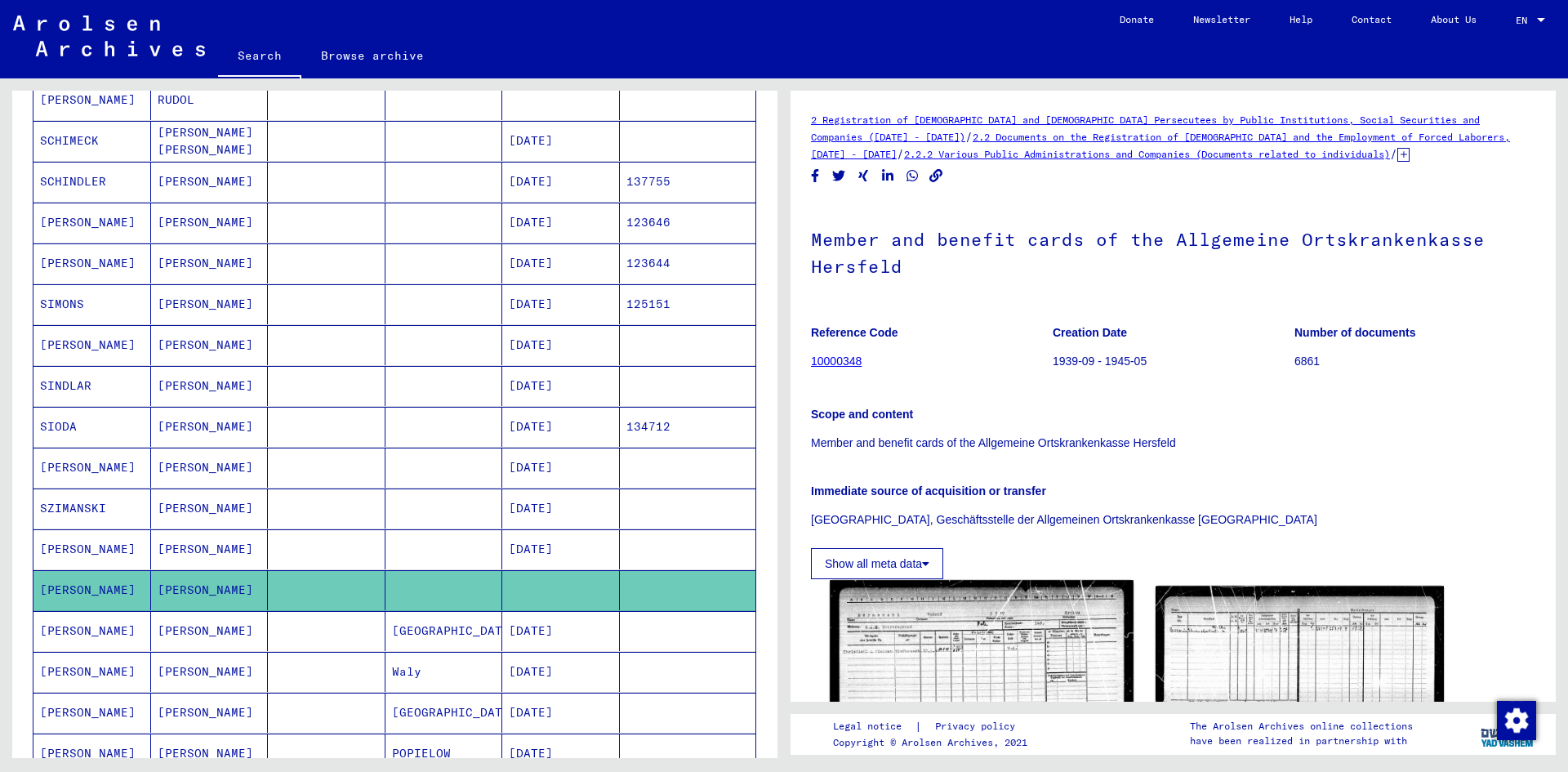
click at [912, 637] on img at bounding box center [981, 690] width 303 height 222
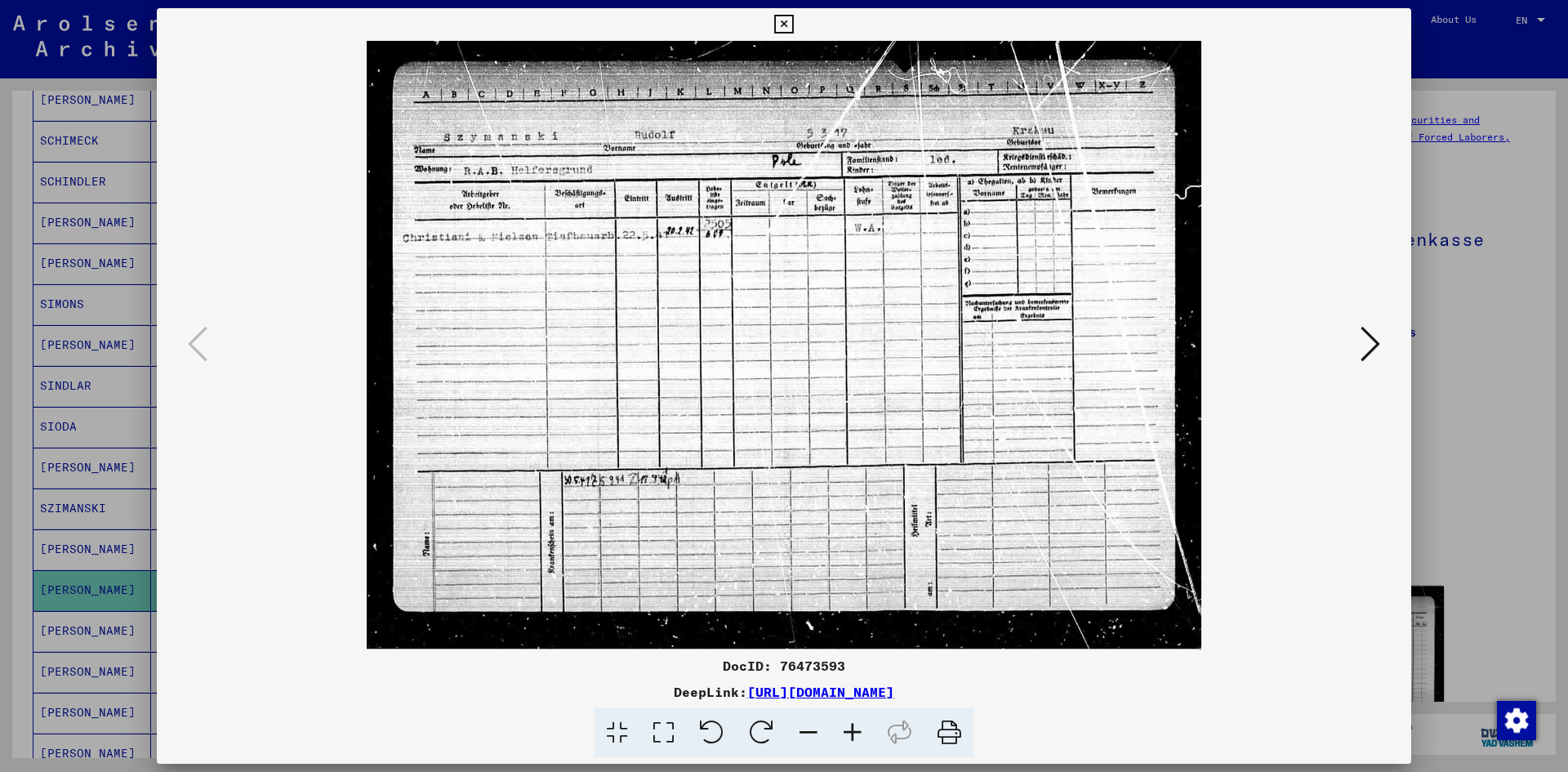
click at [858, 723] on icon at bounding box center [853, 733] width 44 height 50
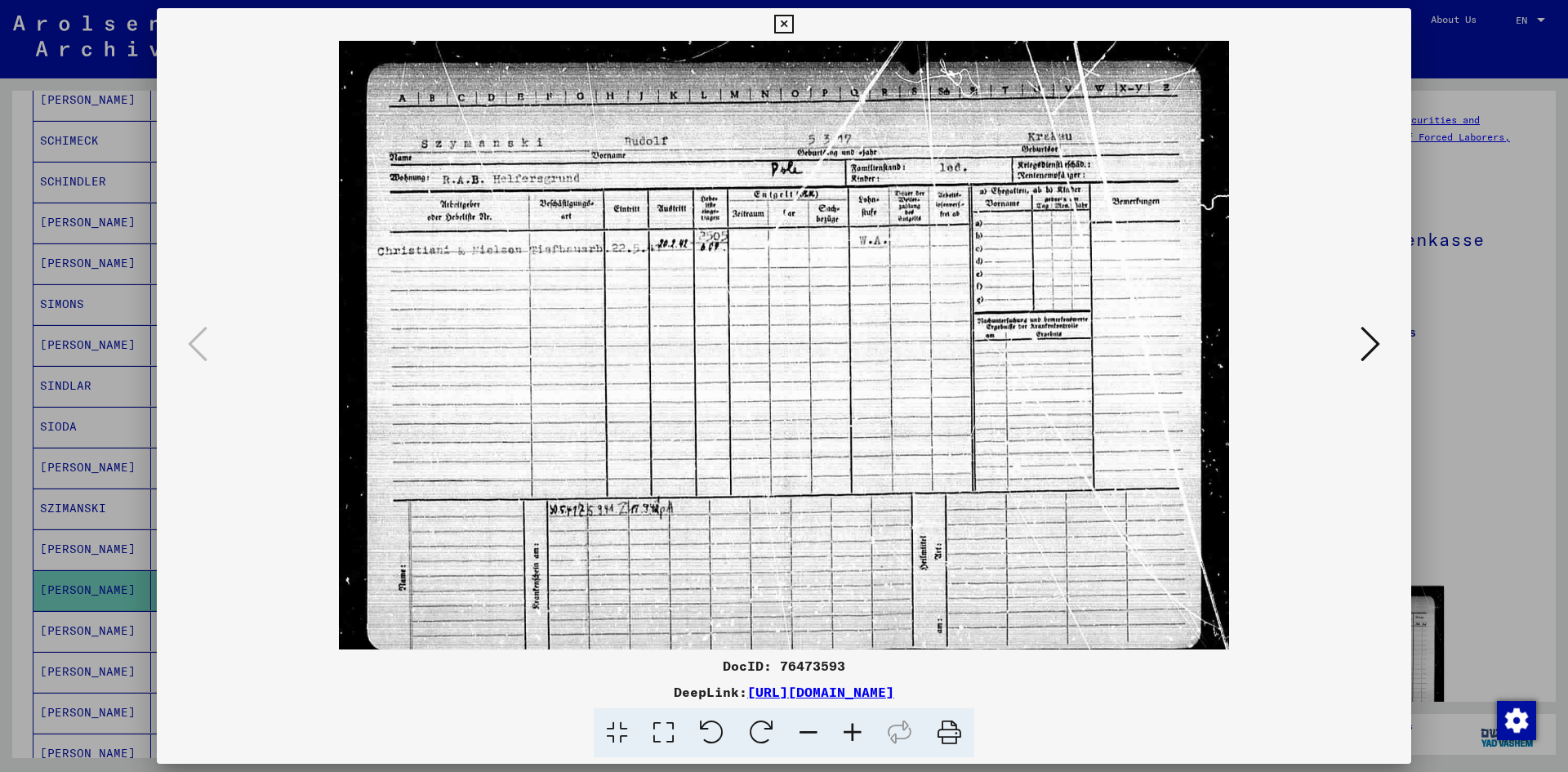
click at [858, 723] on icon at bounding box center [853, 733] width 44 height 50
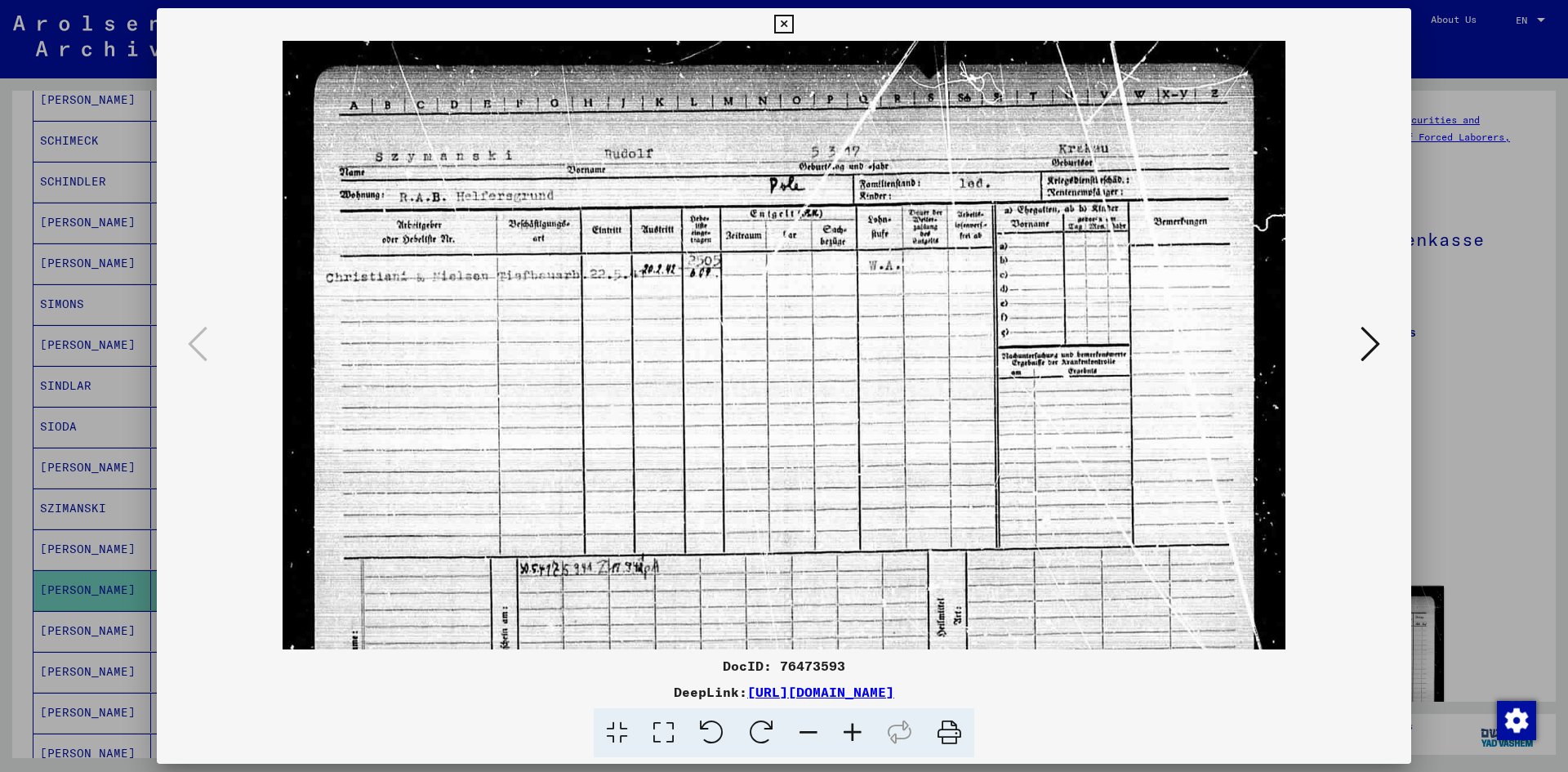
click at [858, 723] on icon at bounding box center [853, 733] width 44 height 50
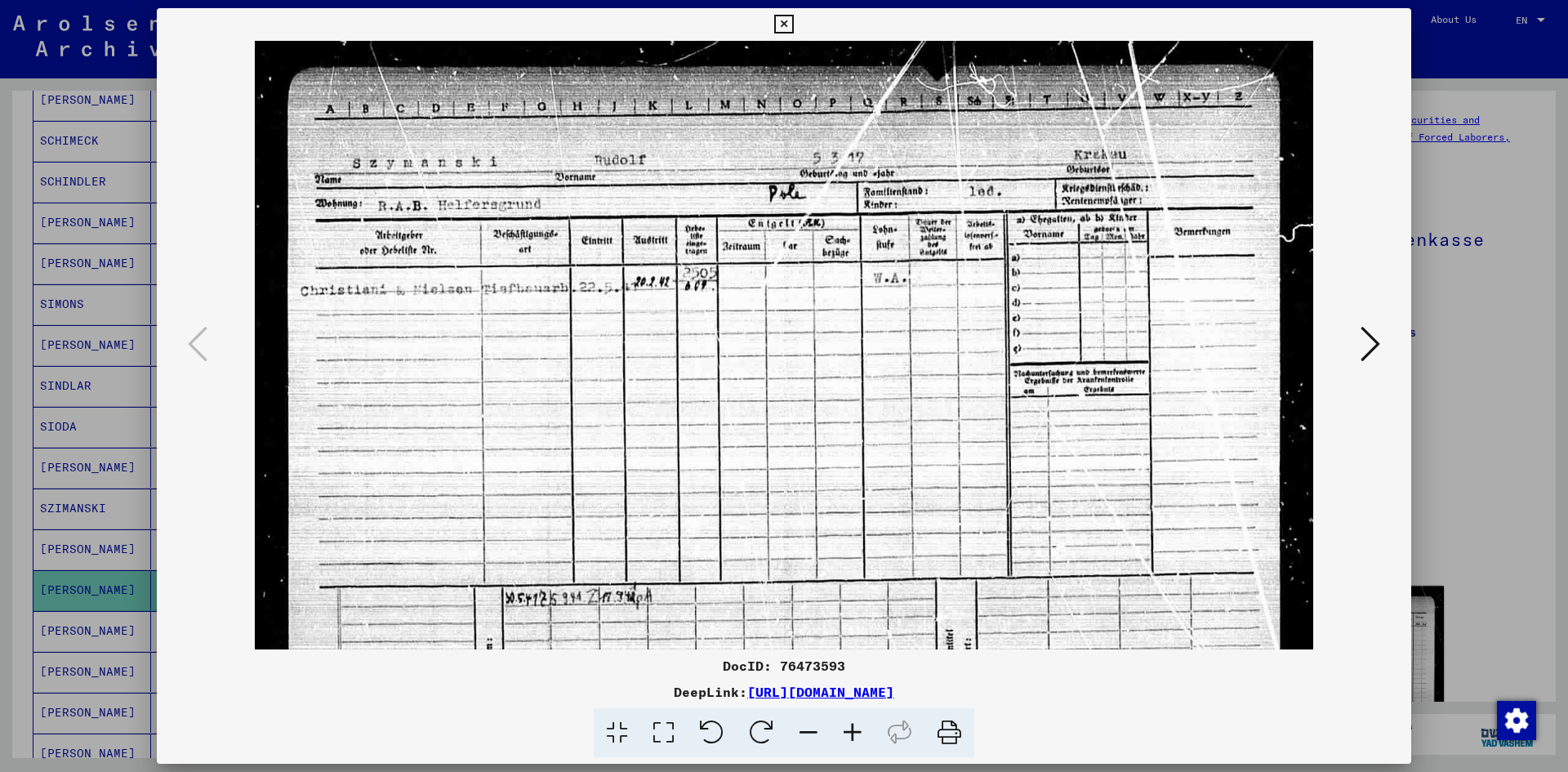
click at [858, 723] on icon at bounding box center [853, 733] width 44 height 50
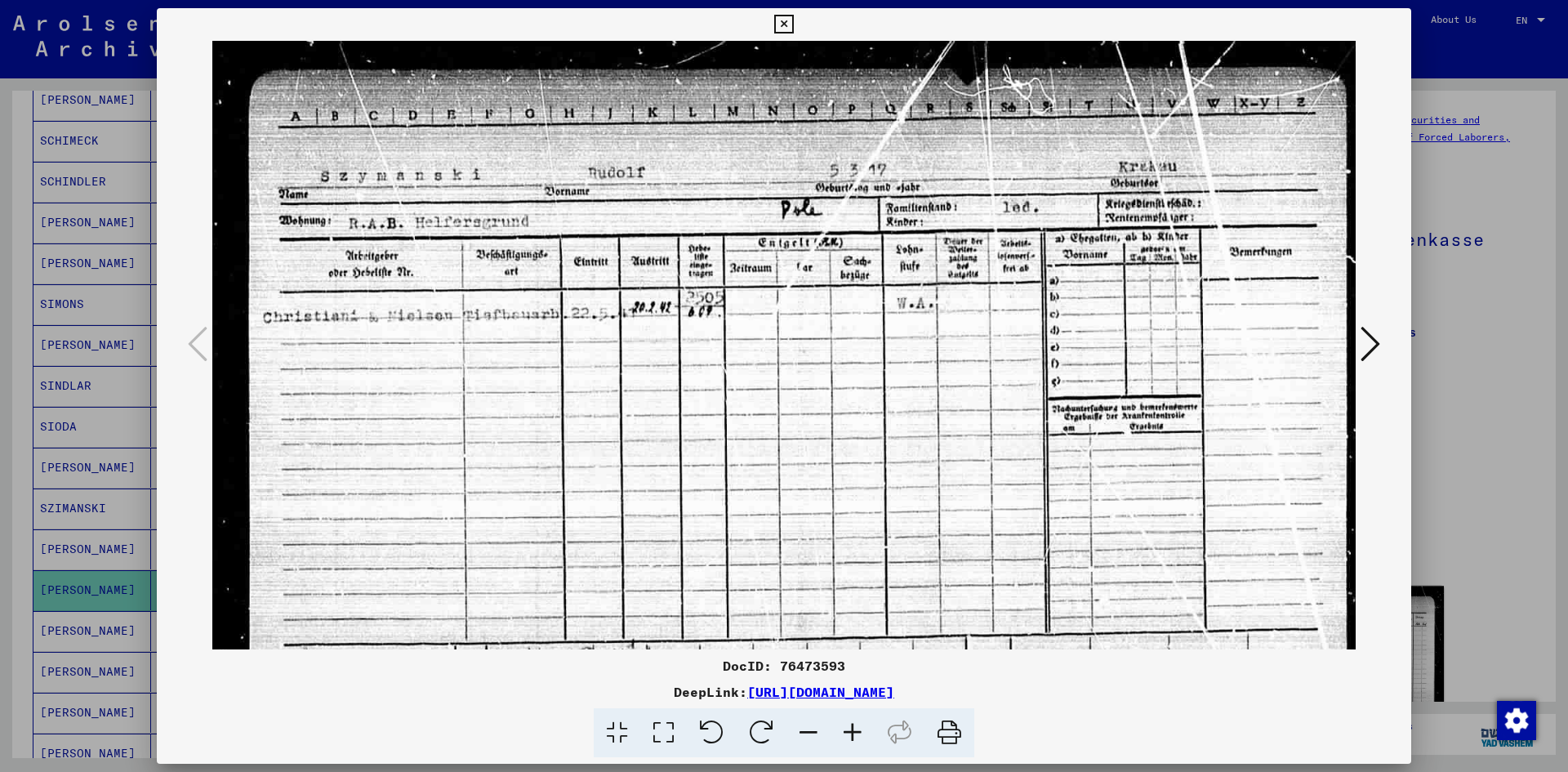
click at [858, 723] on icon at bounding box center [853, 733] width 44 height 50
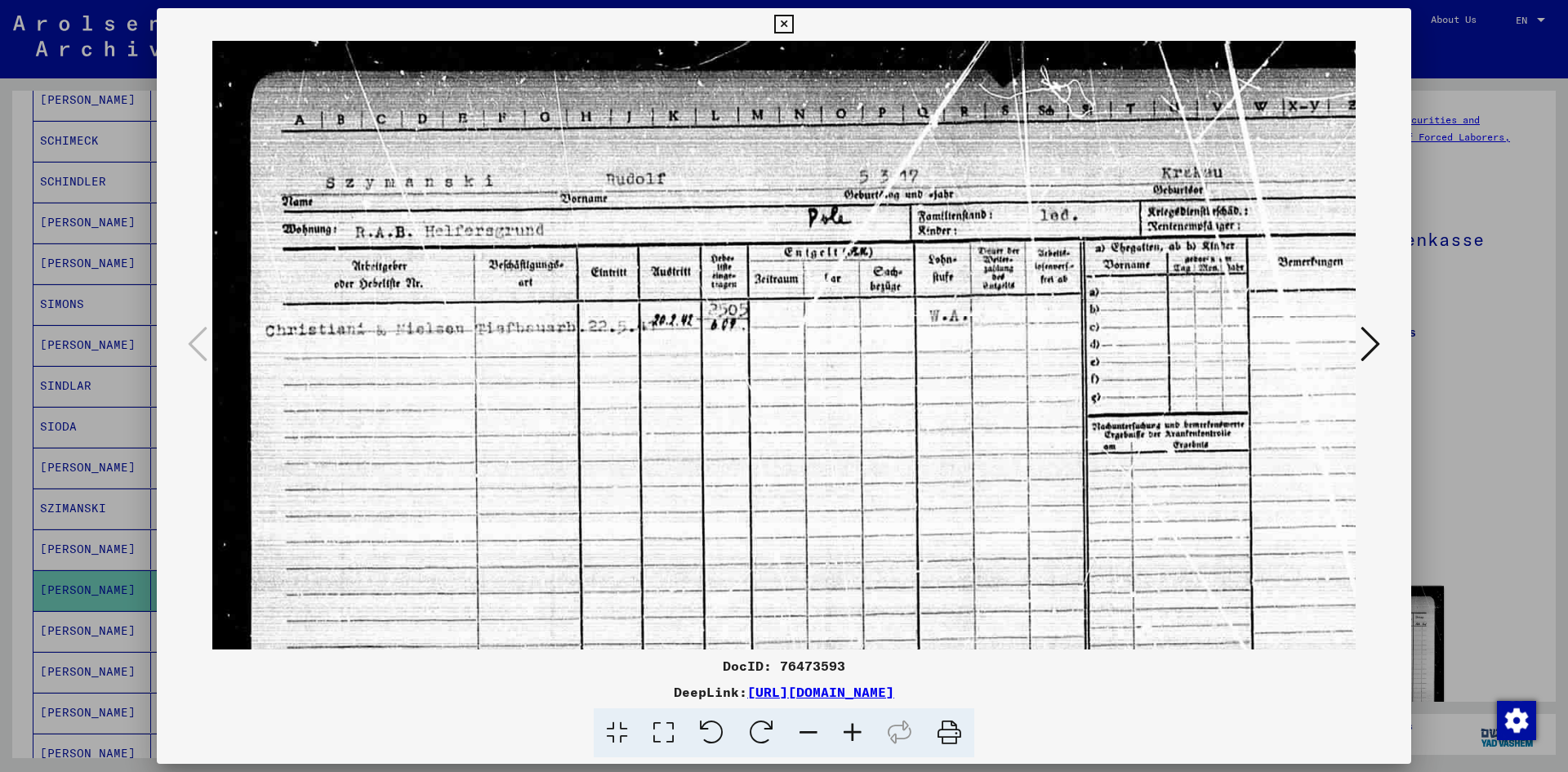
click at [858, 723] on icon at bounding box center [853, 733] width 44 height 50
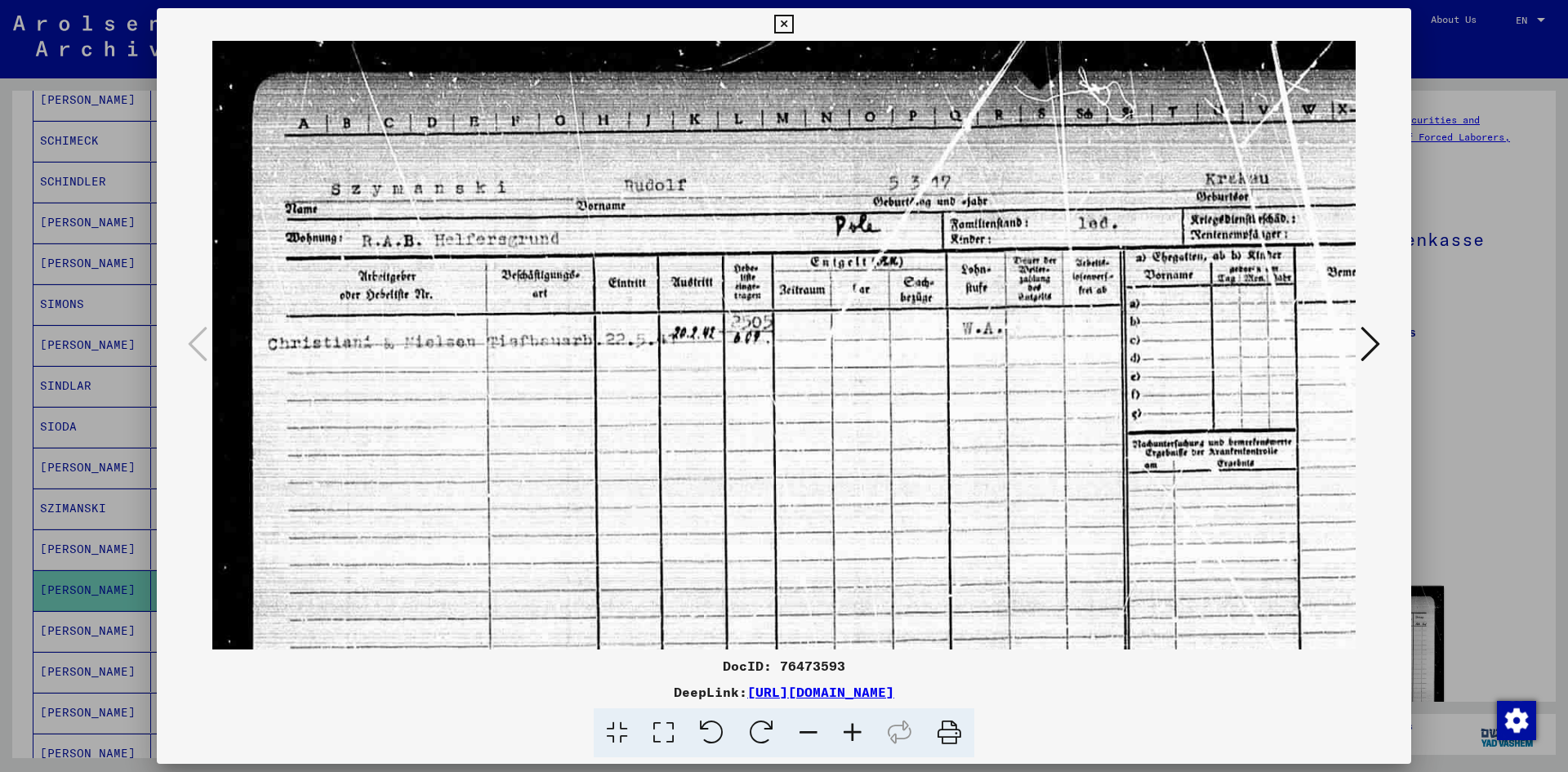
click at [858, 723] on icon at bounding box center [853, 733] width 44 height 50
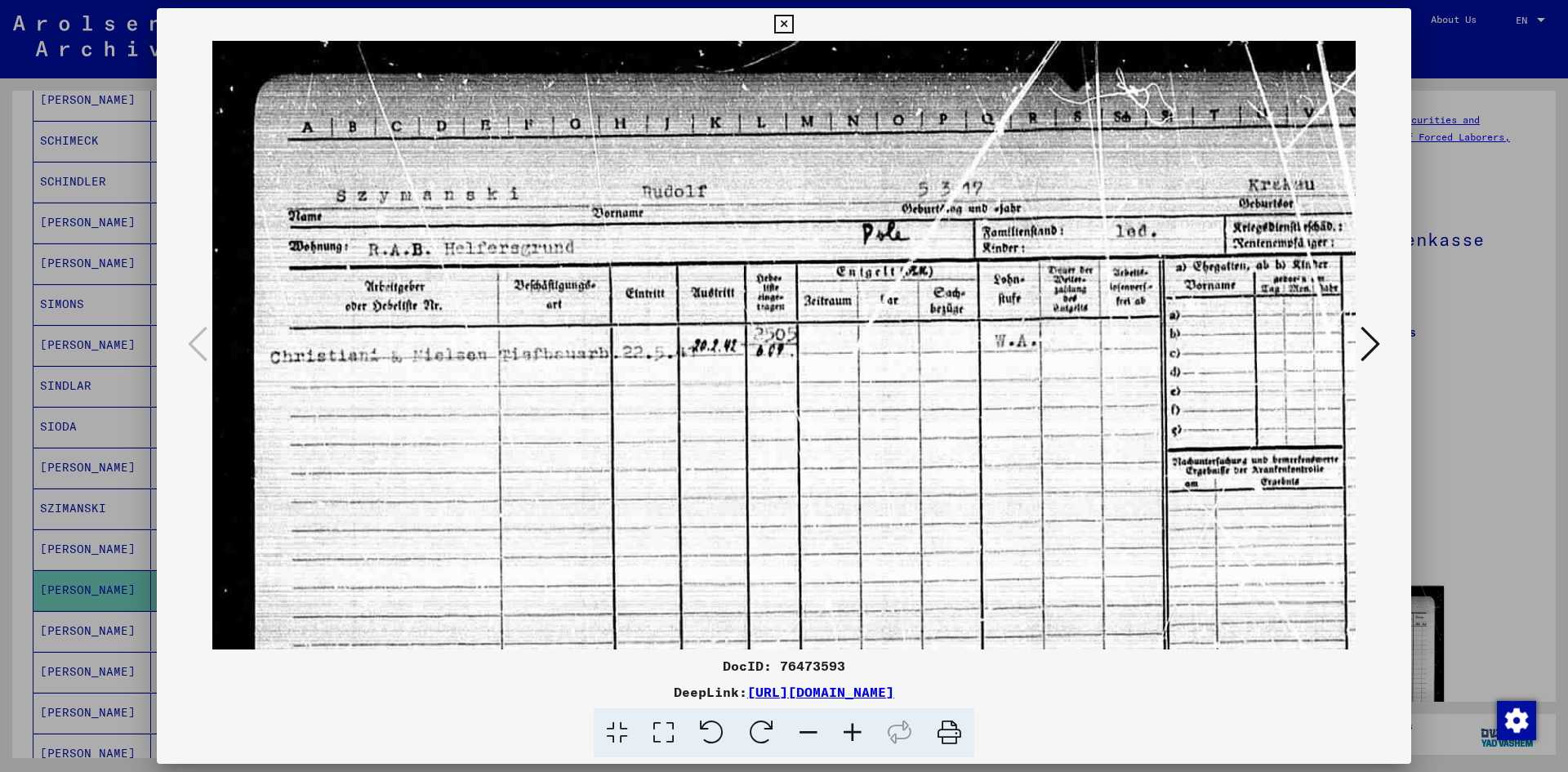
click at [858, 723] on icon at bounding box center [853, 733] width 44 height 50
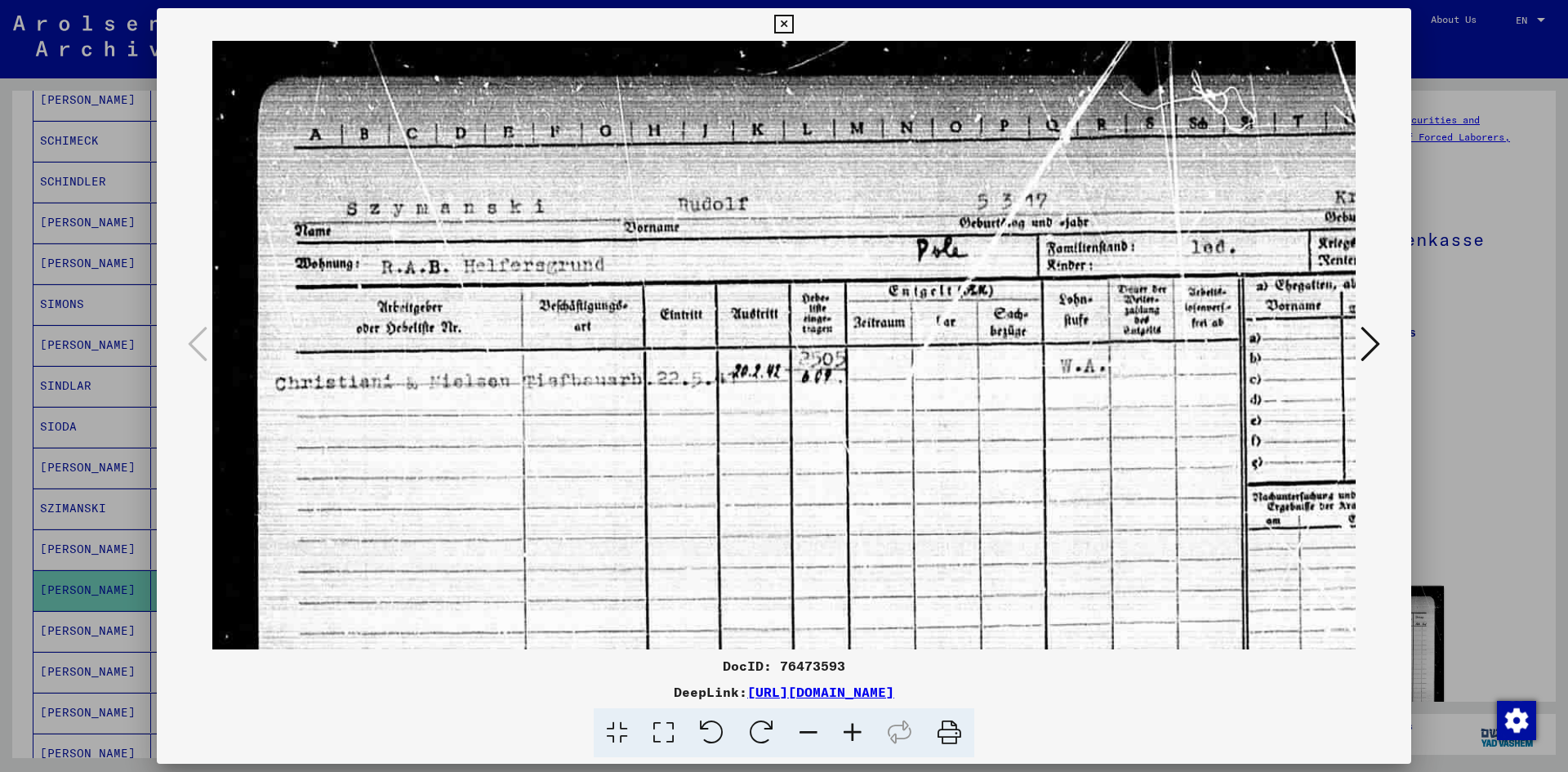
click at [858, 723] on icon at bounding box center [853, 733] width 44 height 50
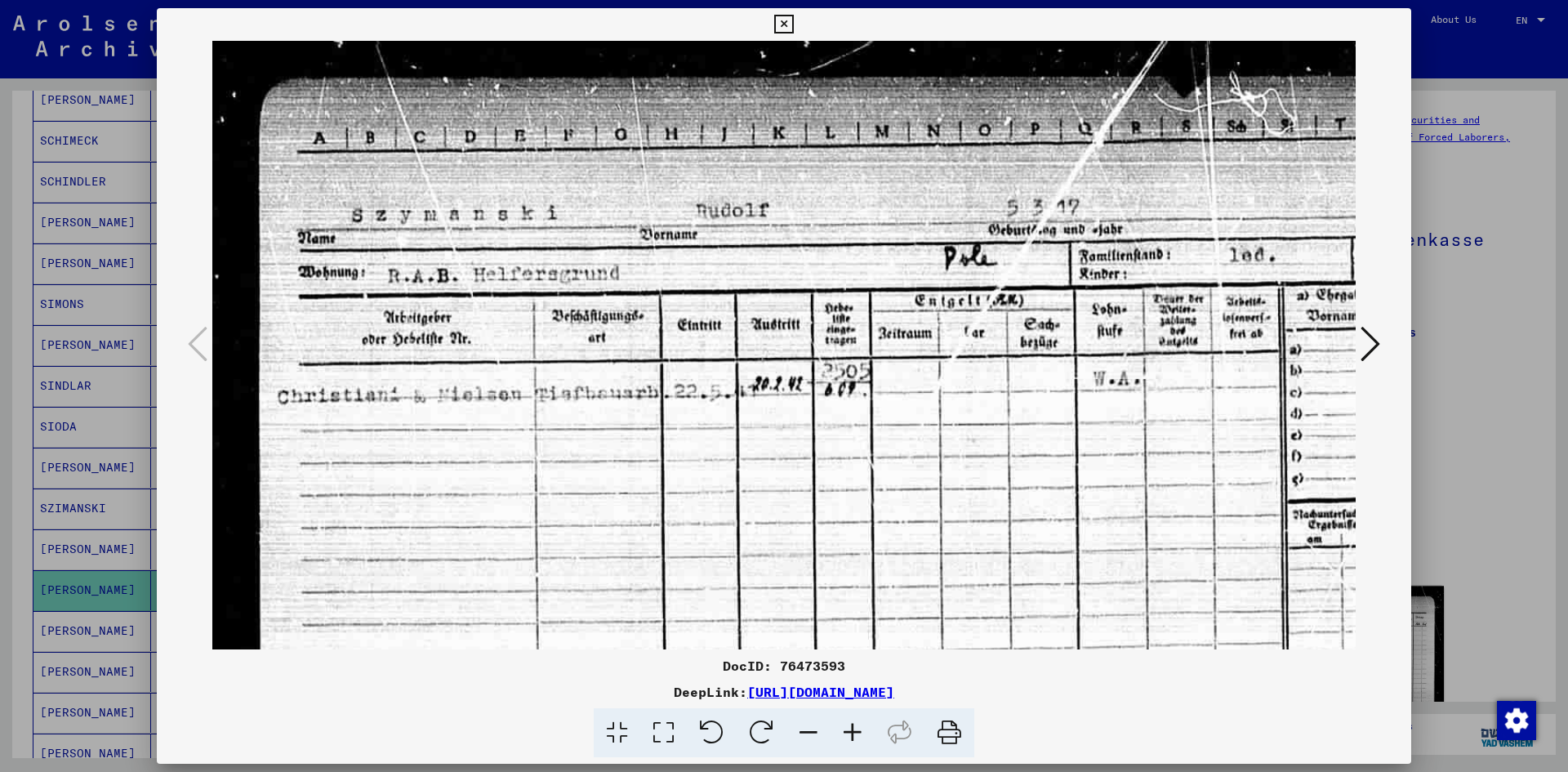
click at [858, 723] on icon at bounding box center [853, 733] width 44 height 50
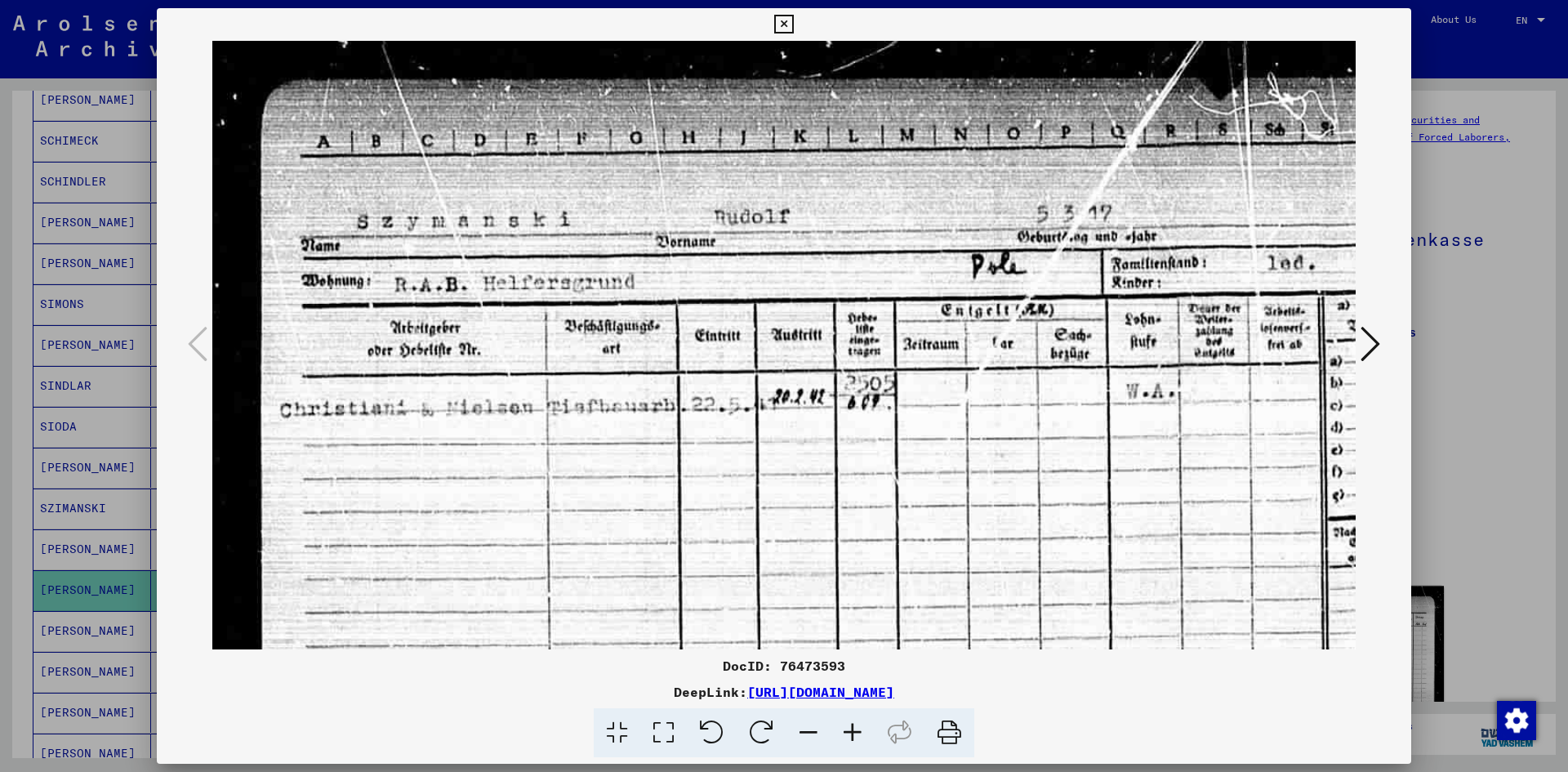
click at [777, 25] on icon at bounding box center [784, 24] width 18 height 19
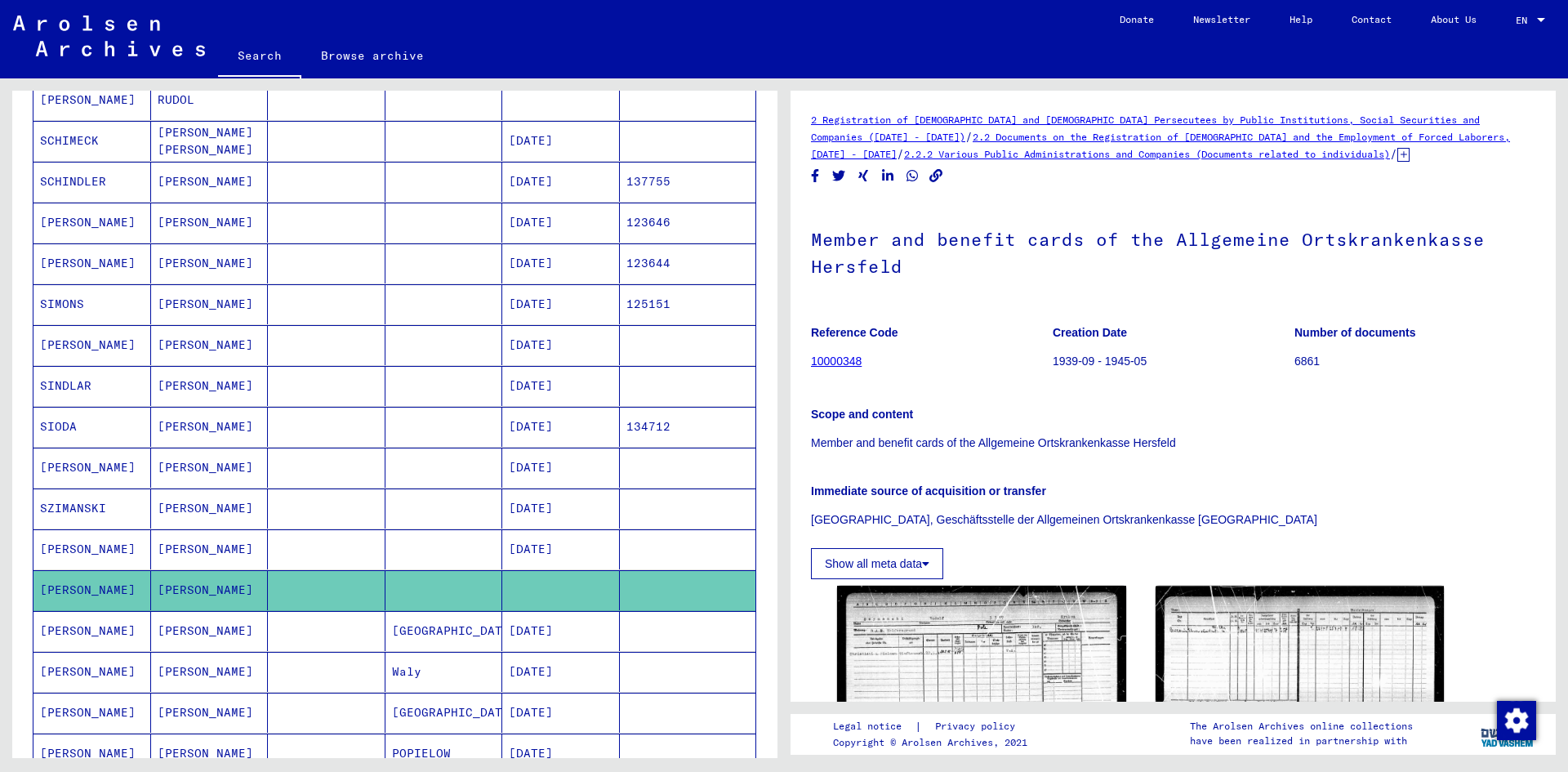
click at [590, 548] on mat-cell "[DATE]" at bounding box center [561, 550] width 118 height 40
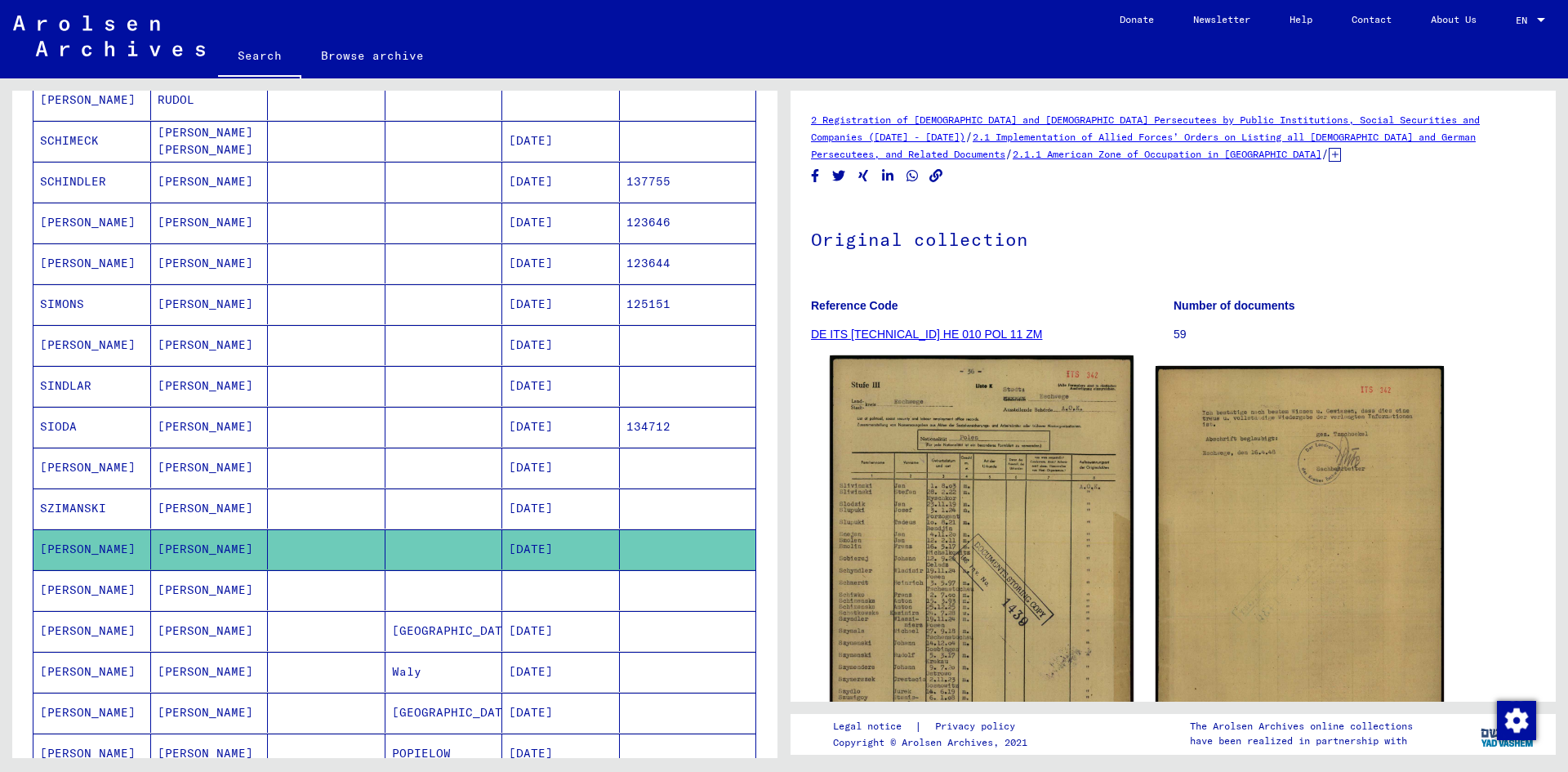
click at [962, 534] on img at bounding box center [981, 570] width 303 height 429
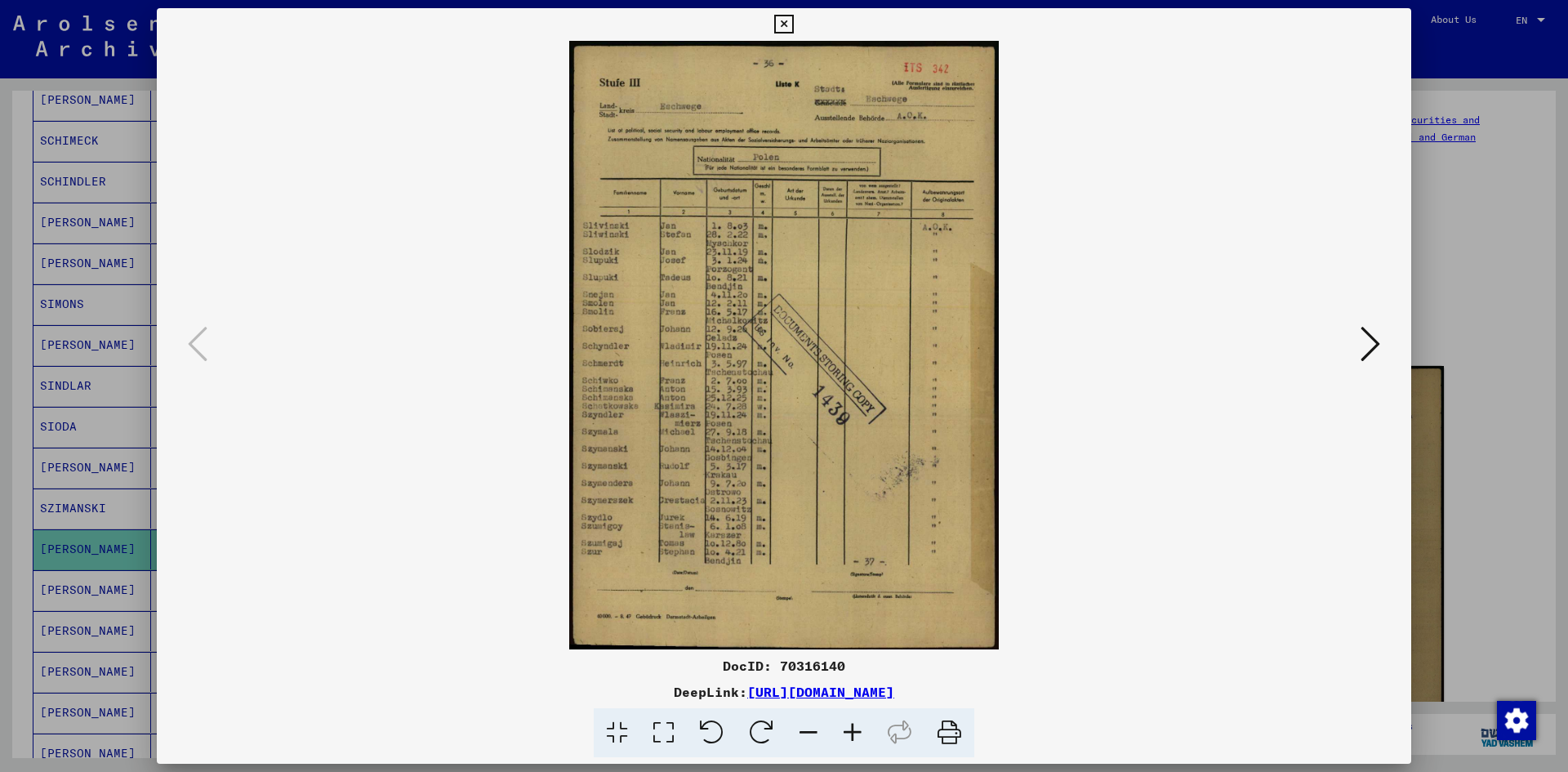
click at [848, 719] on icon at bounding box center [853, 733] width 44 height 50
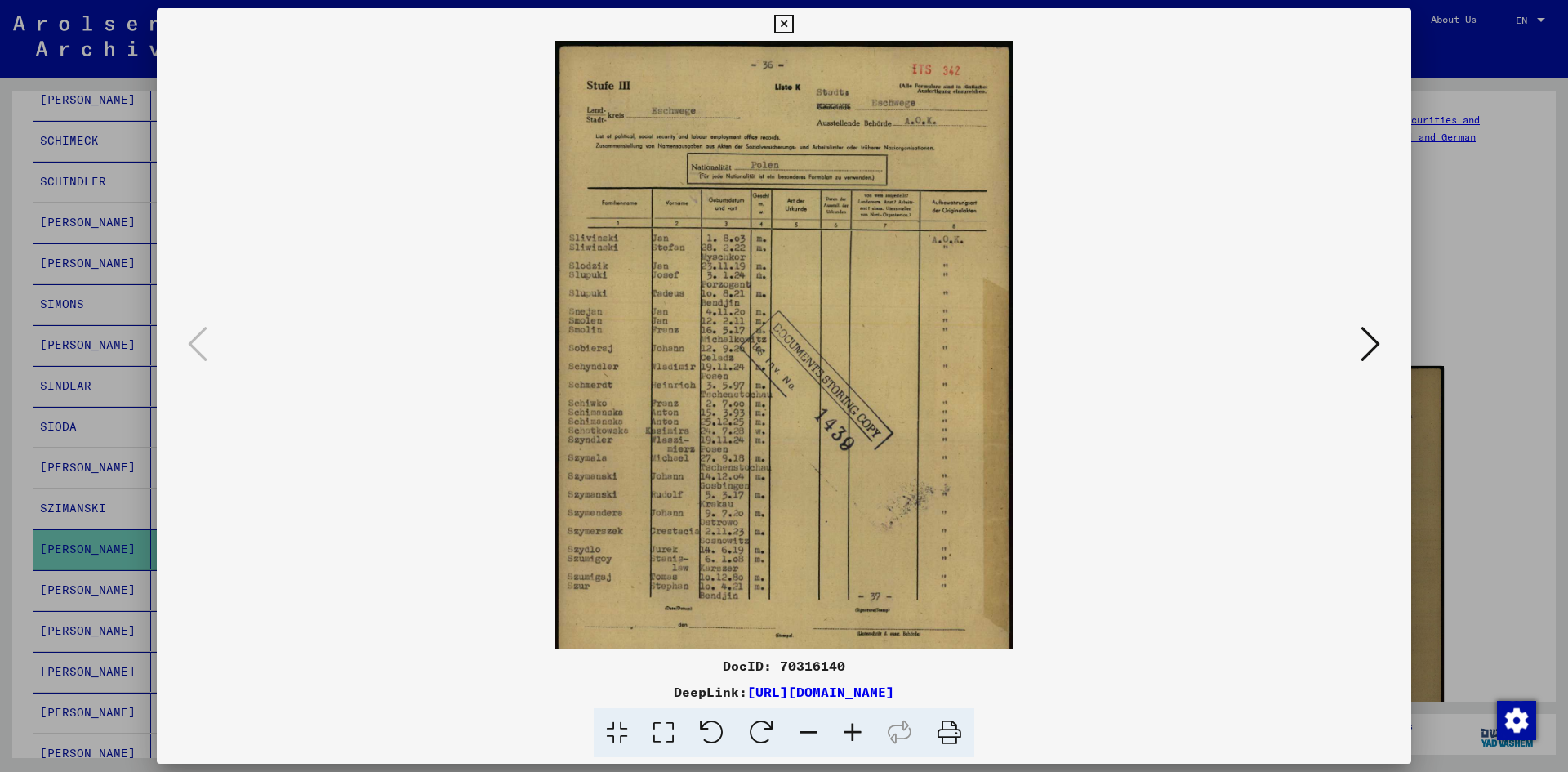
click at [848, 719] on icon at bounding box center [853, 733] width 44 height 50
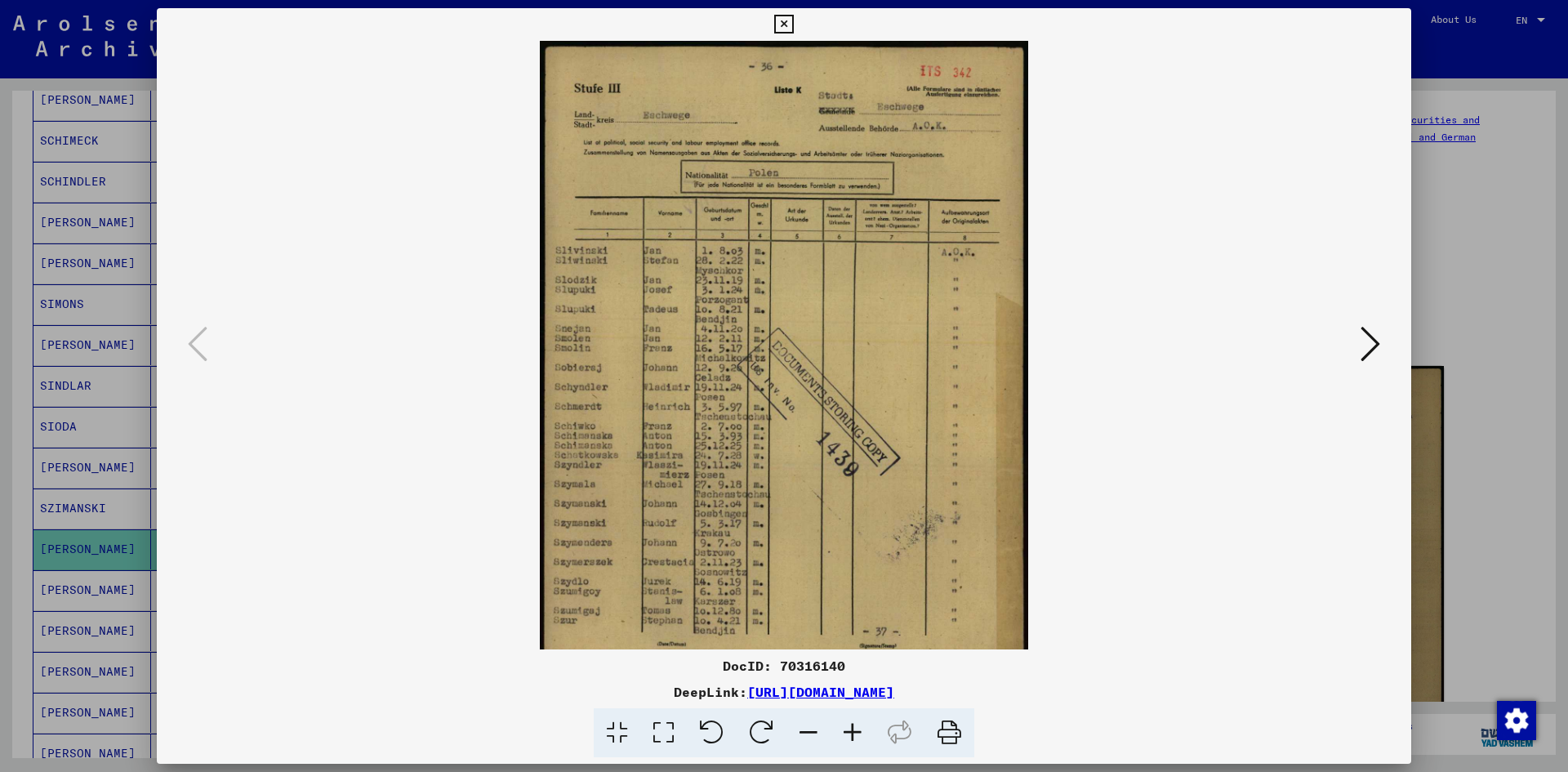
click at [848, 719] on icon at bounding box center [853, 733] width 44 height 50
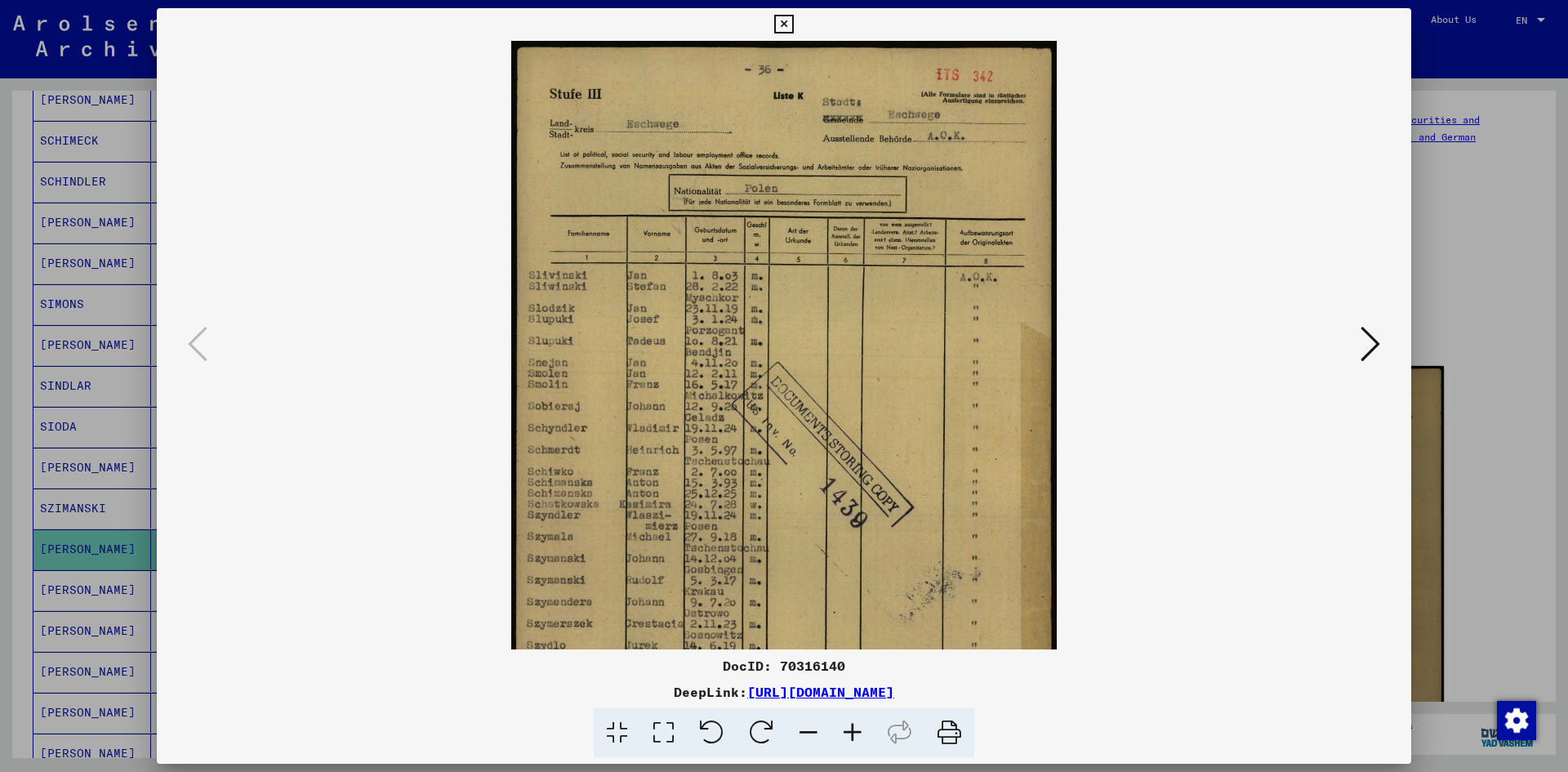
click at [848, 719] on icon at bounding box center [853, 733] width 44 height 50
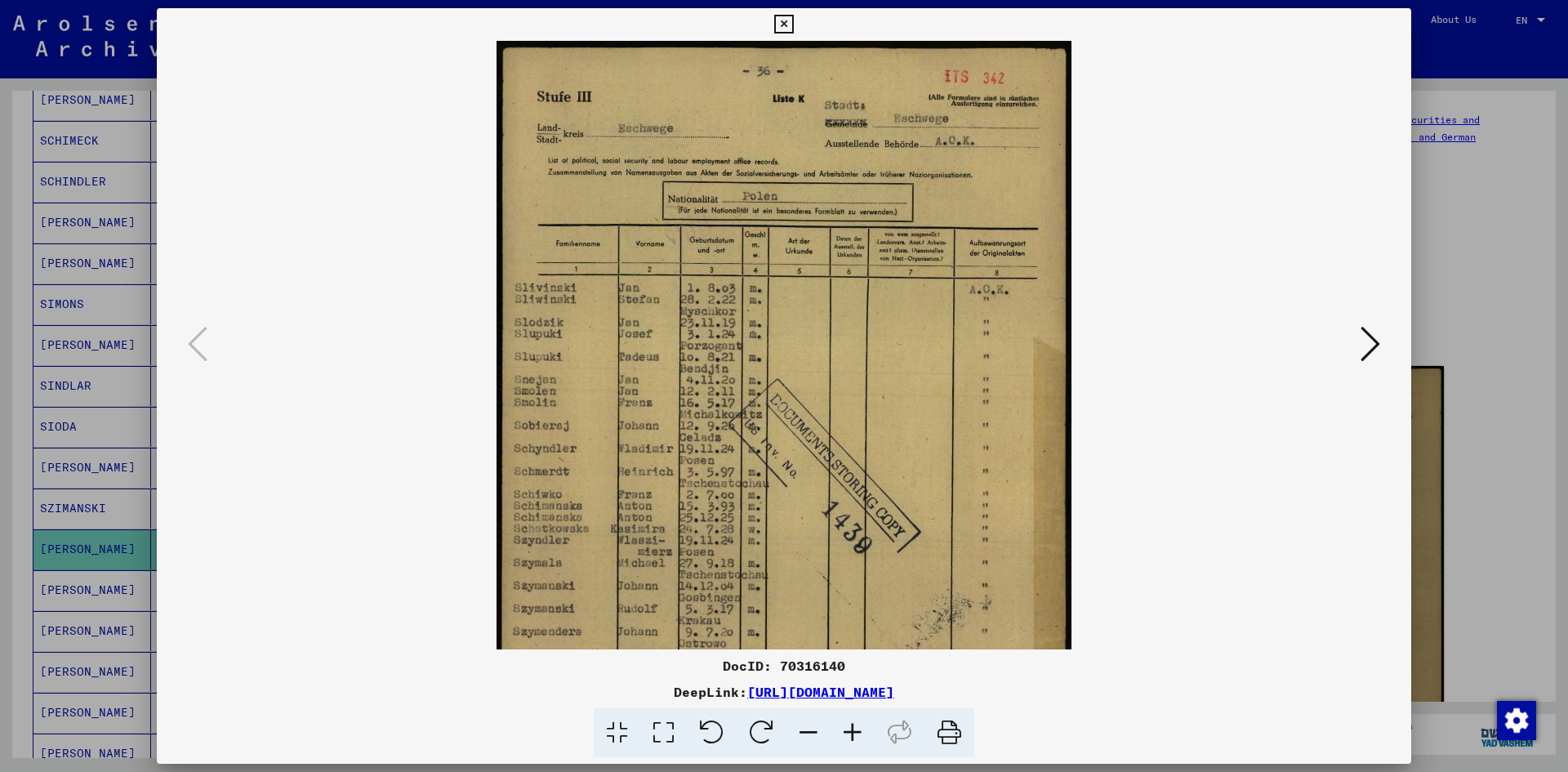
click at [848, 719] on icon at bounding box center [853, 733] width 44 height 50
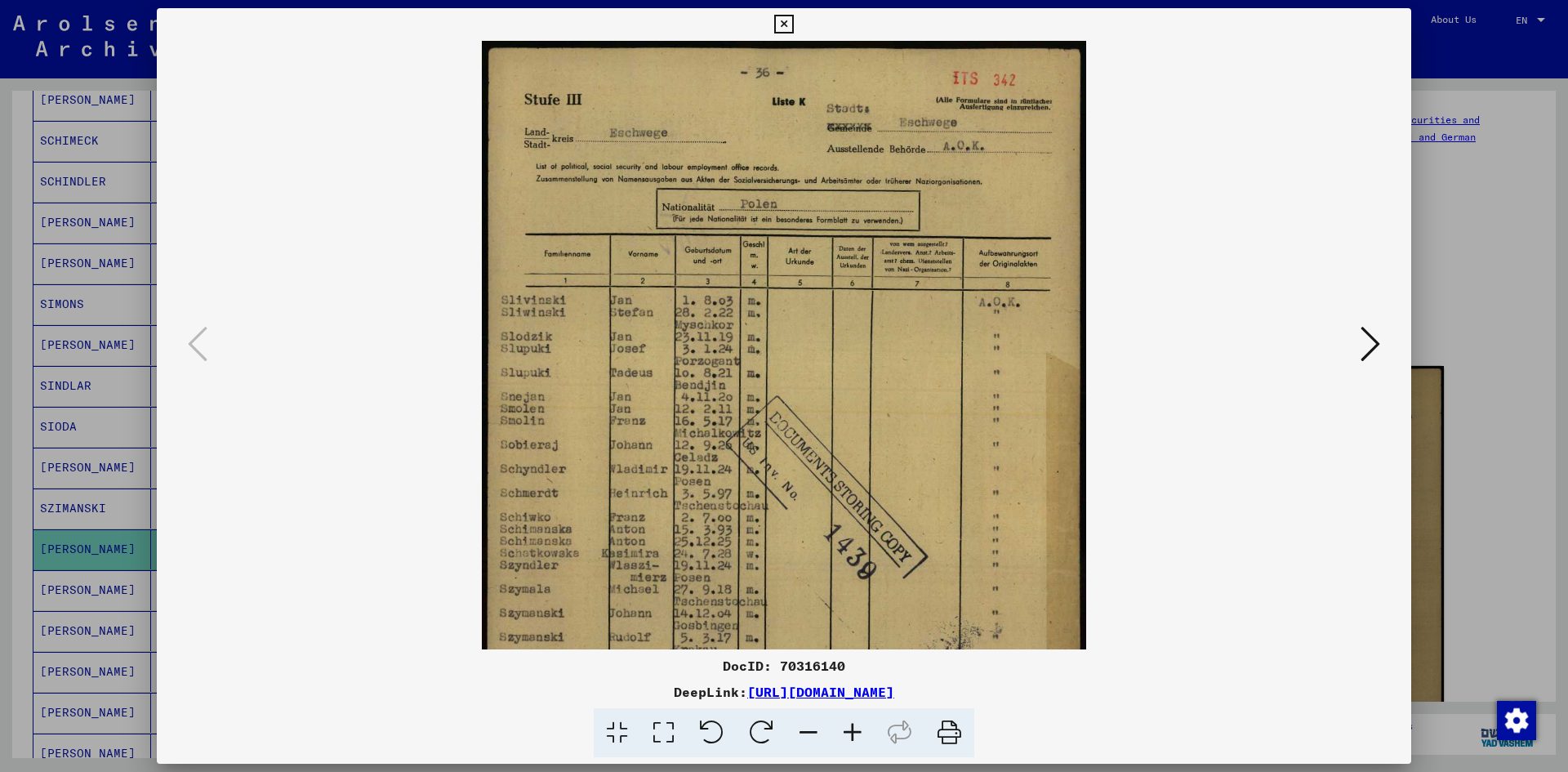
click at [848, 719] on icon at bounding box center [853, 733] width 44 height 50
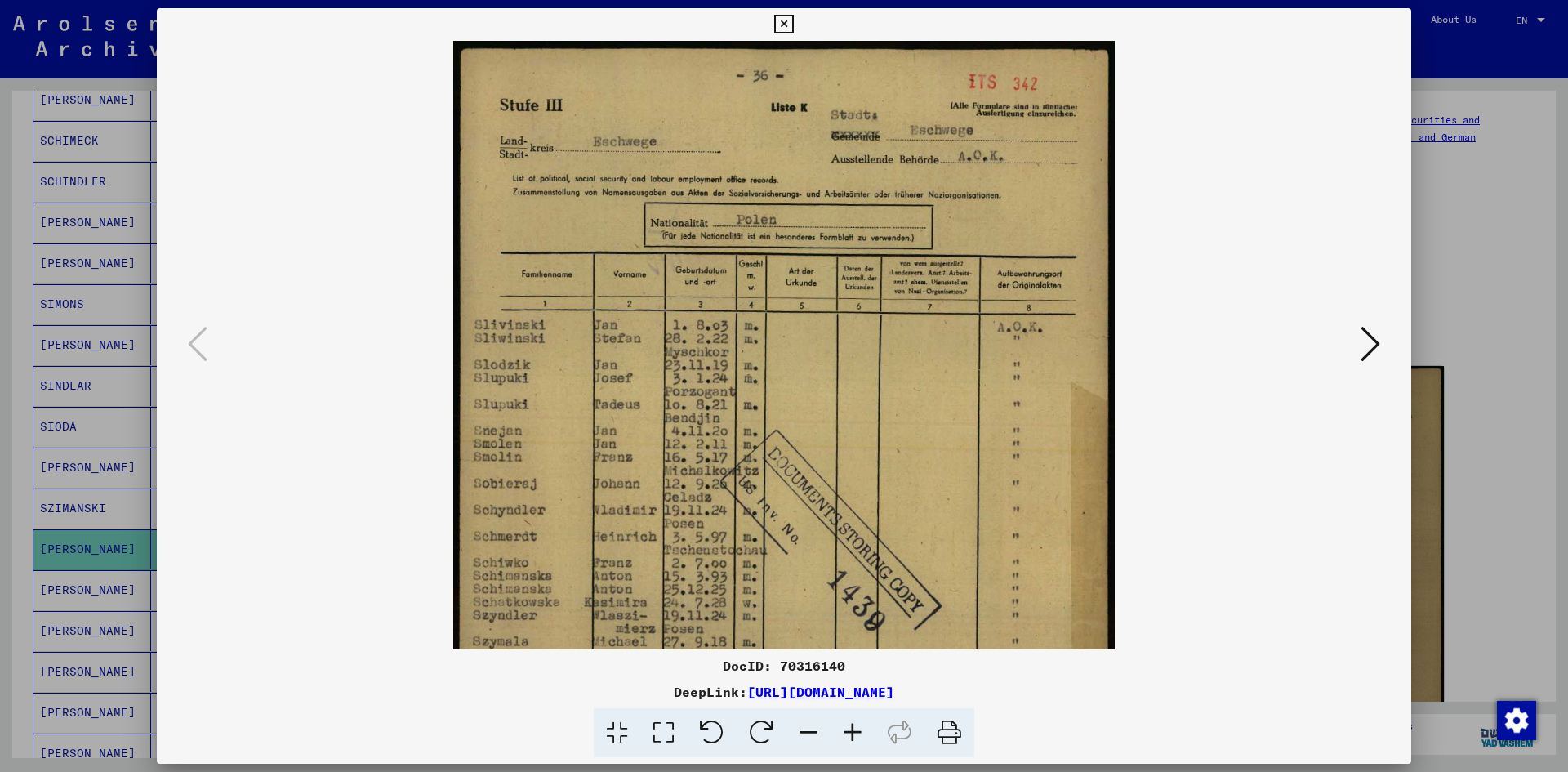
click at [848, 719] on icon at bounding box center [853, 733] width 44 height 50
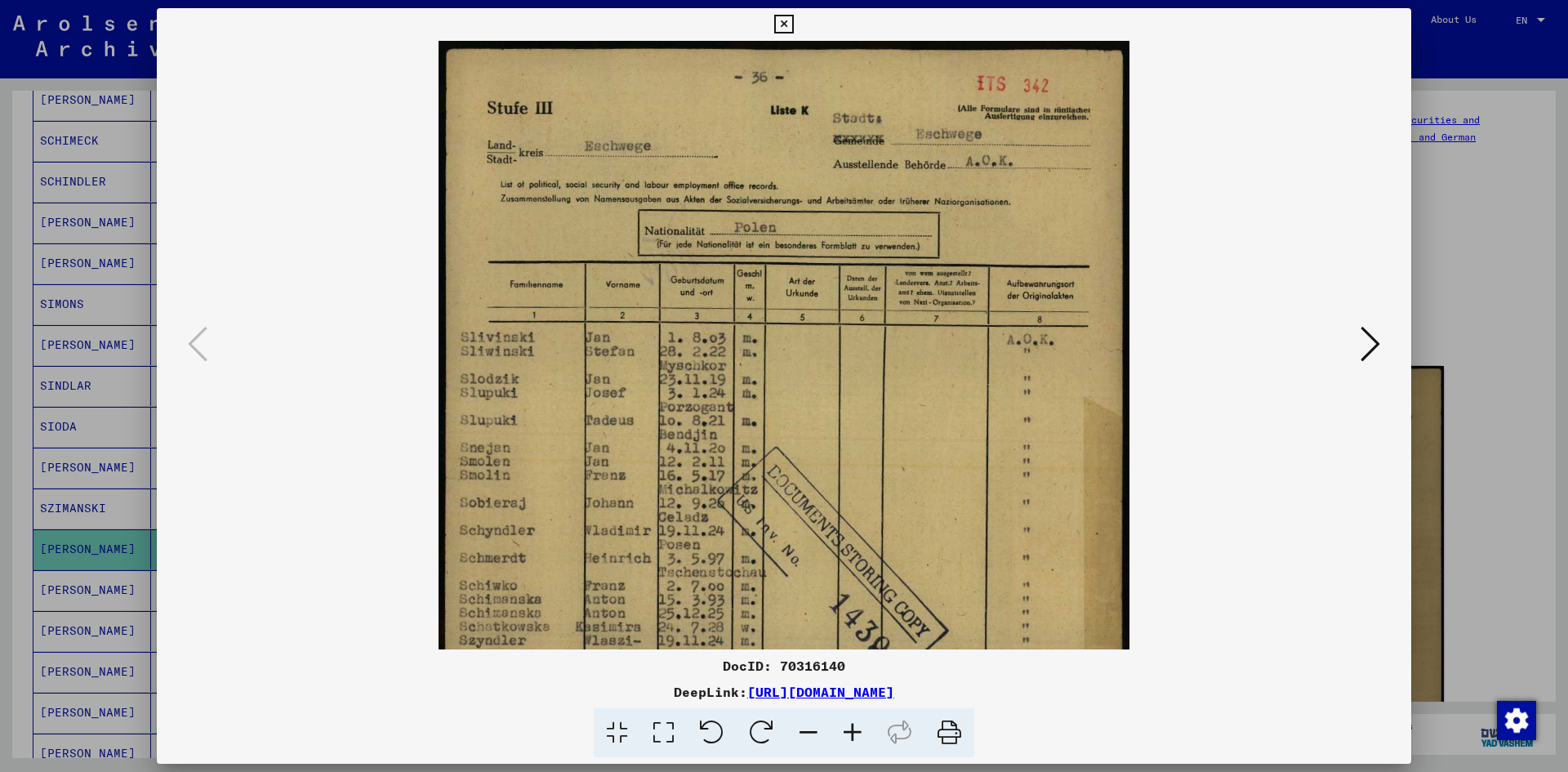
click at [848, 719] on icon at bounding box center [853, 733] width 44 height 50
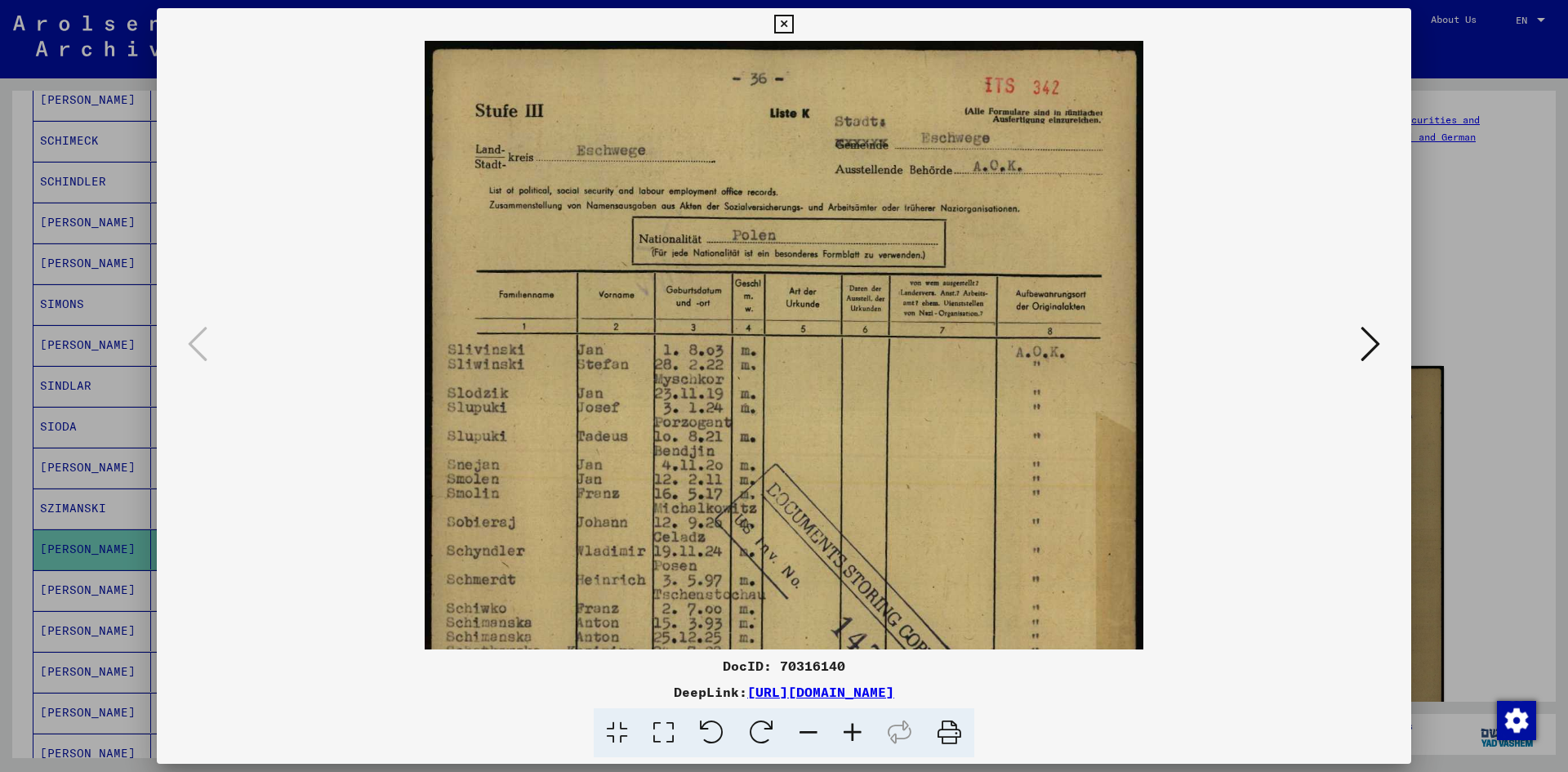
click at [848, 719] on icon at bounding box center [853, 733] width 44 height 50
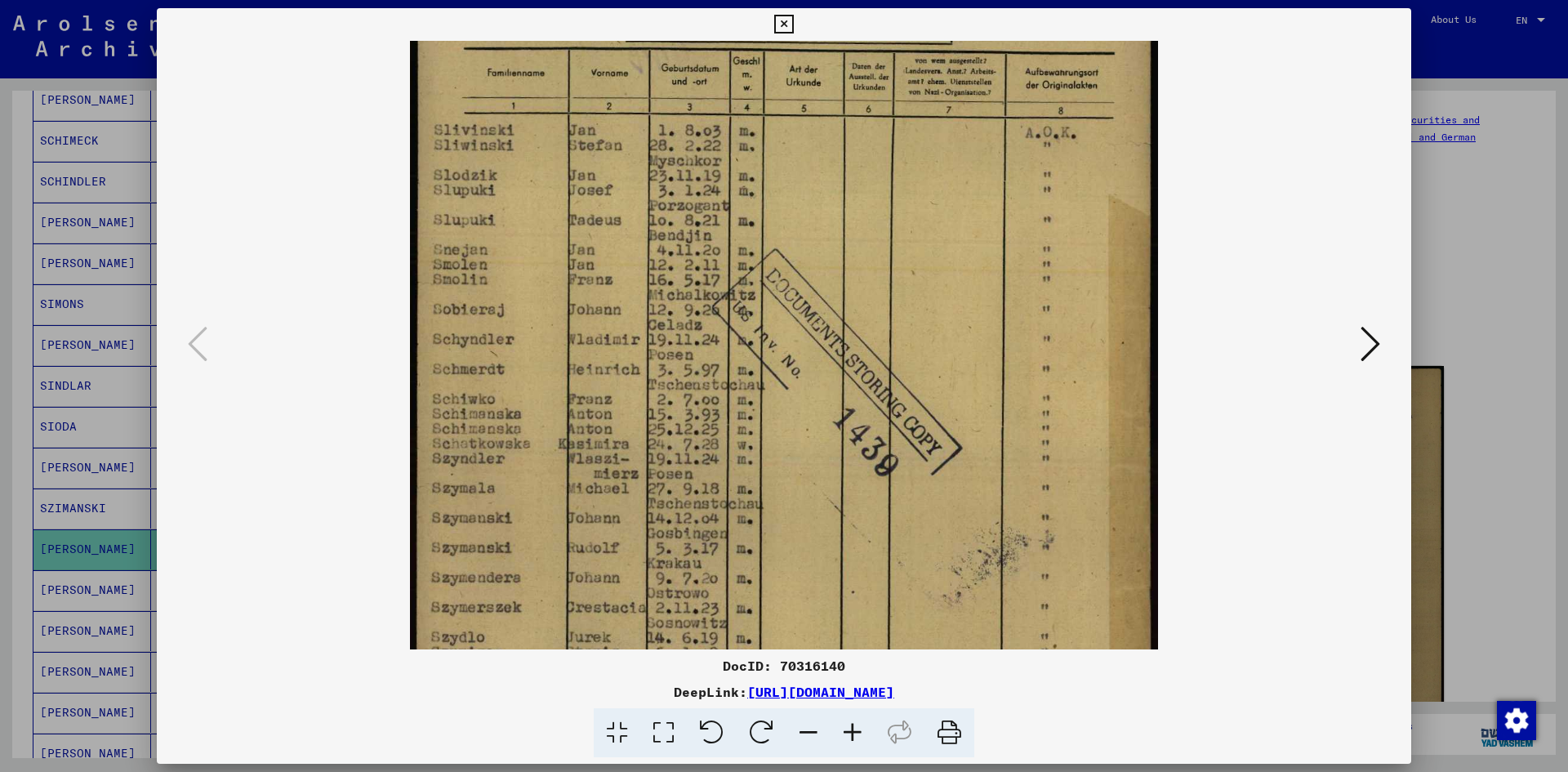
scroll to position [234, 0]
drag, startPoint x: 591, startPoint y: 521, endPoint x: 722, endPoint y: 287, distance: 268.2
click at [722, 287] on img at bounding box center [784, 335] width 748 height 1057
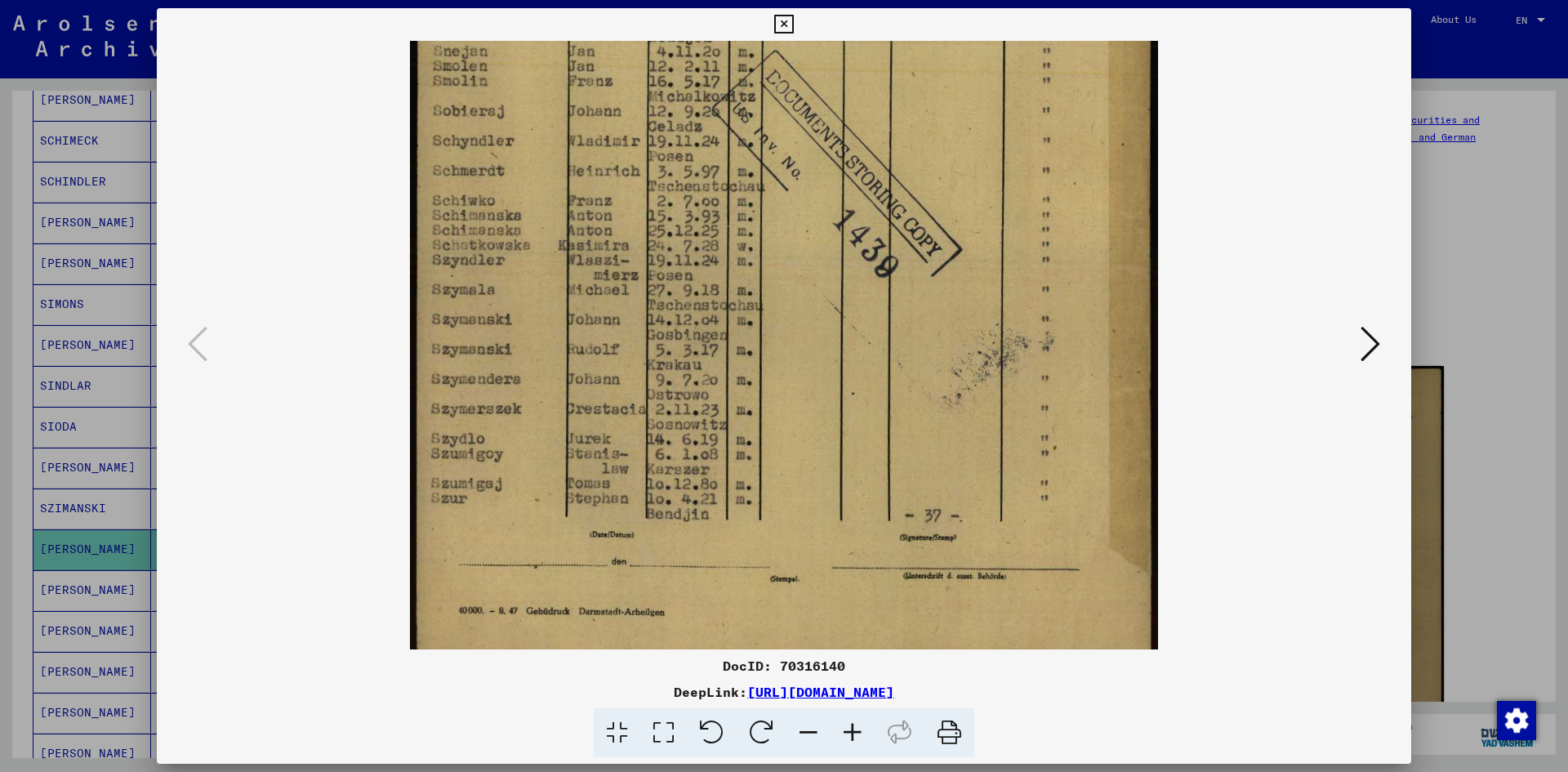
drag, startPoint x: 628, startPoint y: 490, endPoint x: 648, endPoint y: 293, distance: 198.0
click at [648, 293] on img at bounding box center [784, 139] width 748 height 1057
click at [787, 23] on icon at bounding box center [784, 24] width 18 height 19
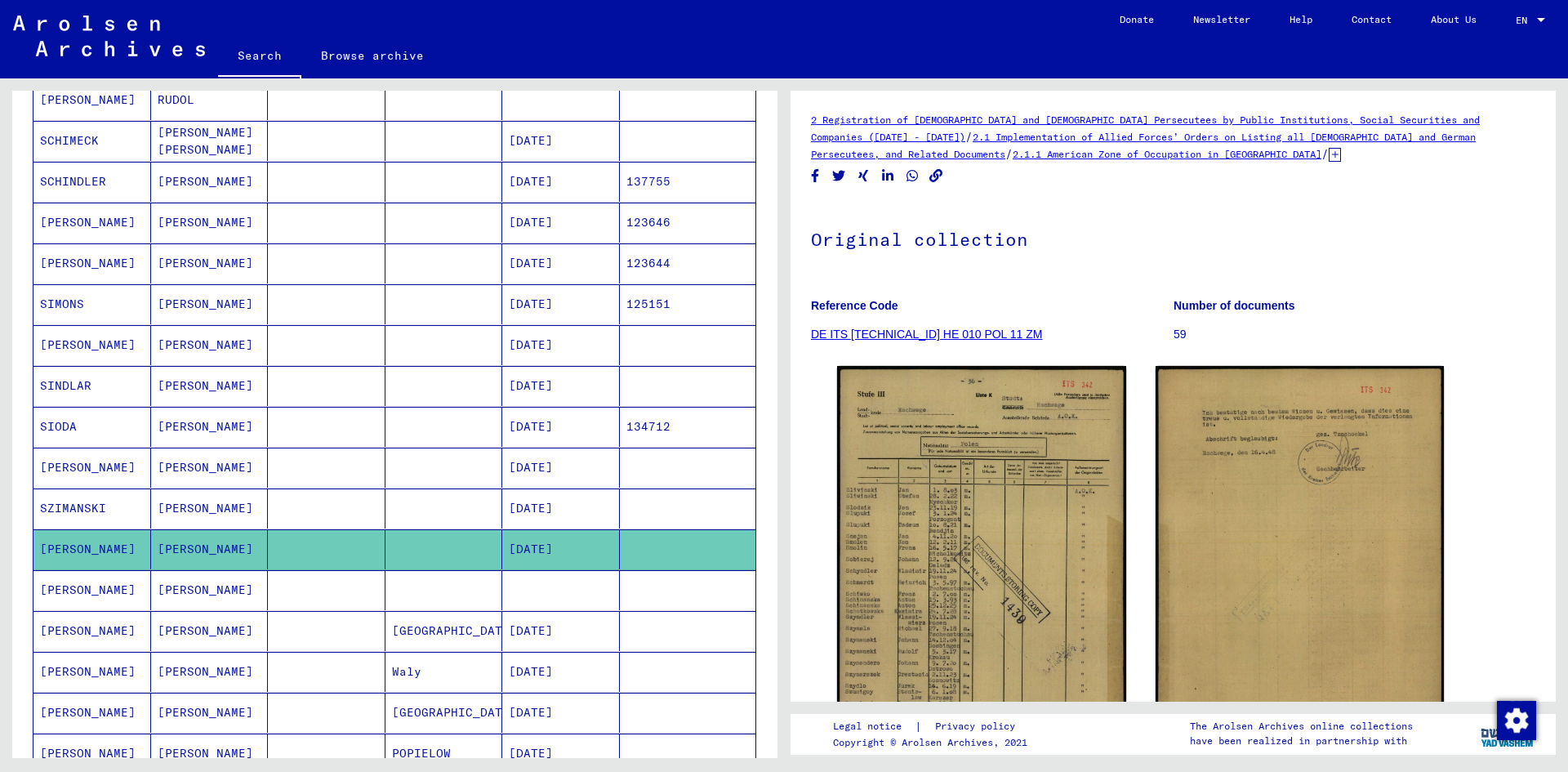
click at [553, 635] on mat-cell "[DATE]" at bounding box center [561, 631] width 118 height 40
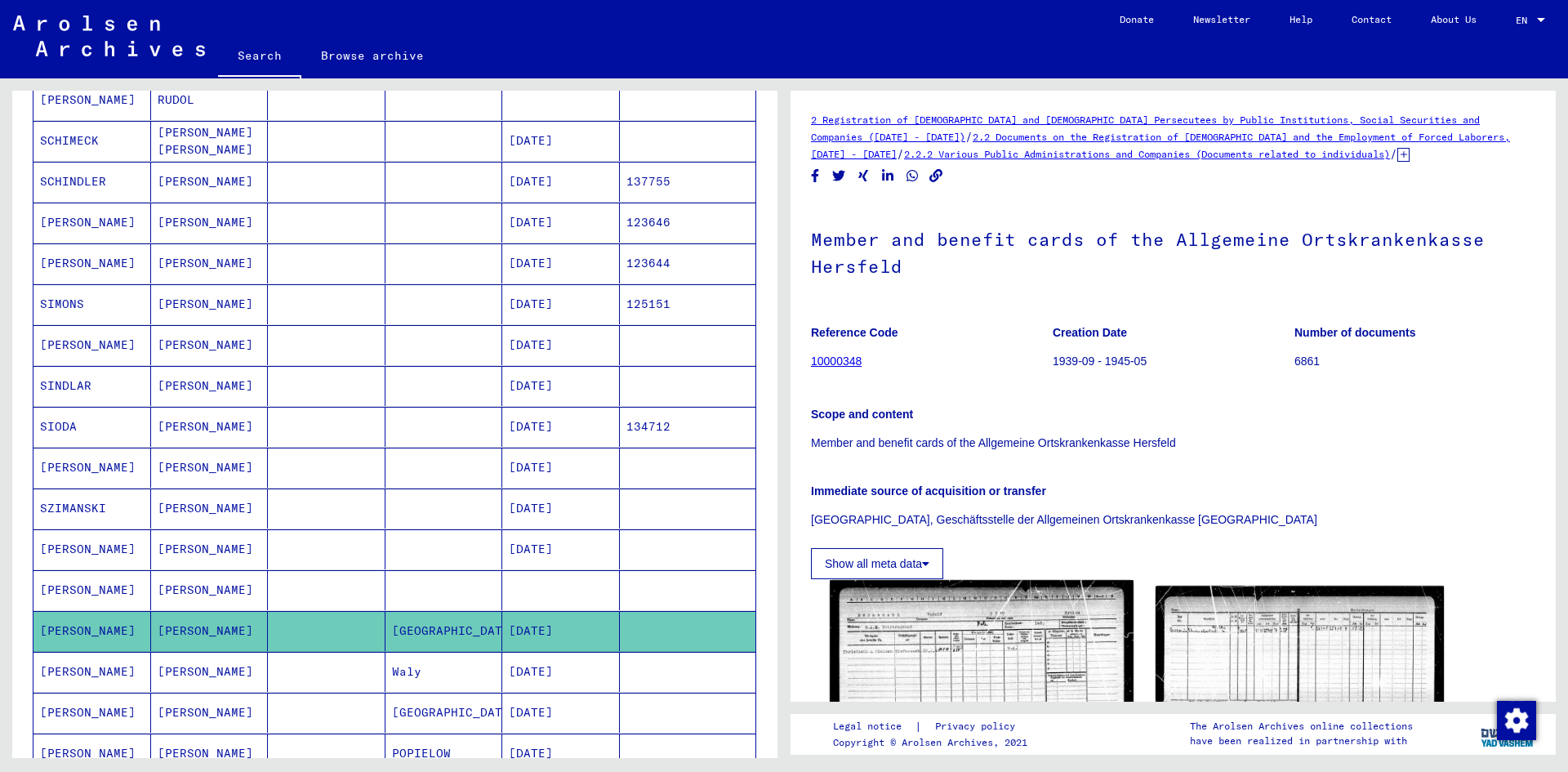
click at [967, 657] on img at bounding box center [981, 690] width 303 height 222
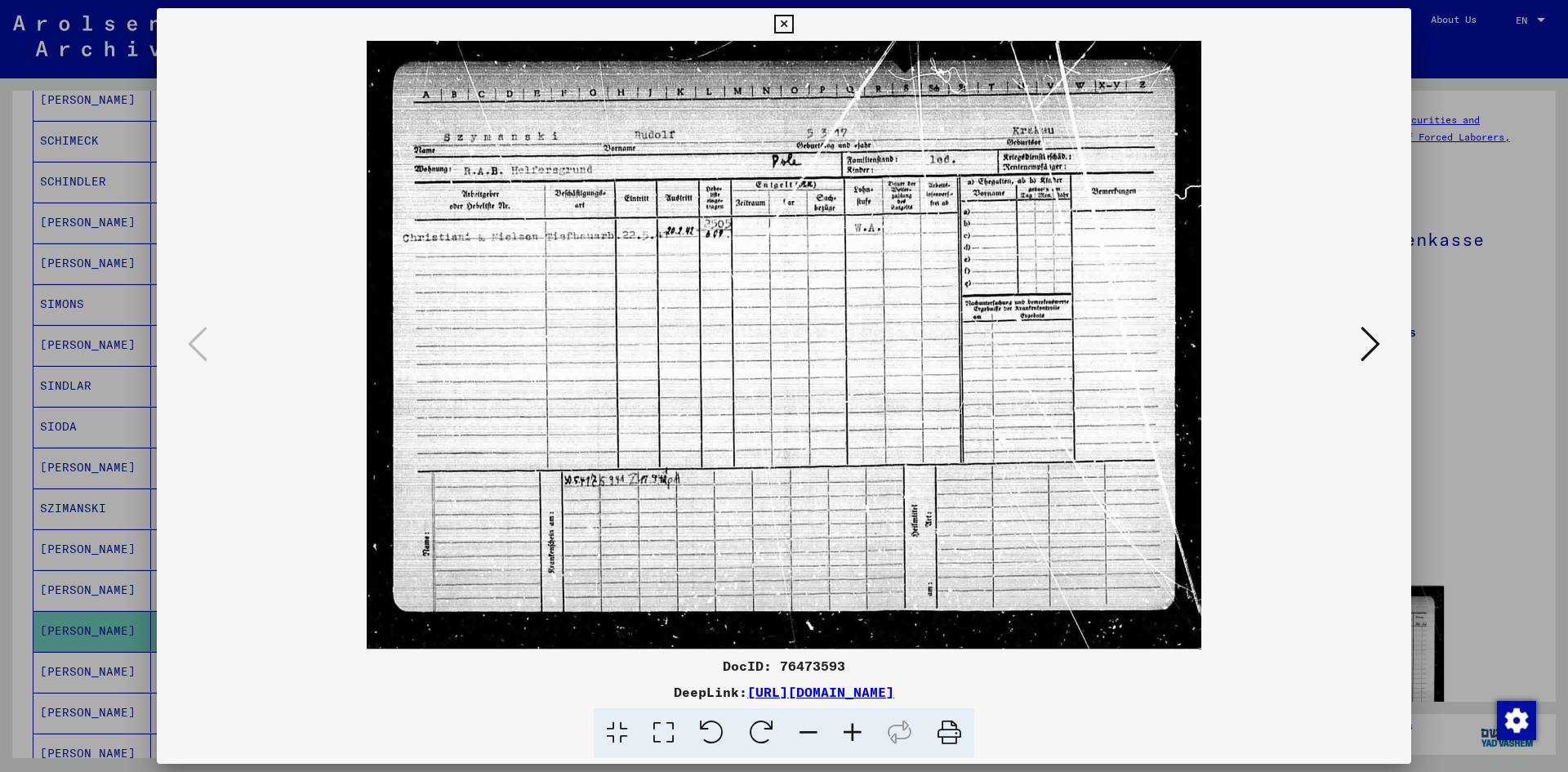
click at [787, 27] on icon at bounding box center [784, 24] width 18 height 19
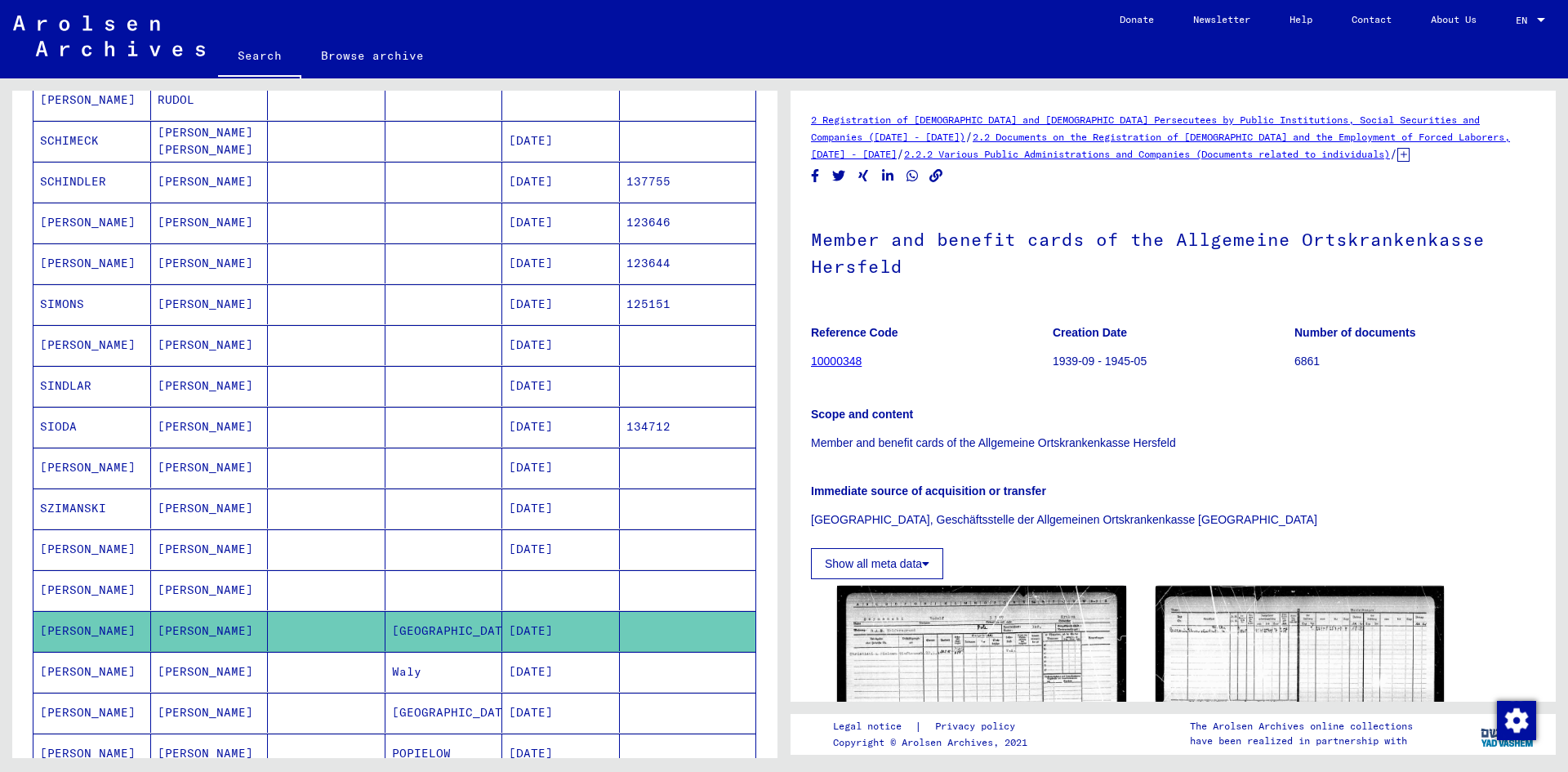
click at [589, 552] on mat-cell "[DATE]" at bounding box center [561, 550] width 118 height 40
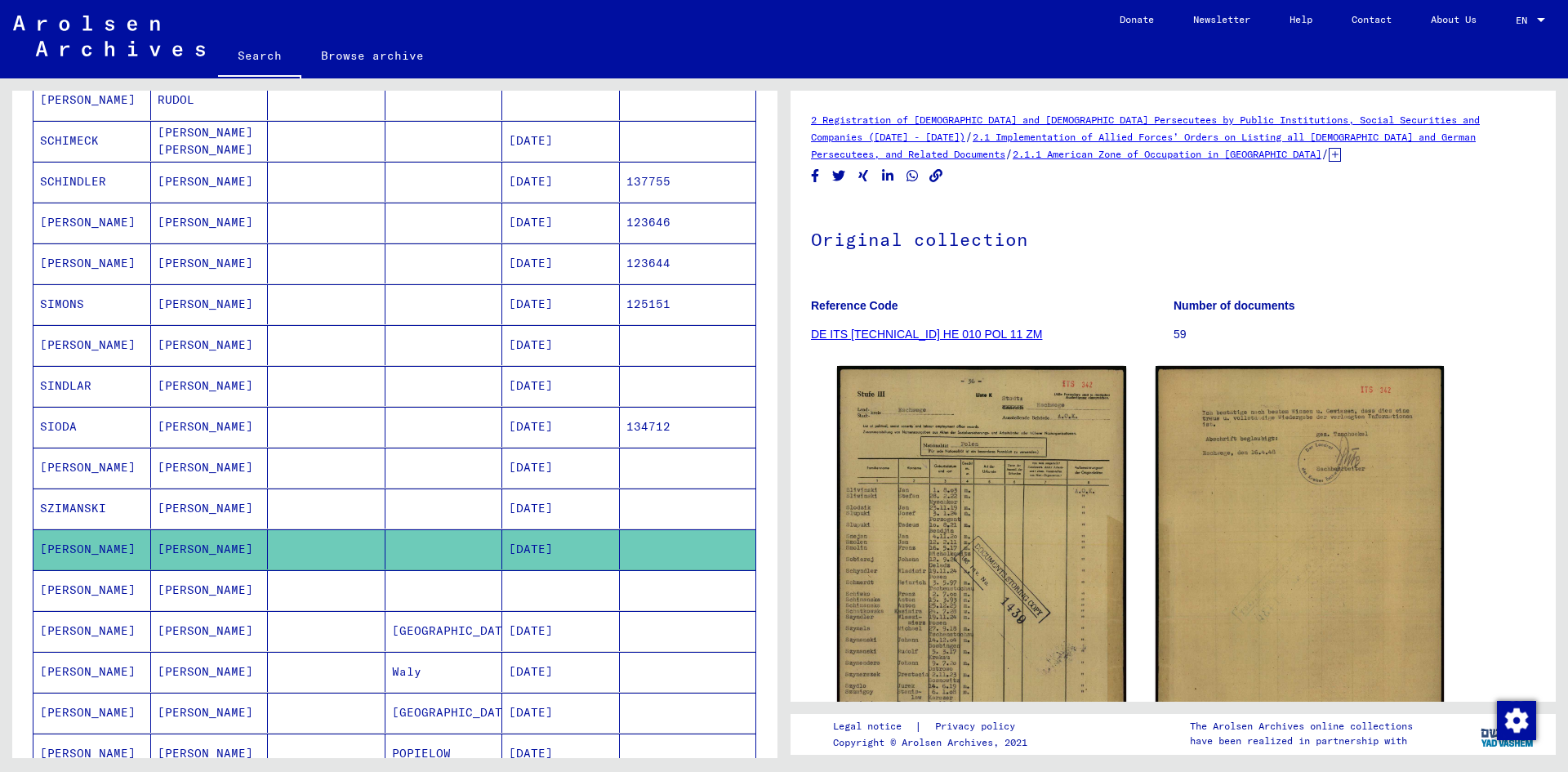
click at [584, 591] on mat-cell at bounding box center [561, 590] width 118 height 40
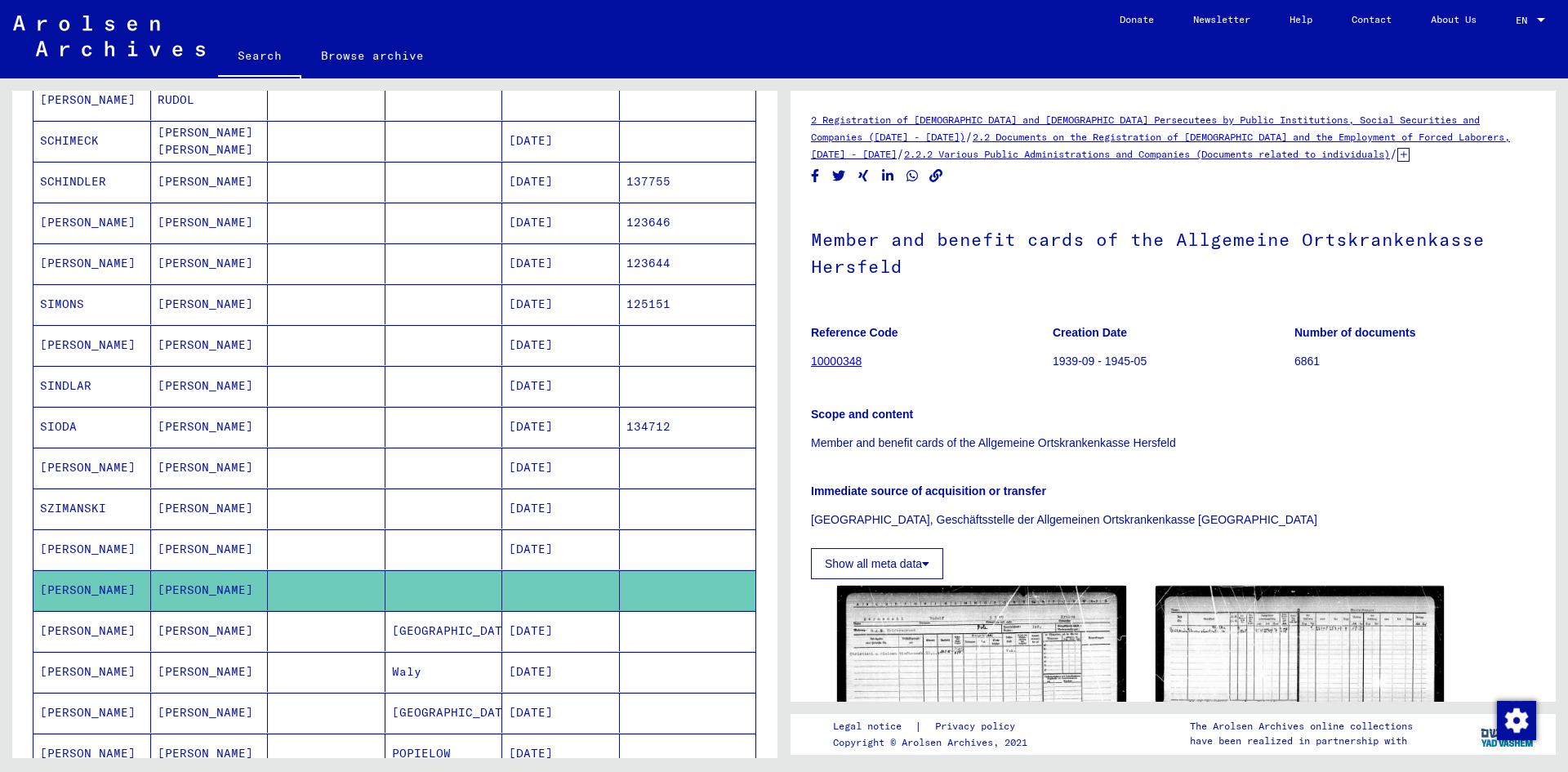
click at [575, 634] on mat-cell "[DATE]" at bounding box center [561, 631] width 118 height 40
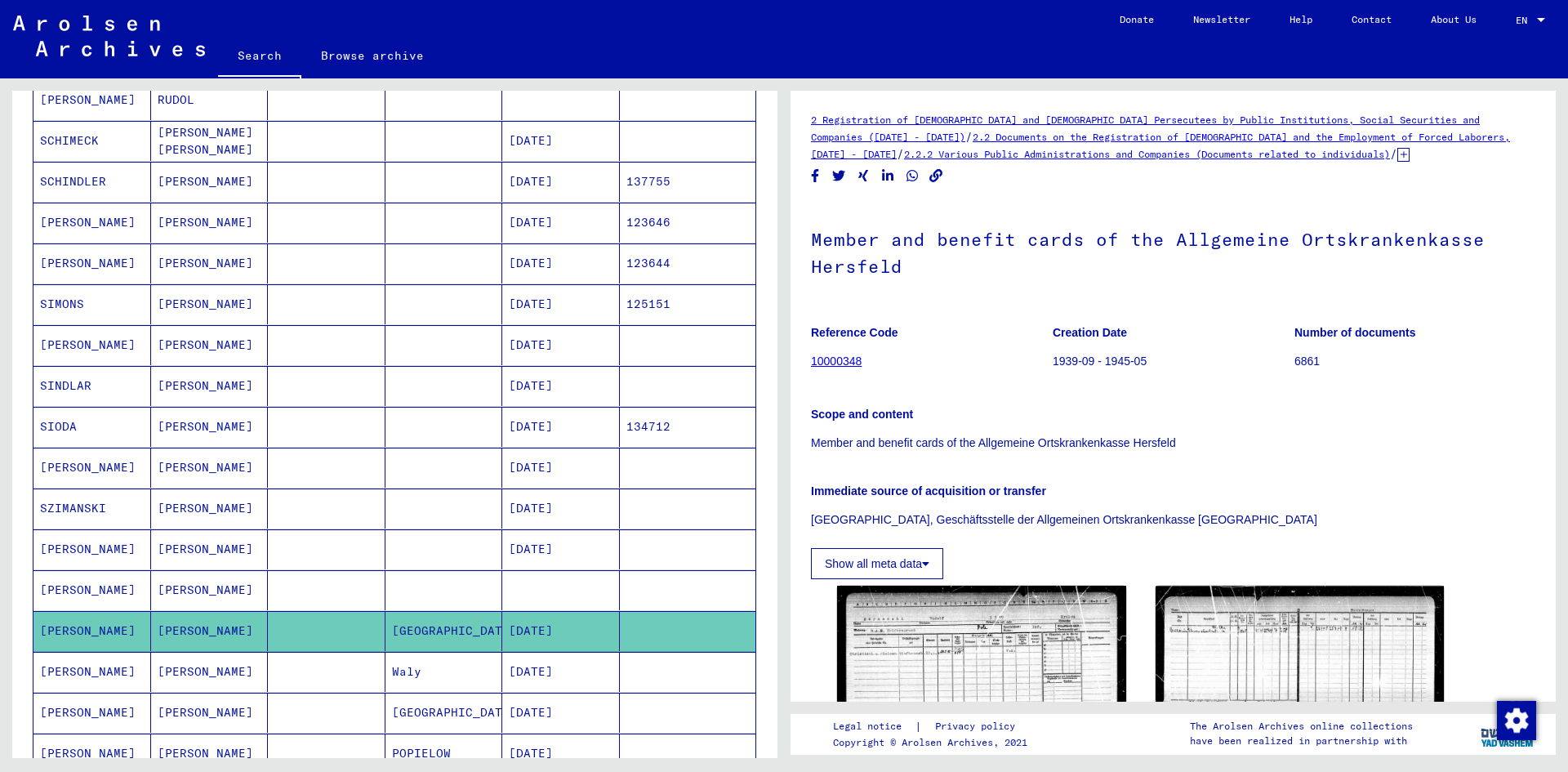
click at [575, 593] on mat-cell at bounding box center [561, 590] width 118 height 40
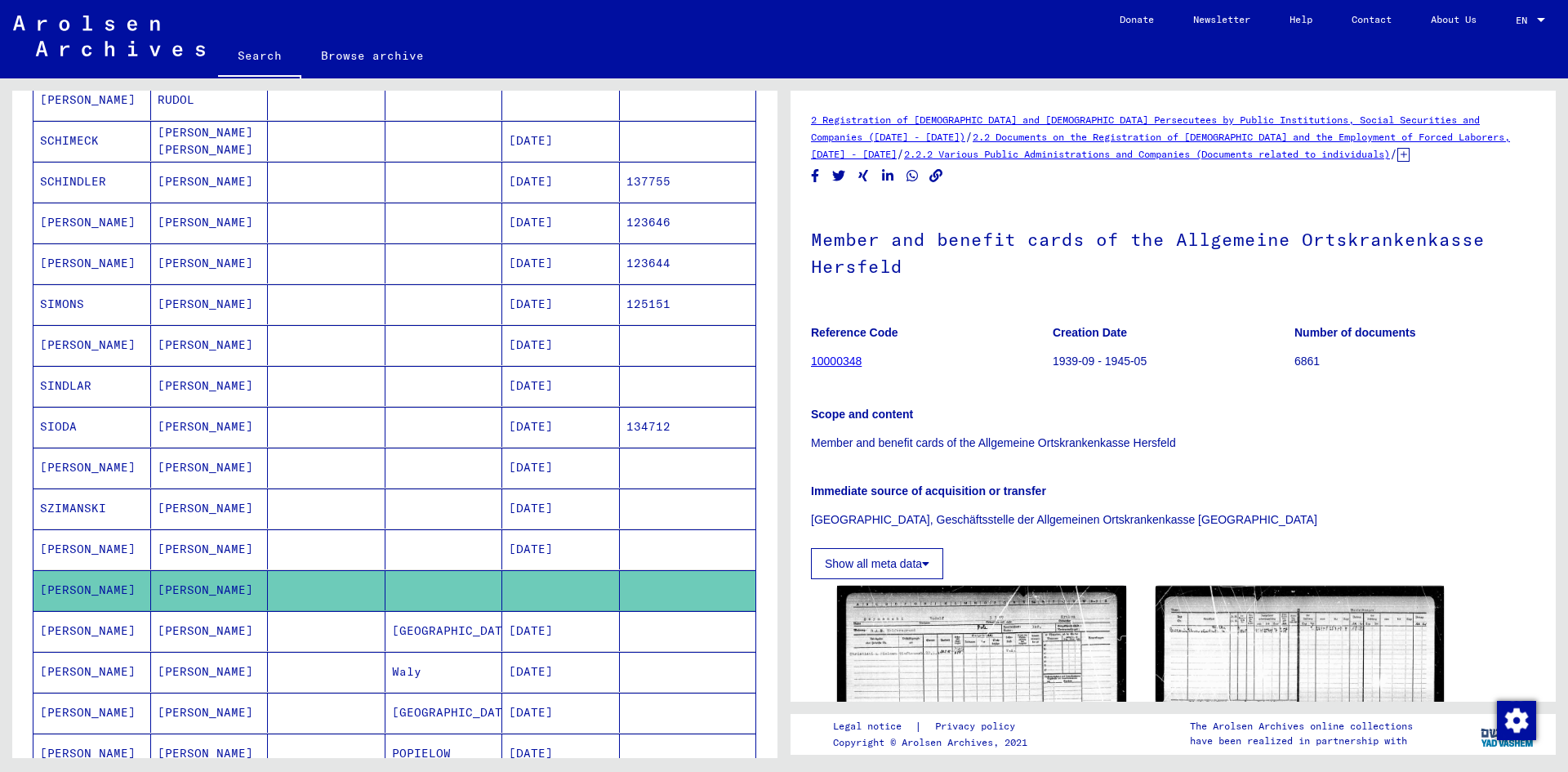
click at [564, 634] on mat-cell "[DATE]" at bounding box center [561, 631] width 118 height 40
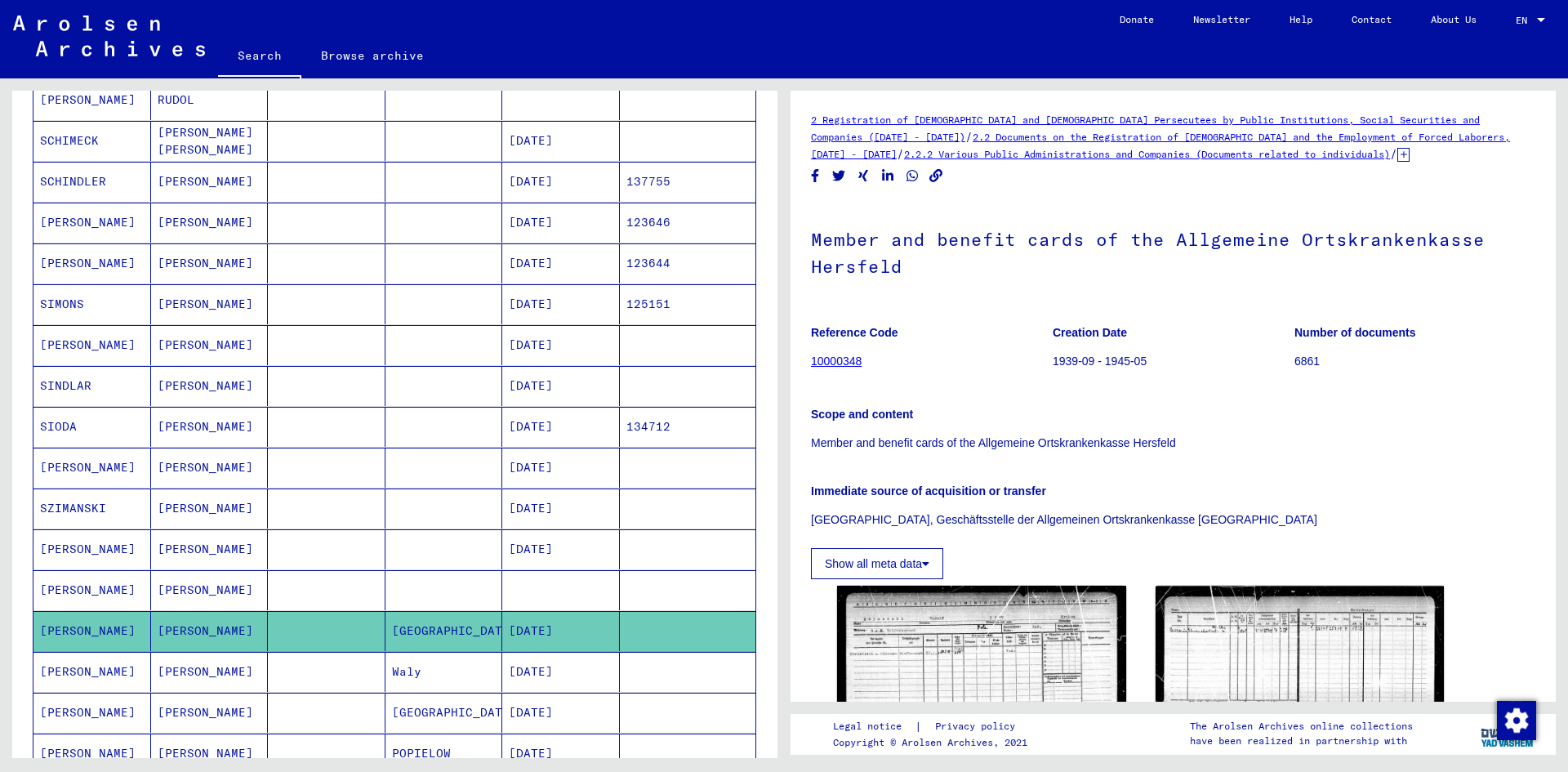
click at [536, 713] on mat-cell "[DATE]" at bounding box center [561, 713] width 118 height 40
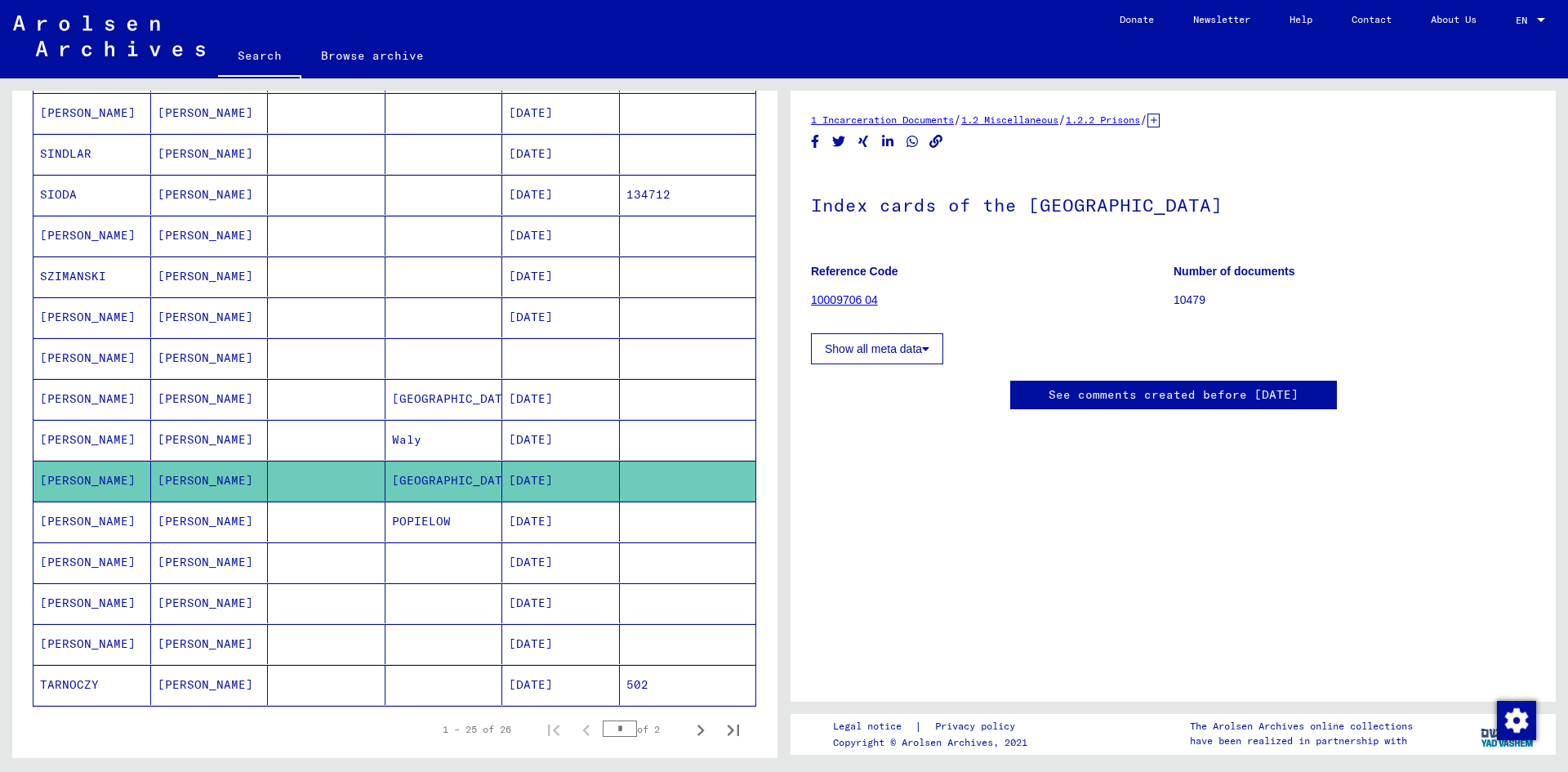
scroll to position [679, 0]
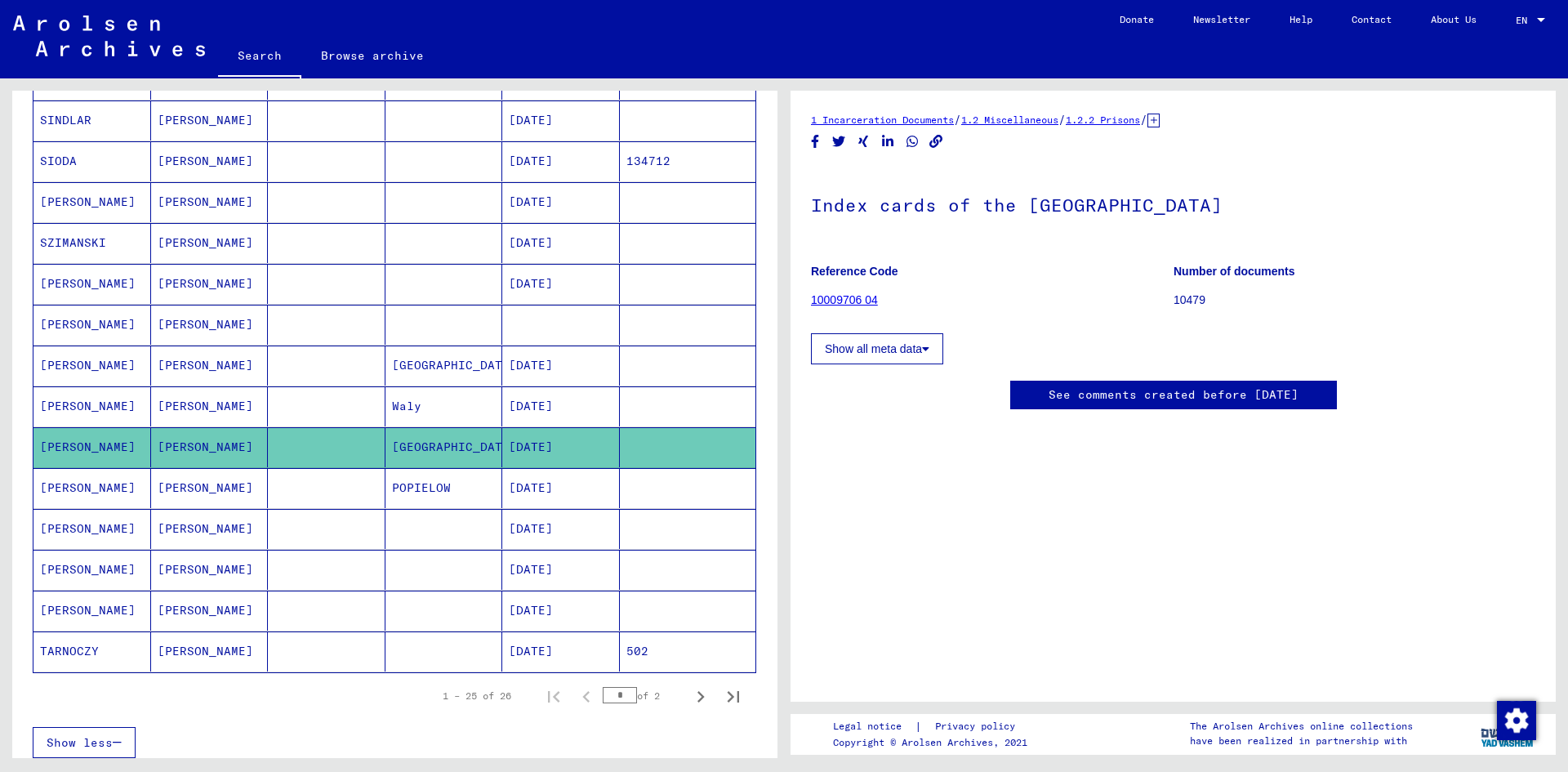
click at [580, 528] on mat-cell "[DATE]" at bounding box center [561, 529] width 118 height 40
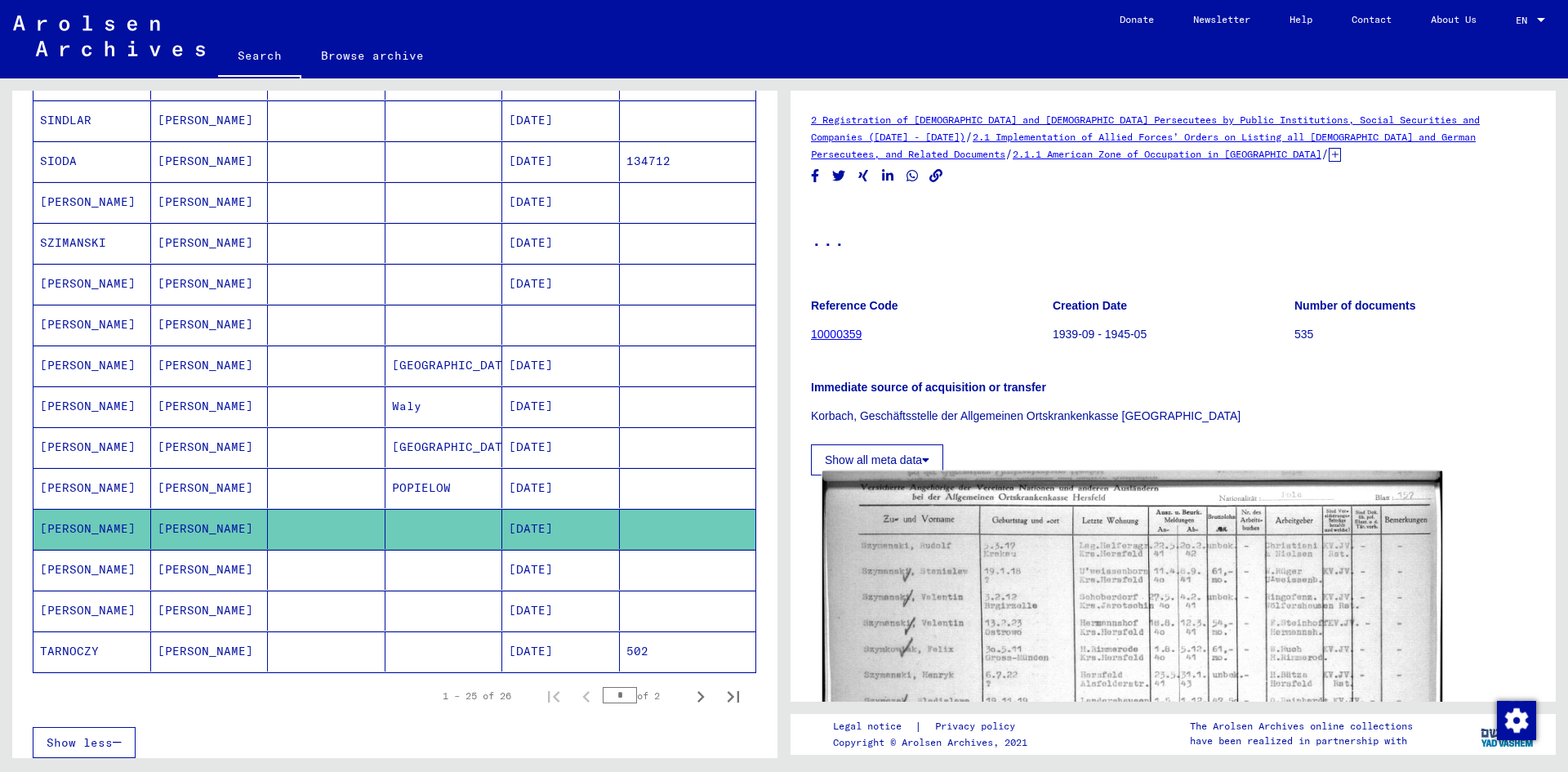
click at [1053, 593] on img at bounding box center [1132, 693] width 620 height 446
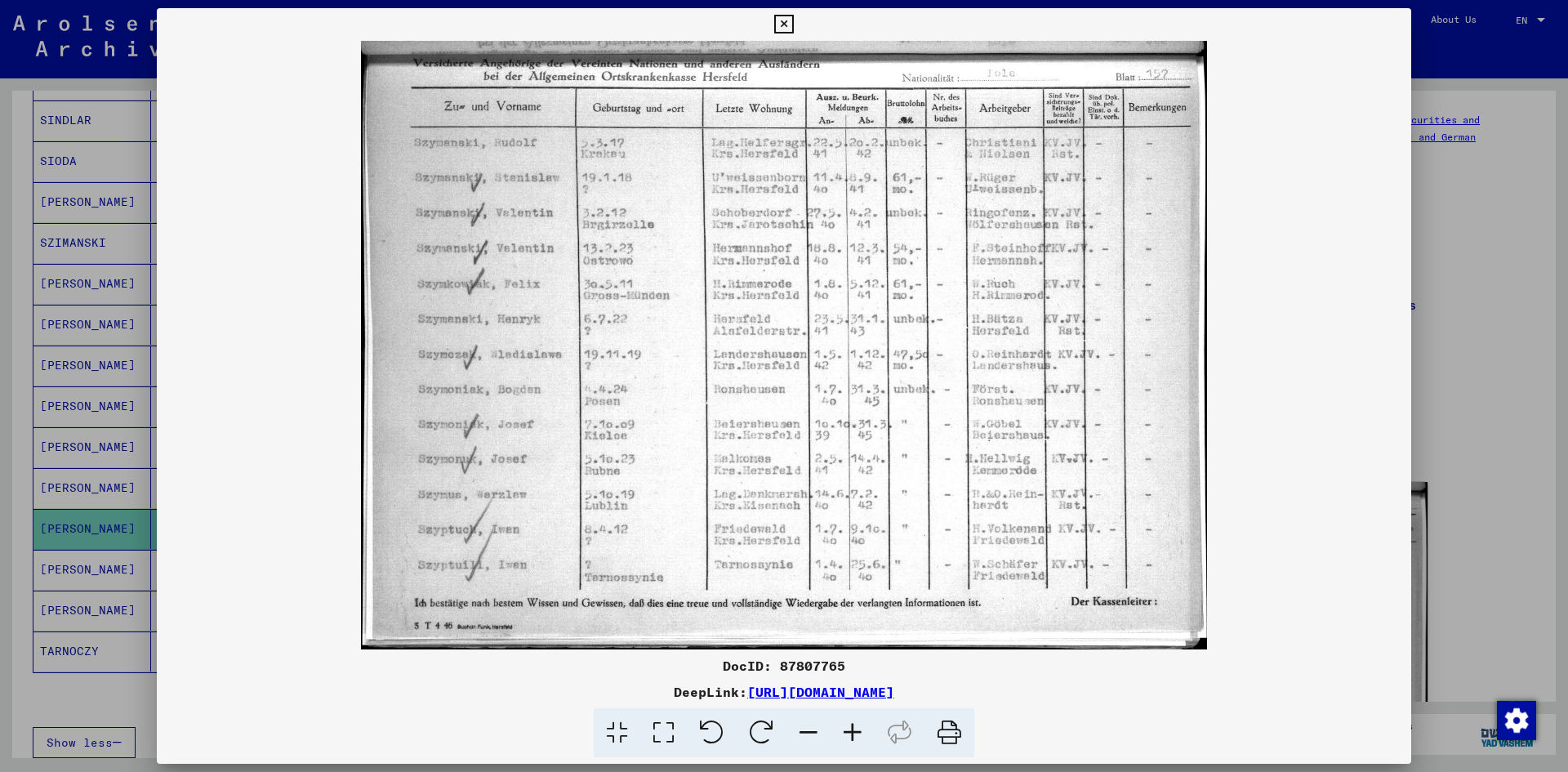
click at [786, 24] on icon at bounding box center [784, 24] width 18 height 19
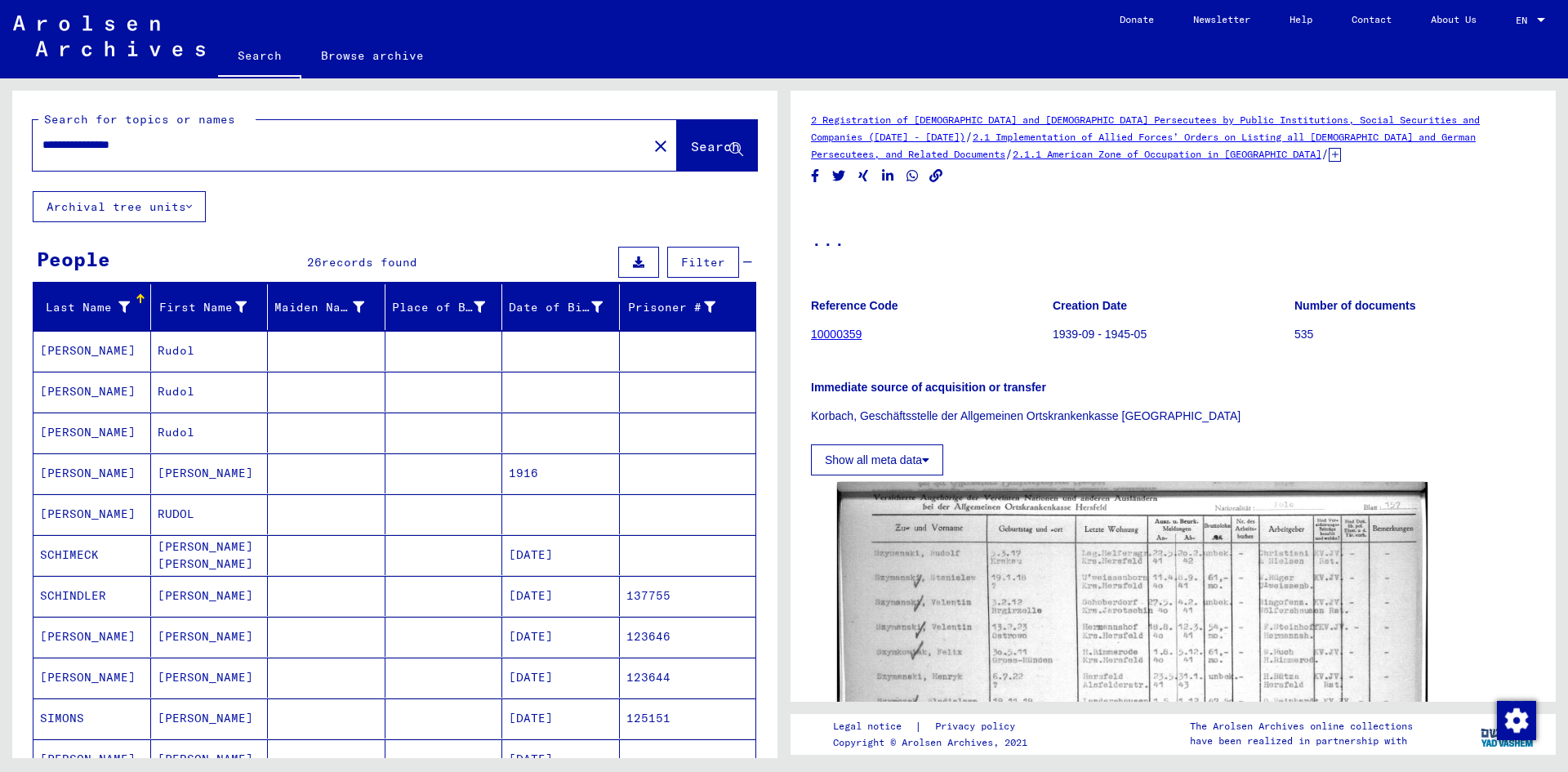
click at [175, 140] on input "**********" at bounding box center [341, 145] width 596 height 18
type input "**********"
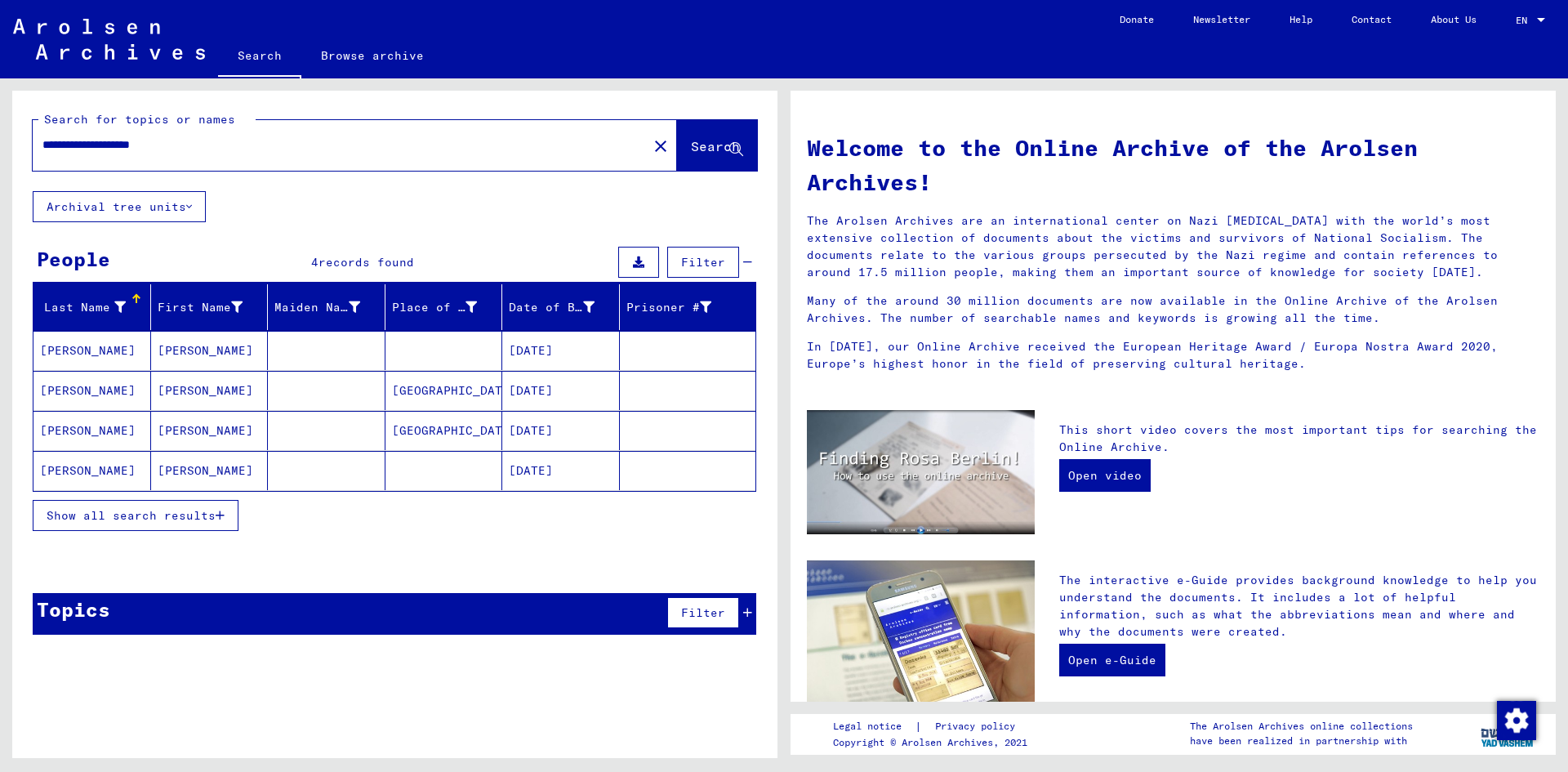
drag, startPoint x: 245, startPoint y: 142, endPoint x: -3, endPoint y: 130, distance: 248.3
click at [0, 130] on html "**********" at bounding box center [784, 386] width 1568 height 772
click at [546, 350] on mat-cell "[DATE]" at bounding box center [561, 350] width 118 height 39
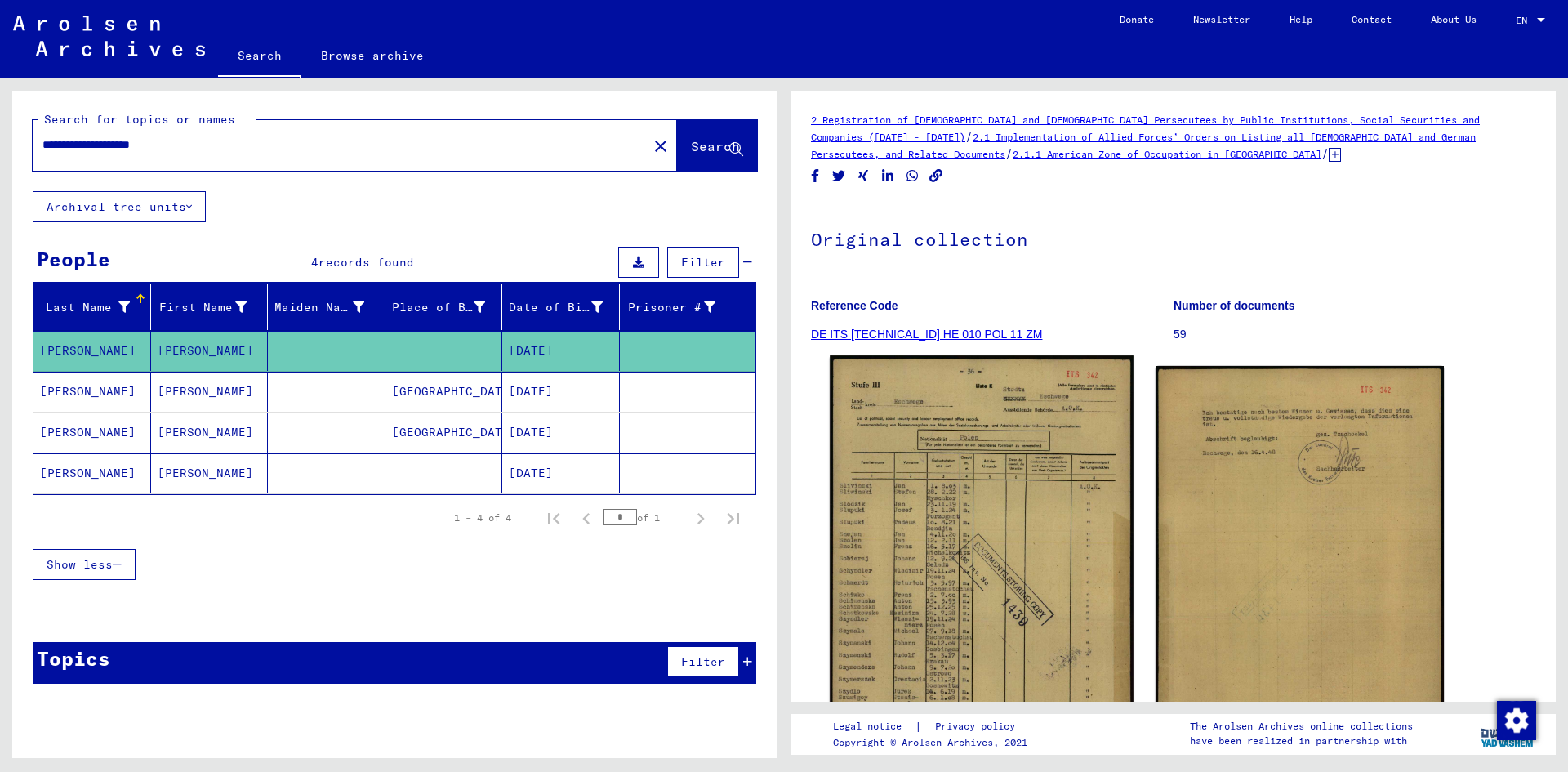
click at [956, 474] on img at bounding box center [981, 570] width 303 height 429
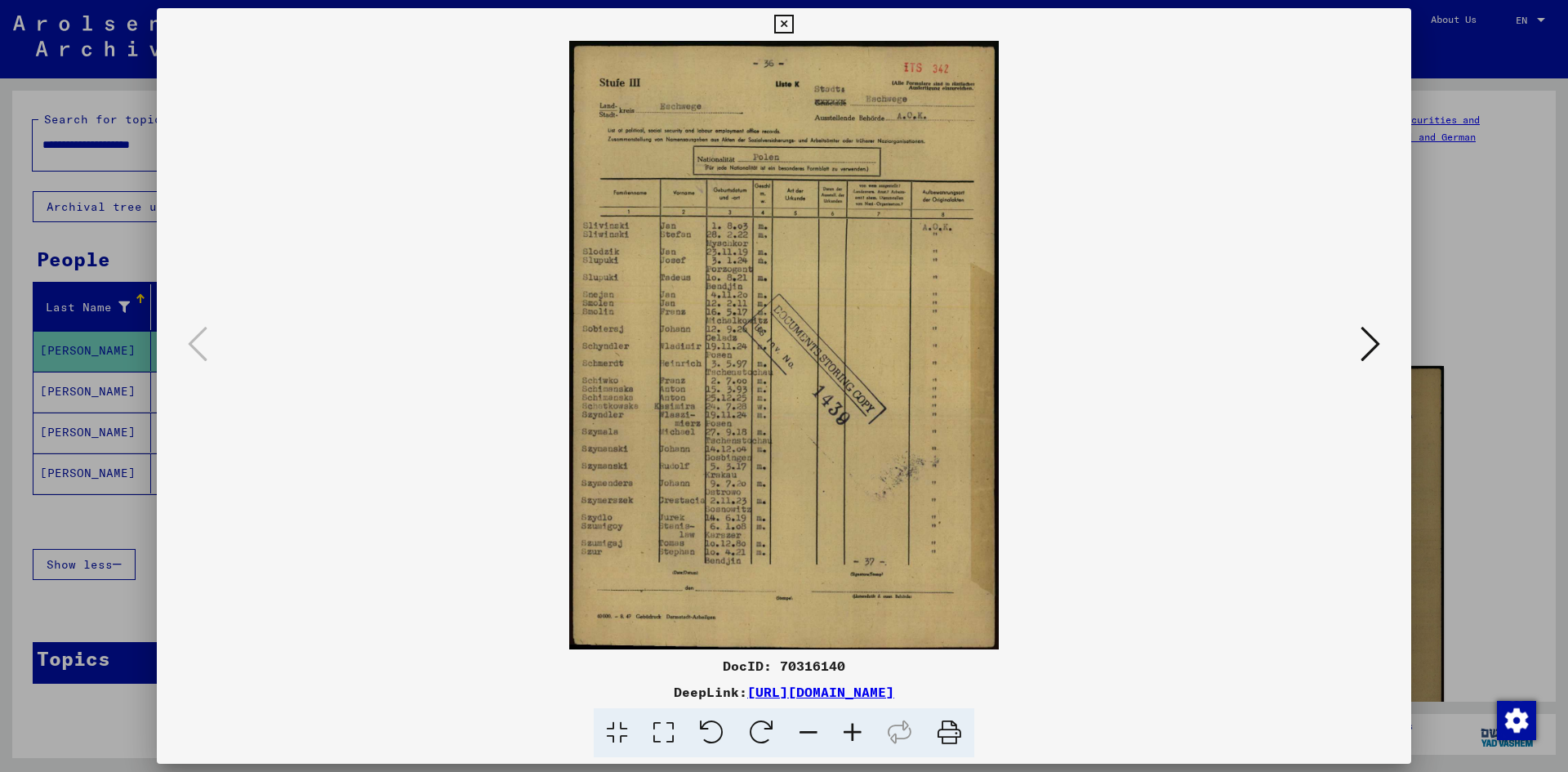
click at [776, 20] on icon at bounding box center [784, 24] width 18 height 19
